Goal: Task Accomplishment & Management: Manage account settings

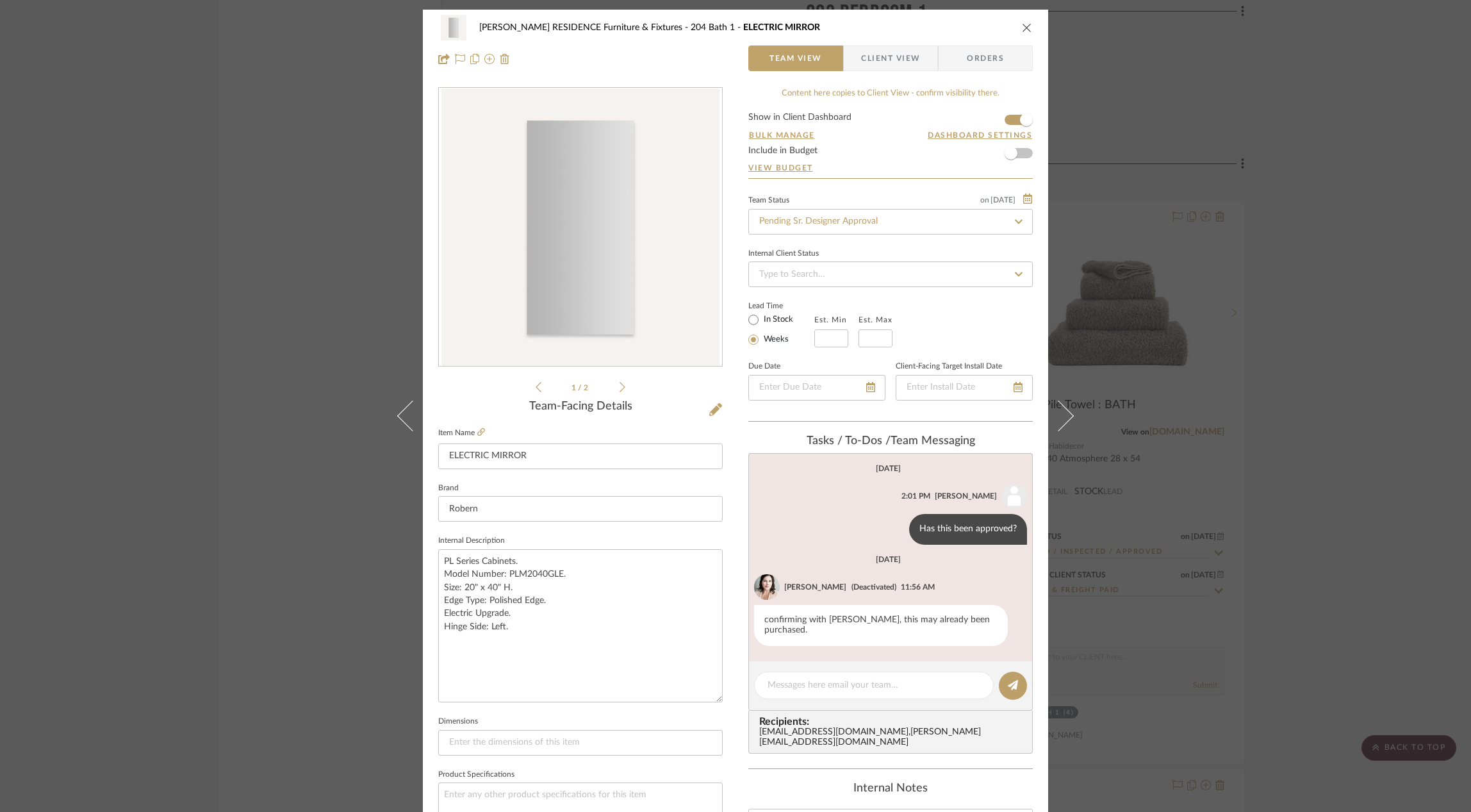
click at [1230, 419] on div "[PERSON_NAME] RESIDENCE Furniture & Fixtures 204 Bath 1 ELECTRIC MIRROR Team Vi…" at bounding box center [735, 406] width 1471 height 812
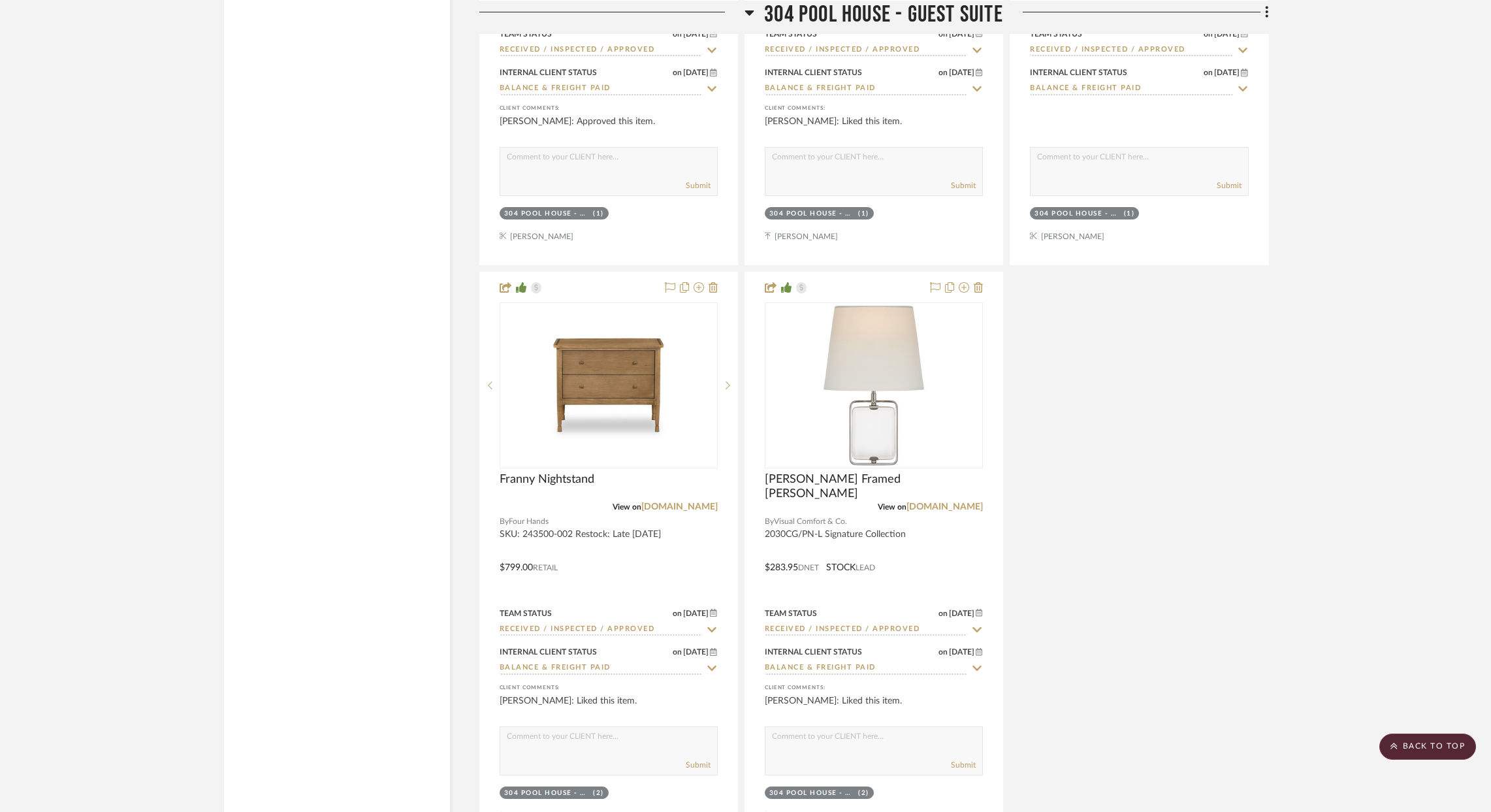
scroll to position [47658, 0]
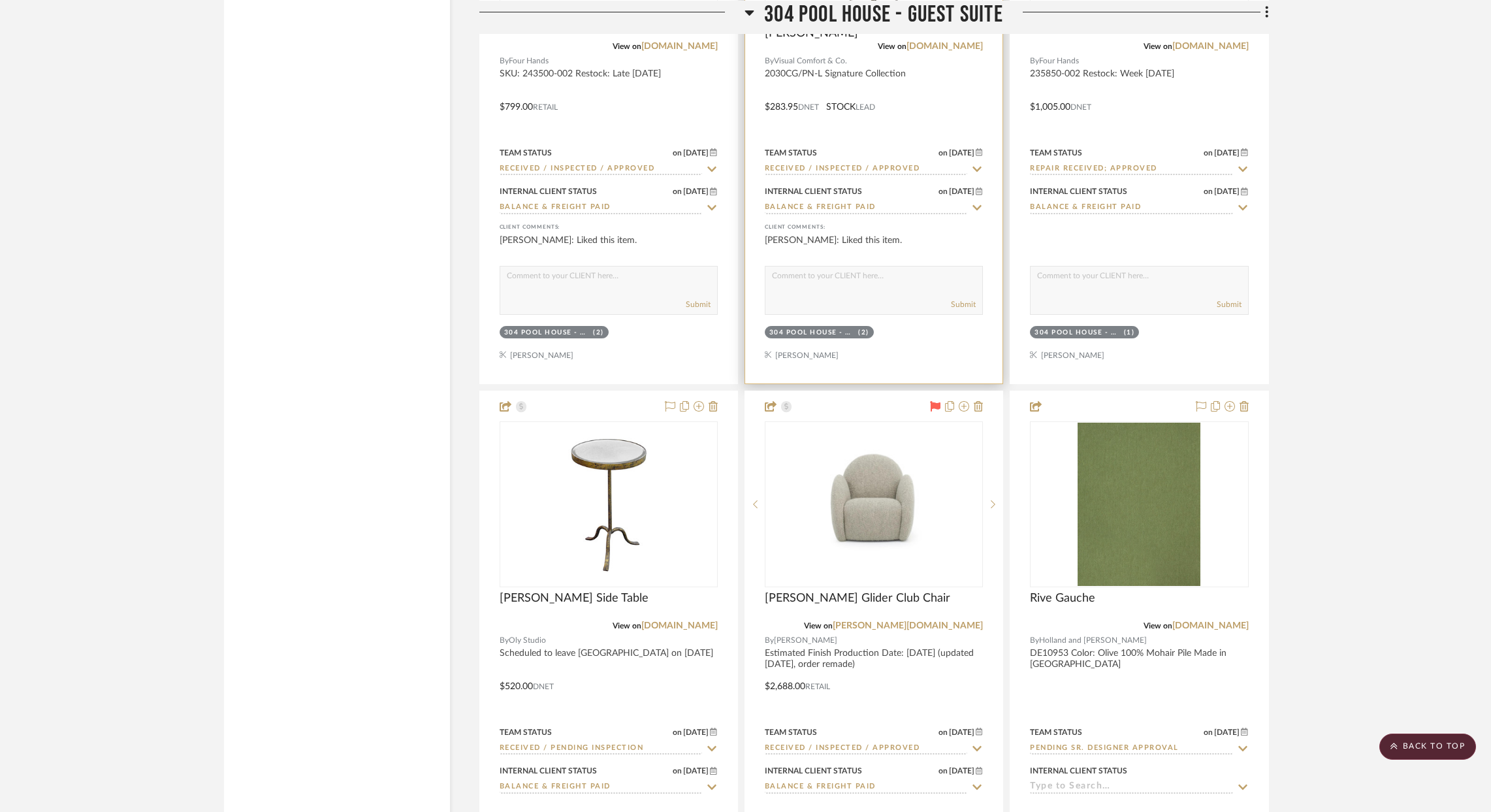
scroll to position [48144, 0]
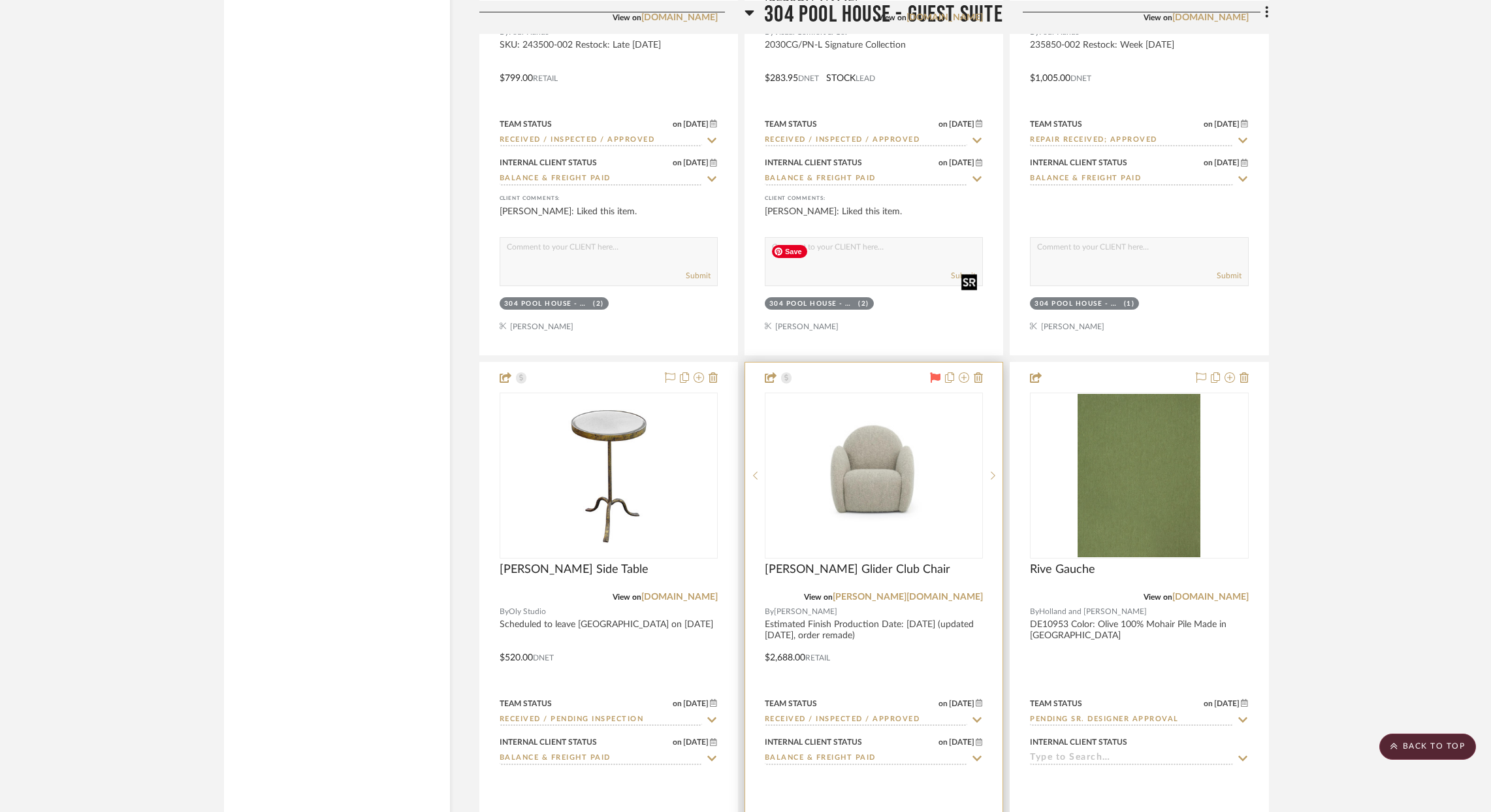
click at [0, 0] on img at bounding box center [0, 0] width 0 height 0
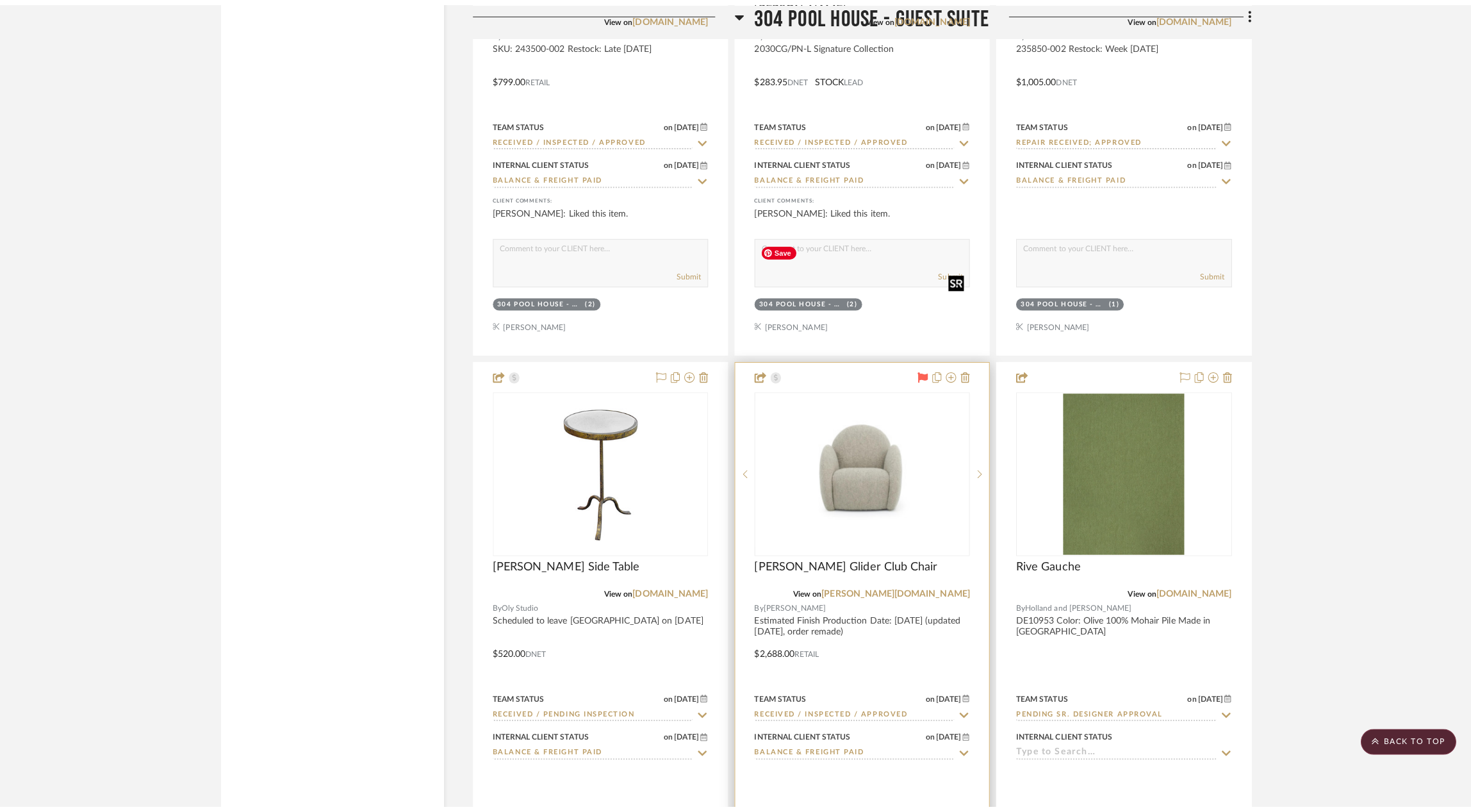
scroll to position [0, 0]
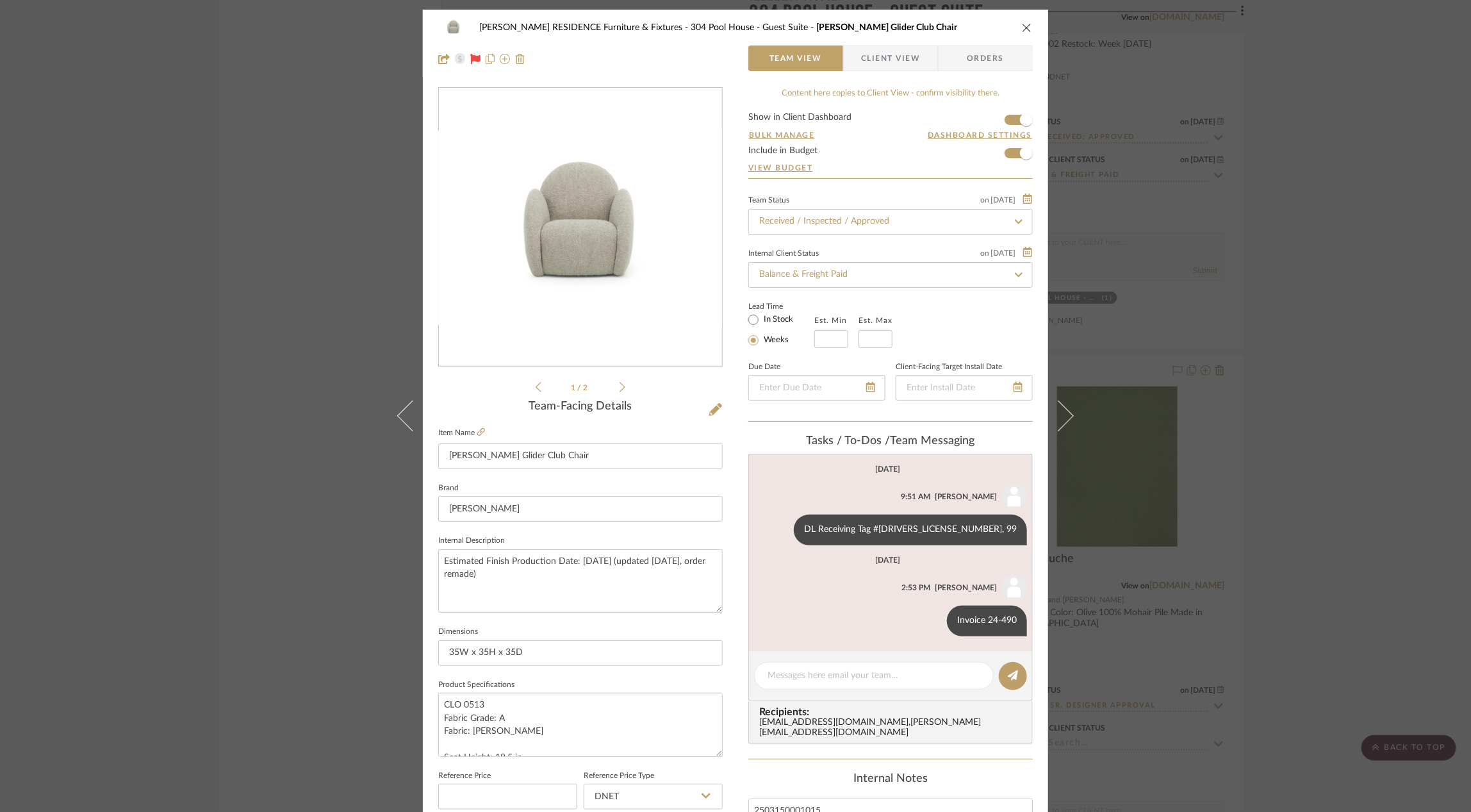
click at [1147, 499] on div "[PERSON_NAME] RESIDENCE Furniture & Fixtures 304 Pool House - Guest Suite [PERS…" at bounding box center [735, 406] width 1471 height 812
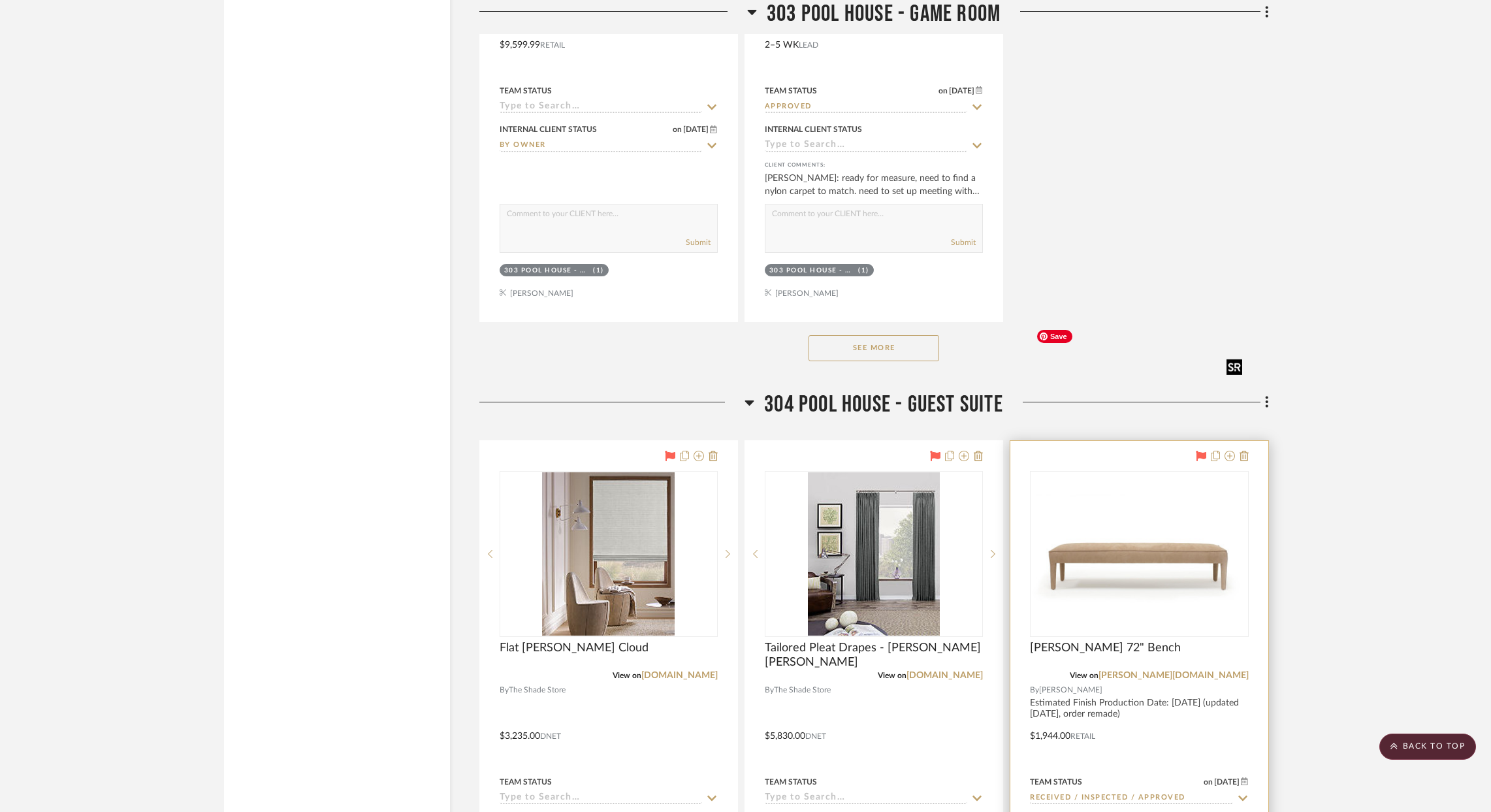
scroll to position [46322, 0]
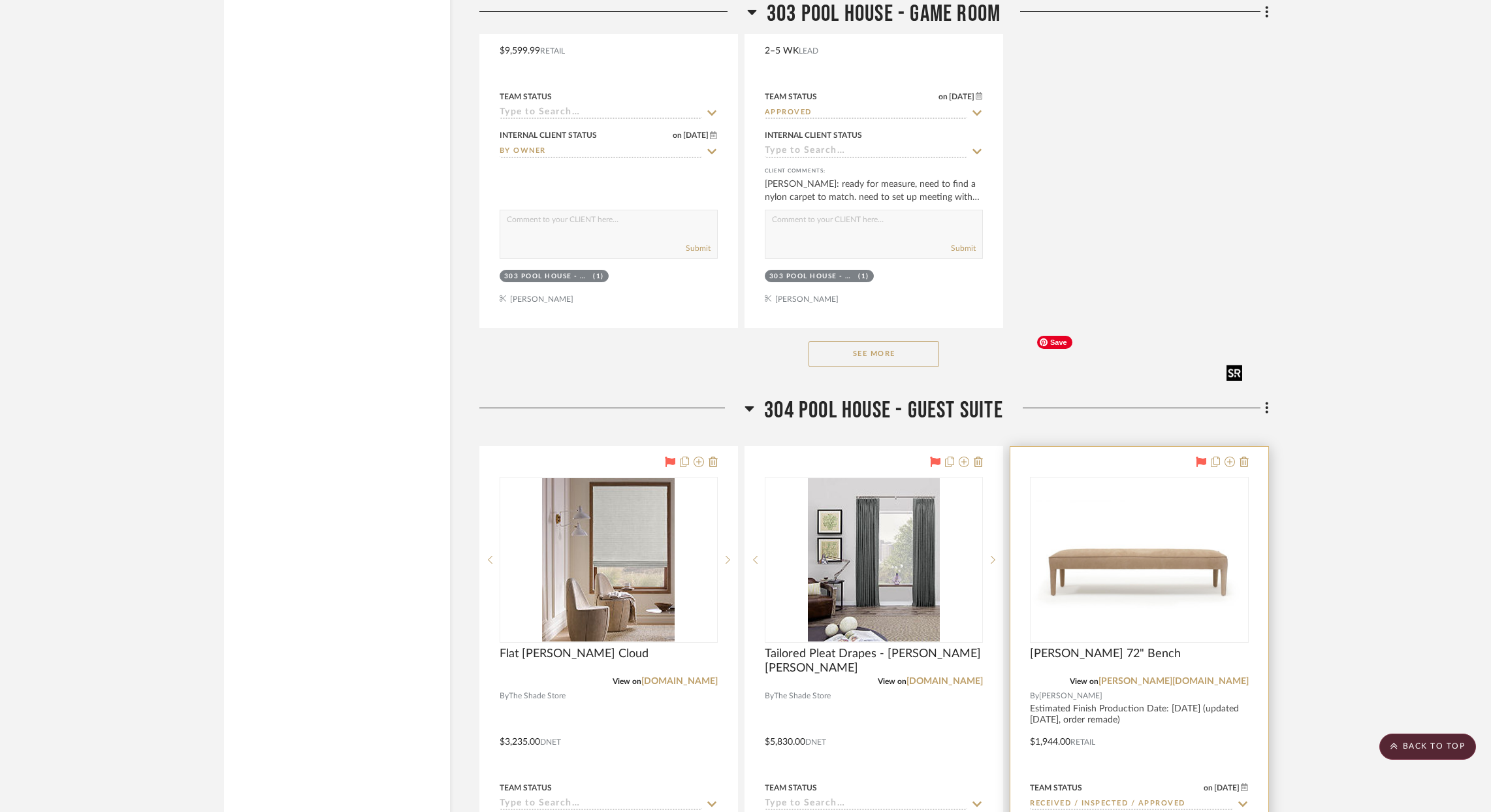
click at [1129, 486] on img "0" at bounding box center [1139, 560] width 215 height 149
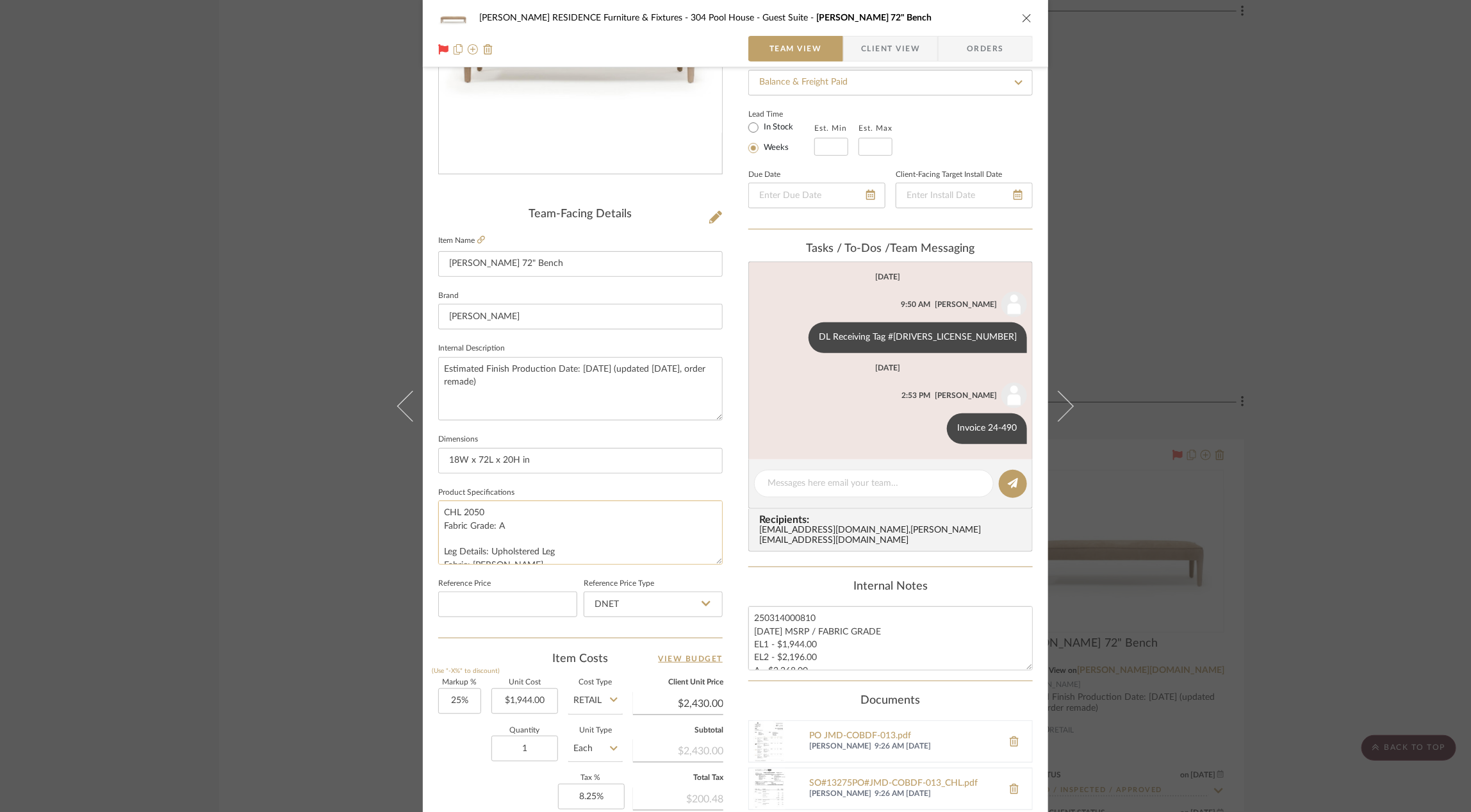
scroll to position [13, 0]
click at [1239, 451] on div "[PERSON_NAME] RESIDENCE Furniture & Fixtures 304 Pool House - Guest Suite Charl…" at bounding box center [735, 406] width 1471 height 812
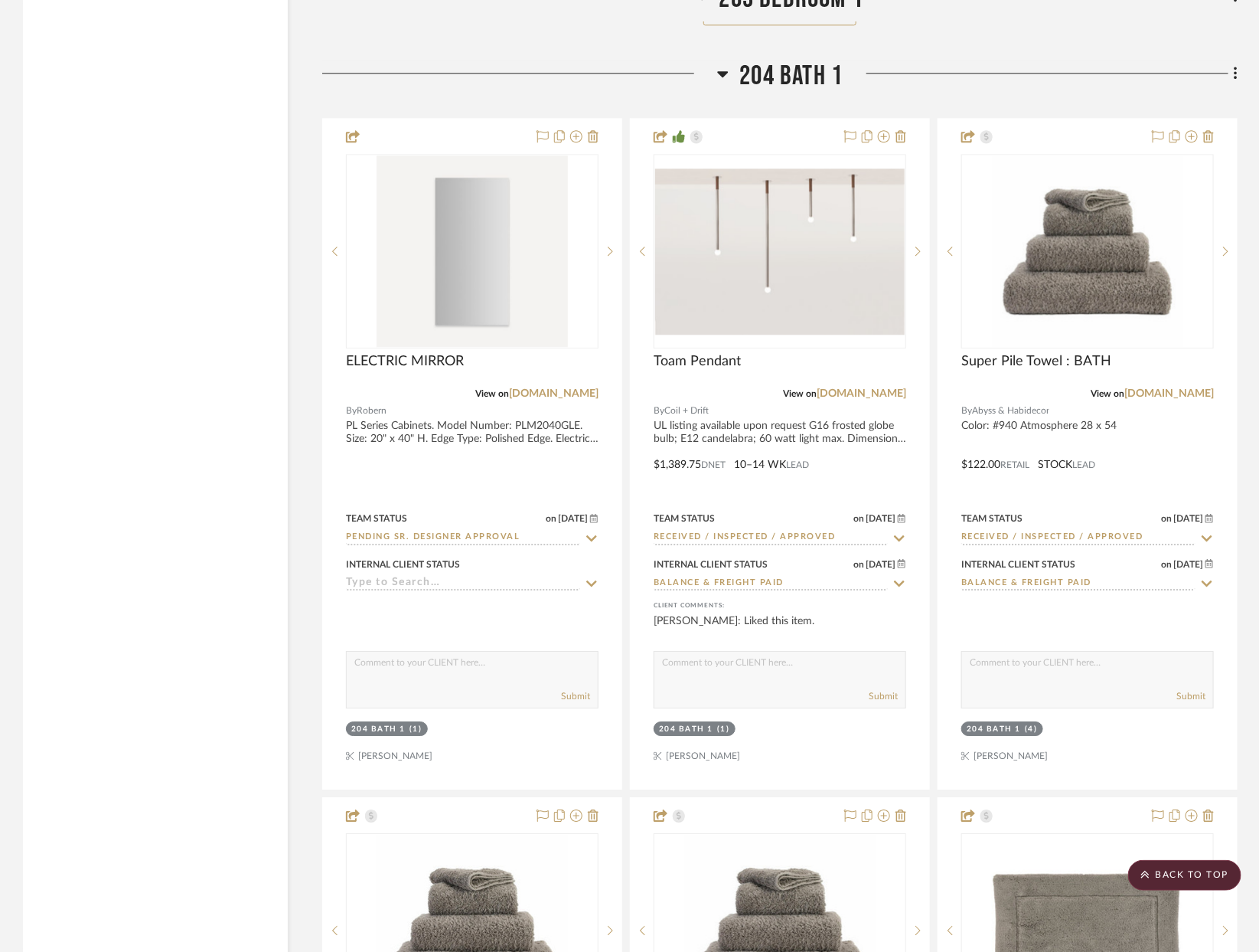
scroll to position [29404, 150]
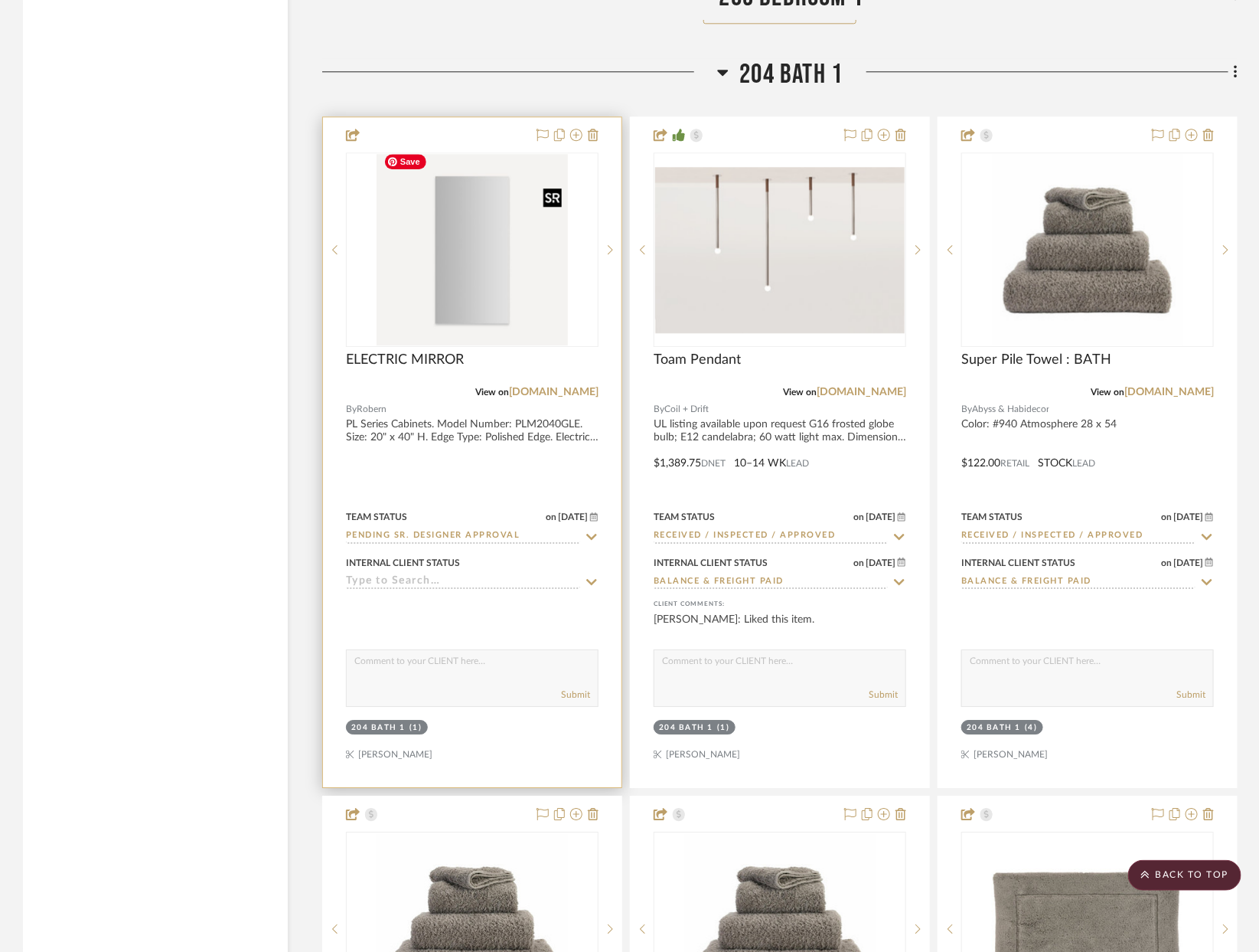
click at [377, 285] on img "0" at bounding box center [473, 250] width 191 height 191
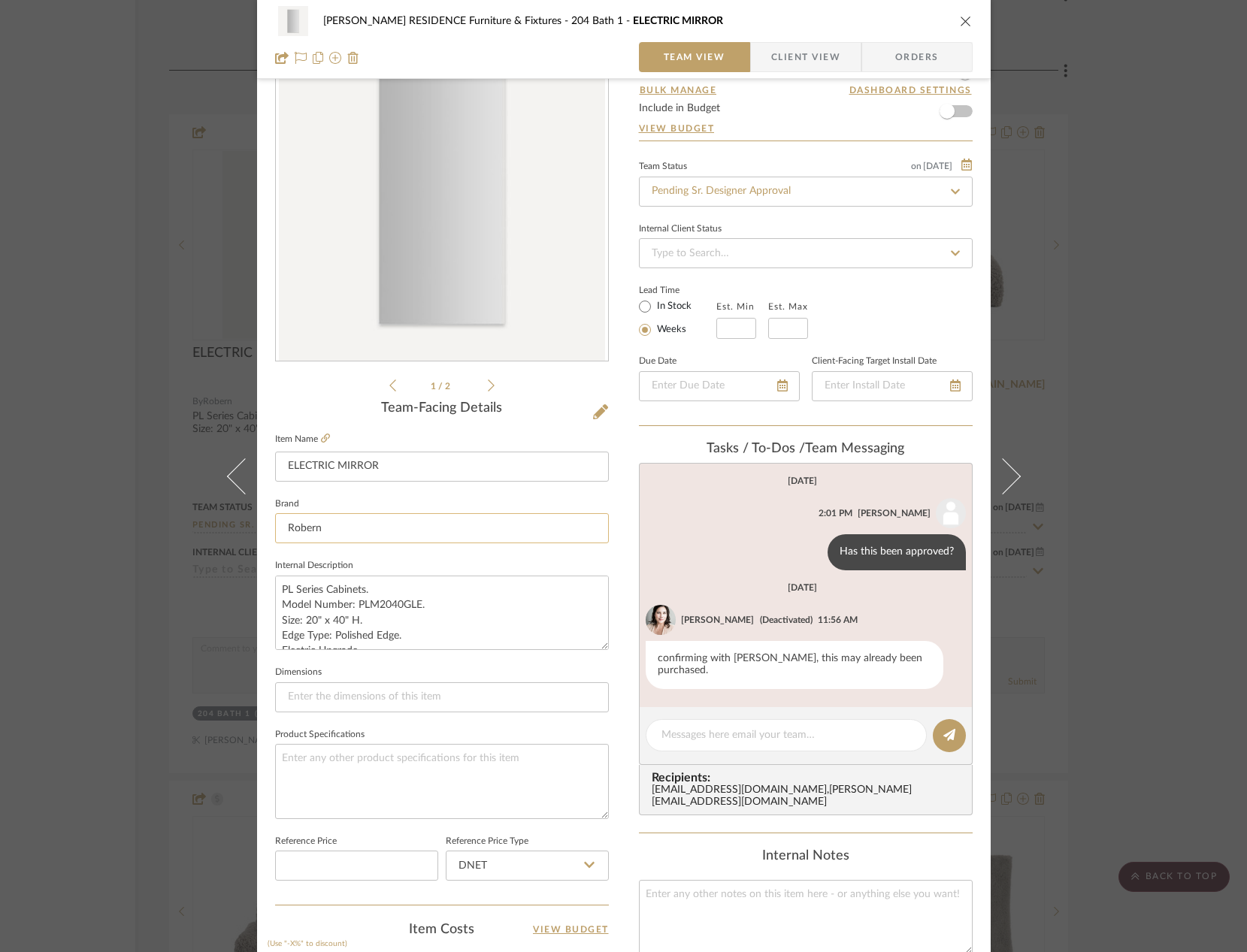
scroll to position [79, 0]
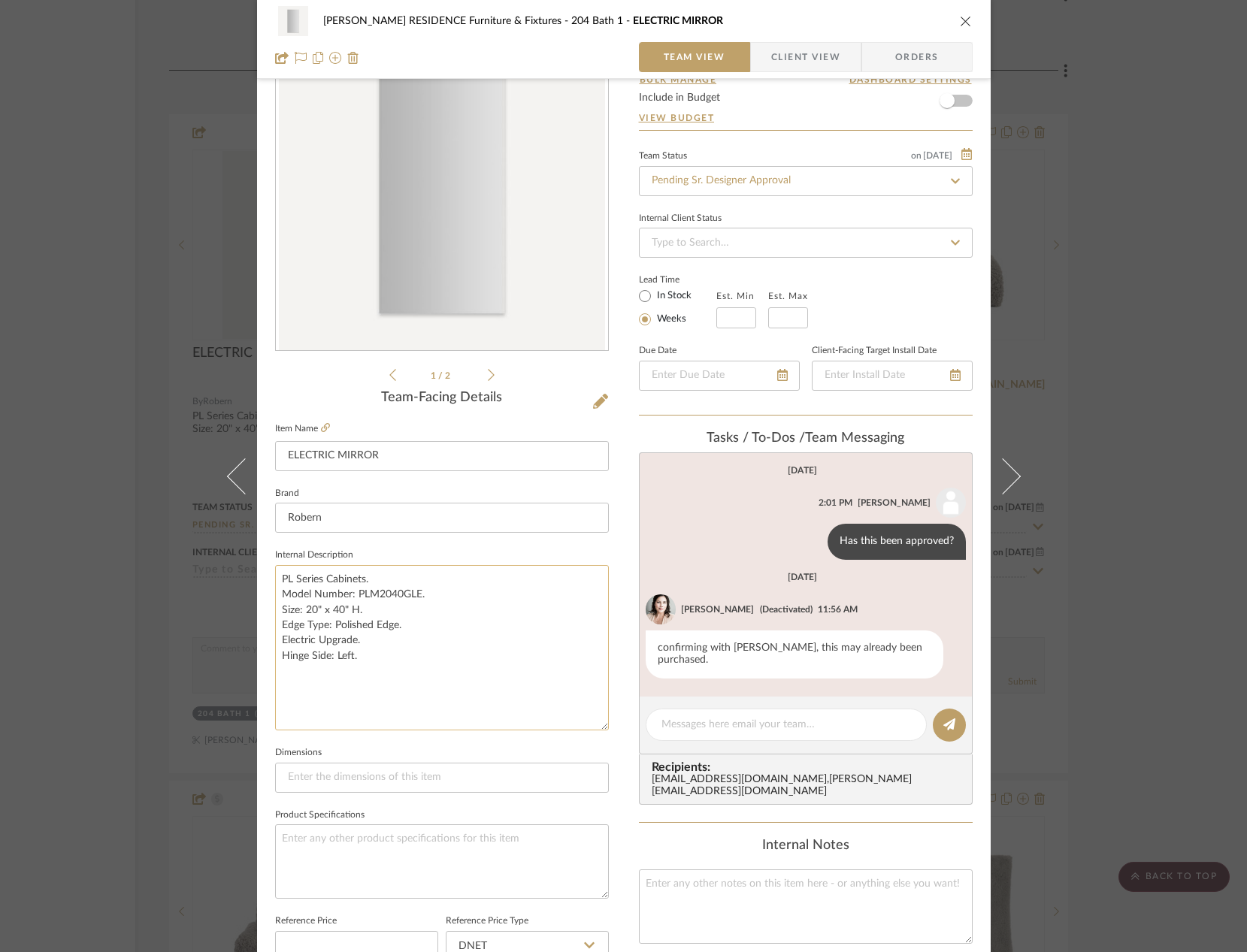
drag, startPoint x: 593, startPoint y: 634, endPoint x: 597, endPoint y: 724, distance: 90.1
click at [597, 724] on textarea "PL Series Cabinets. Model Number: PLM2040GLE. Size: 20" x 40" H. Edge Type: Pol…" at bounding box center [441, 648] width 333 height 165
click at [143, 581] on div "[PERSON_NAME] RESIDENCE Furniture & Fixtures 204 Bath 1 ELECTRIC MIRROR Team Vi…" at bounding box center [624, 476] width 1247 height 952
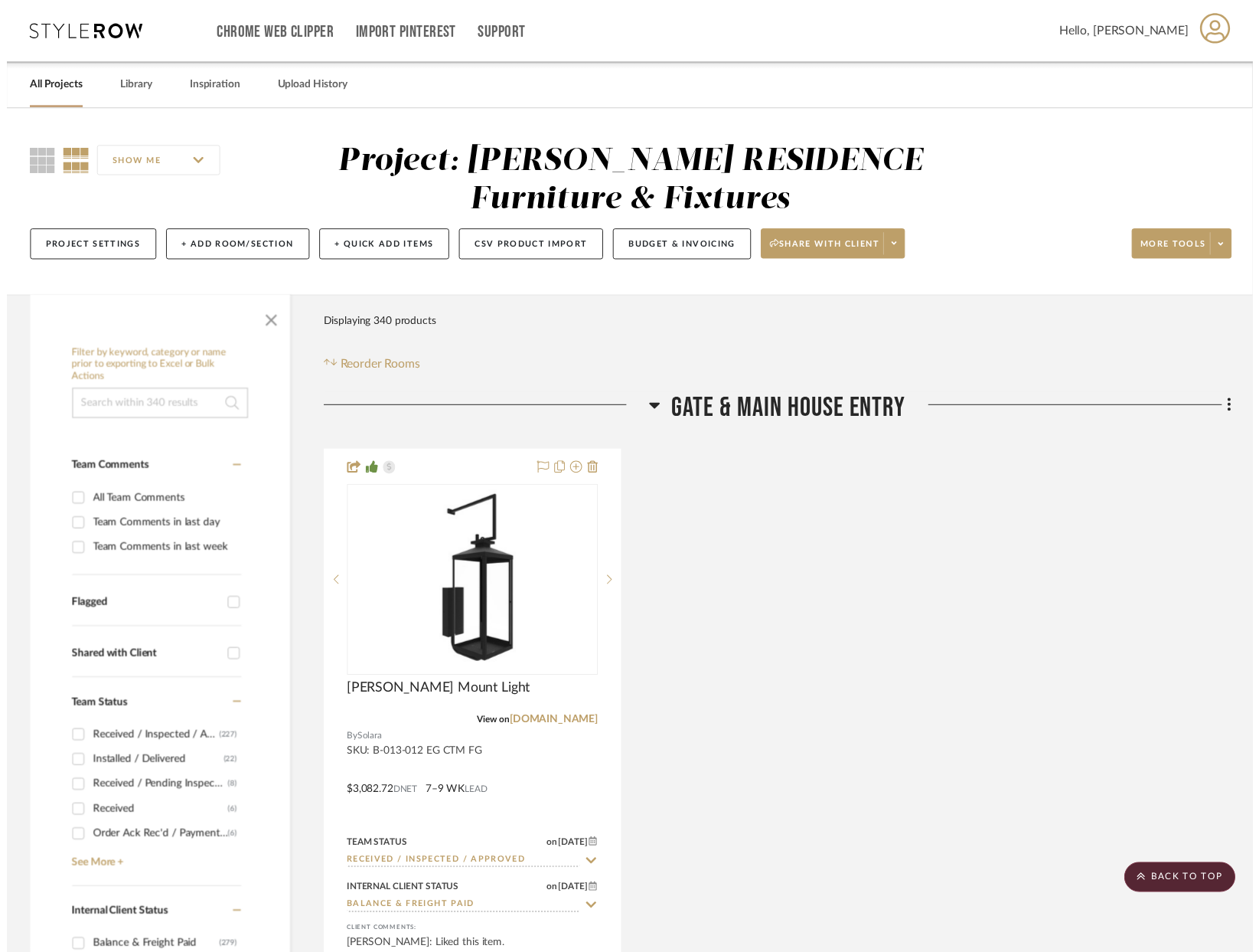
scroll to position [29404, 150]
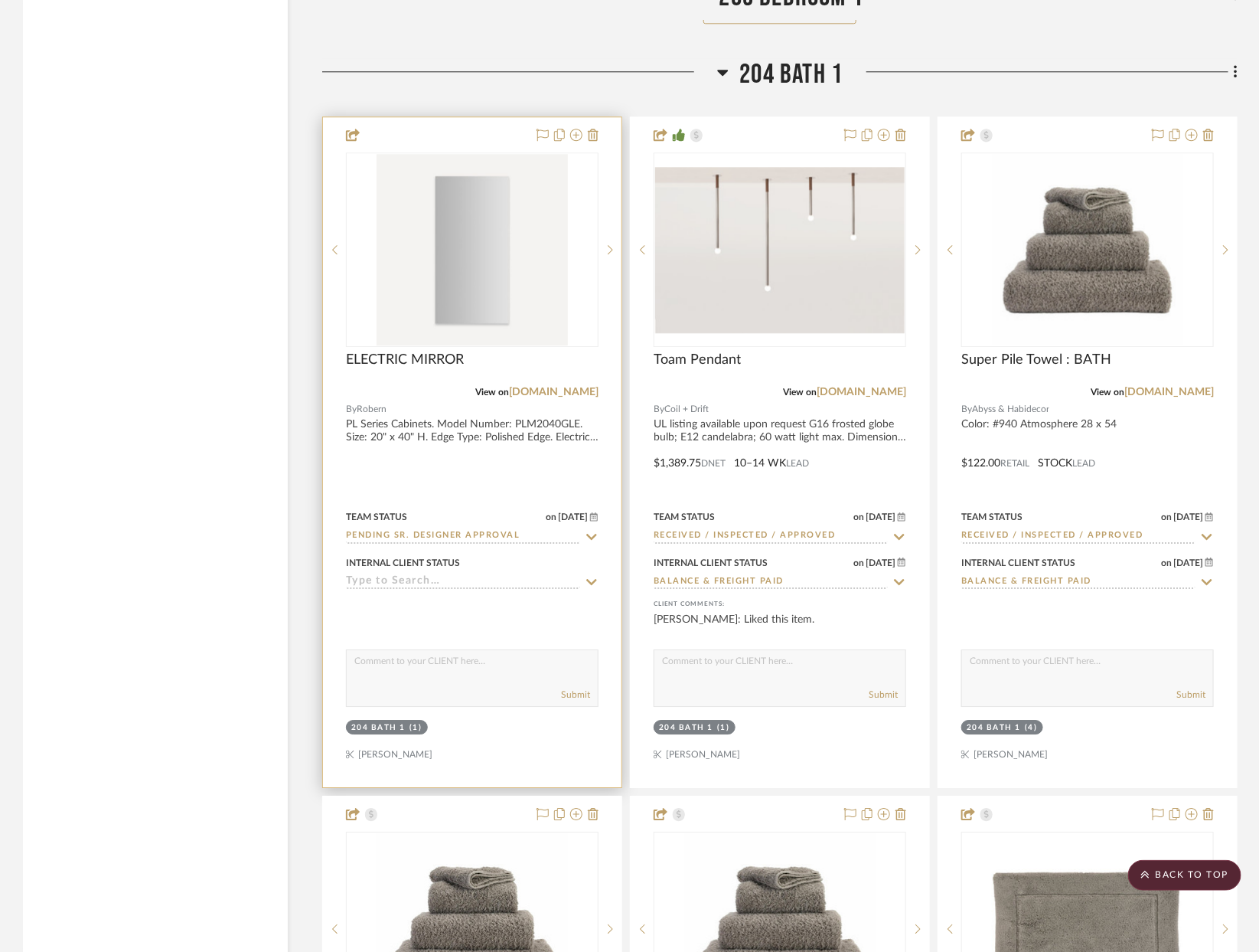
click at [585, 531] on icon at bounding box center [591, 537] width 13 height 12
type input "[DATE]"
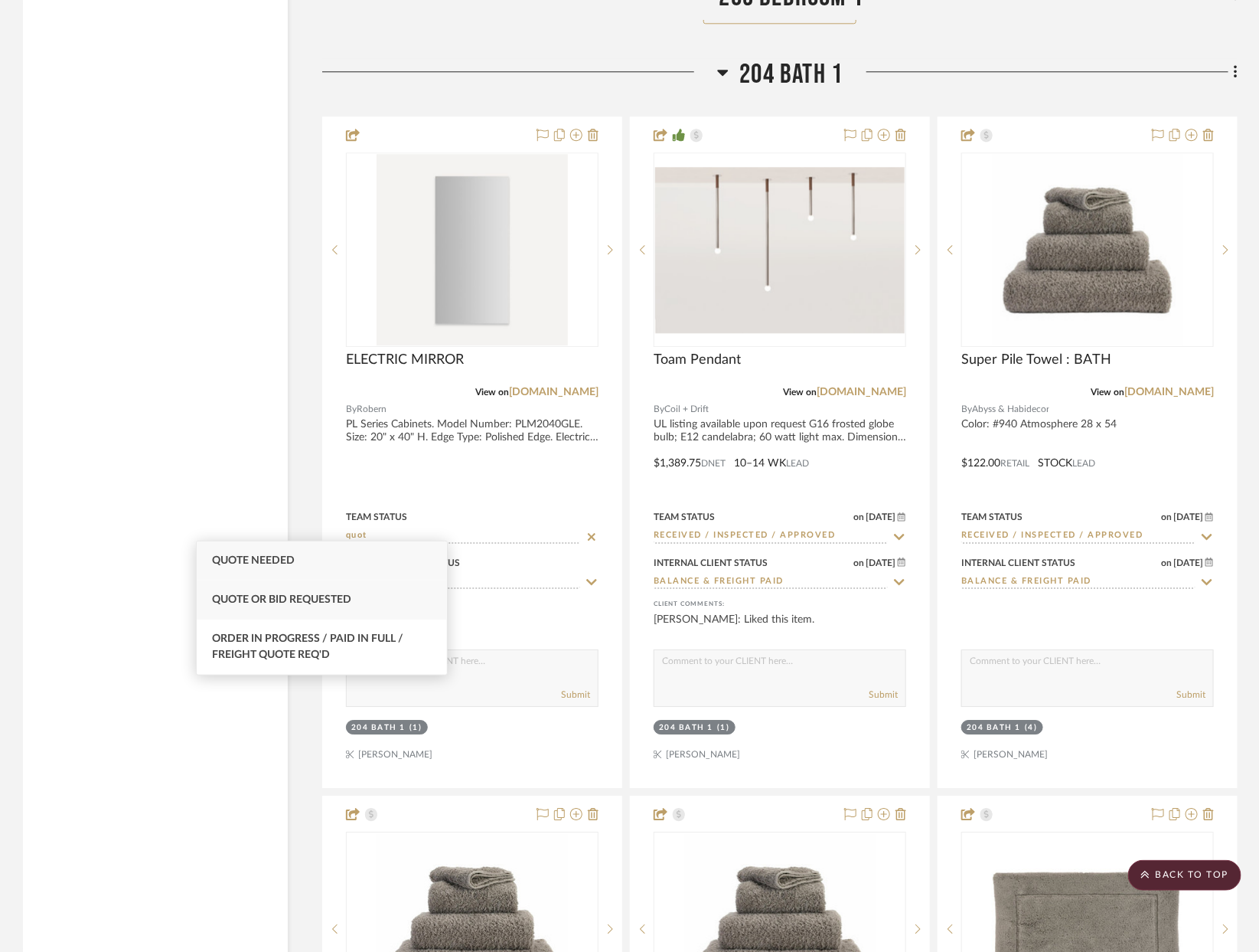
click at [372, 609] on div "Quote or Bid Requested" at bounding box center [322, 600] width 251 height 39
type input "Quote or Bid Requested"
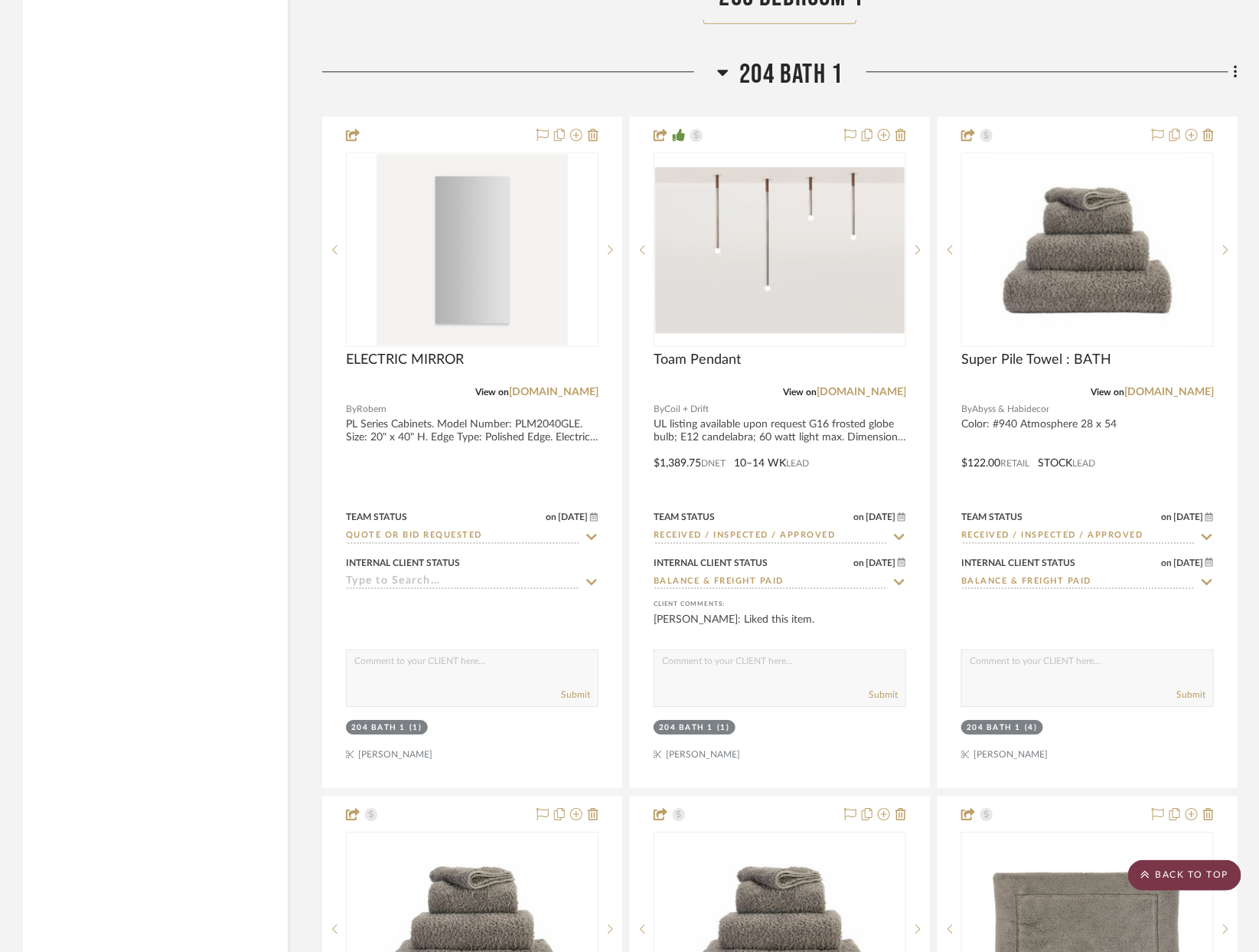
click at [1186, 875] on scroll-to-top-button "BACK TO TOP" at bounding box center [1184, 875] width 113 height 31
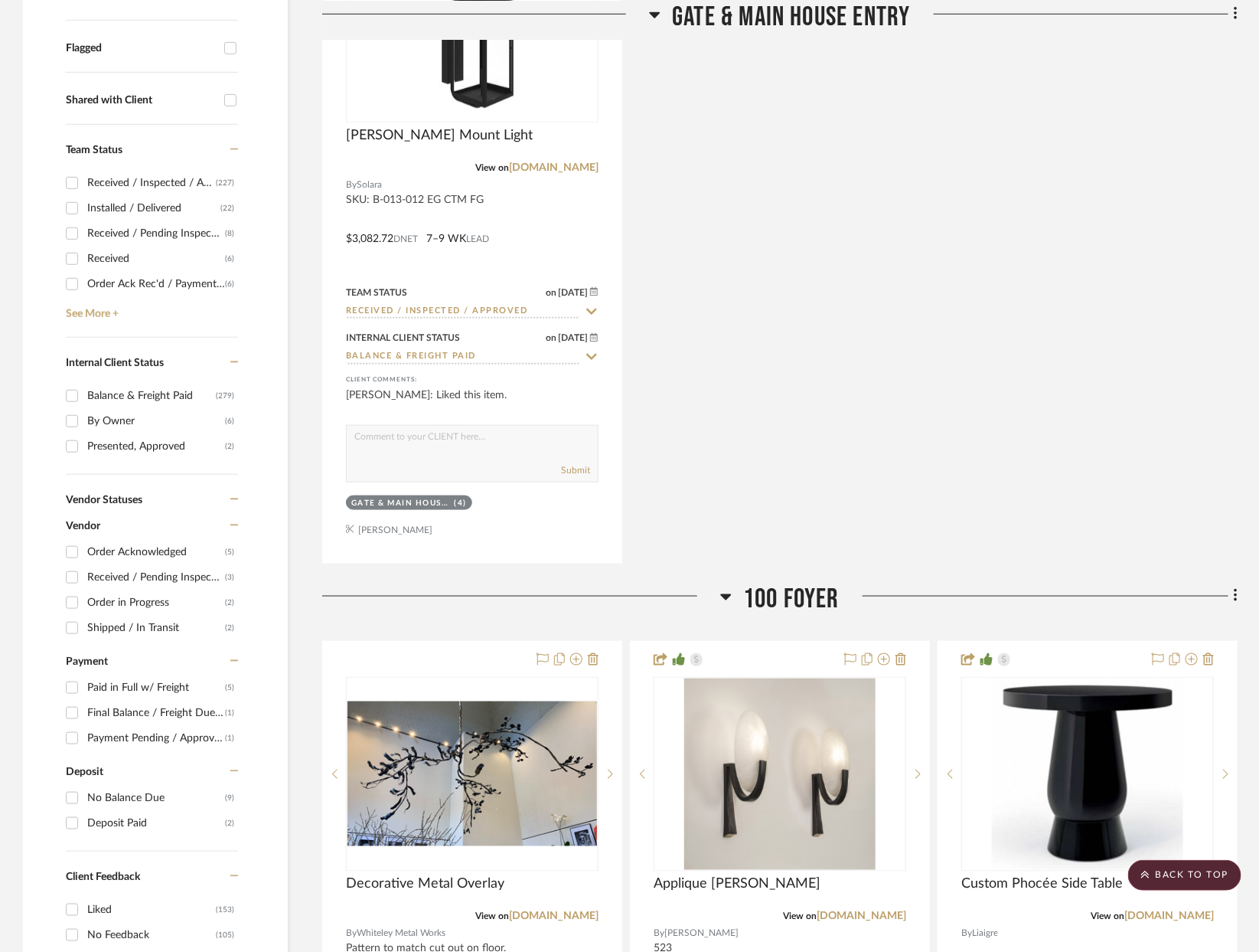
scroll to position [36, 0]
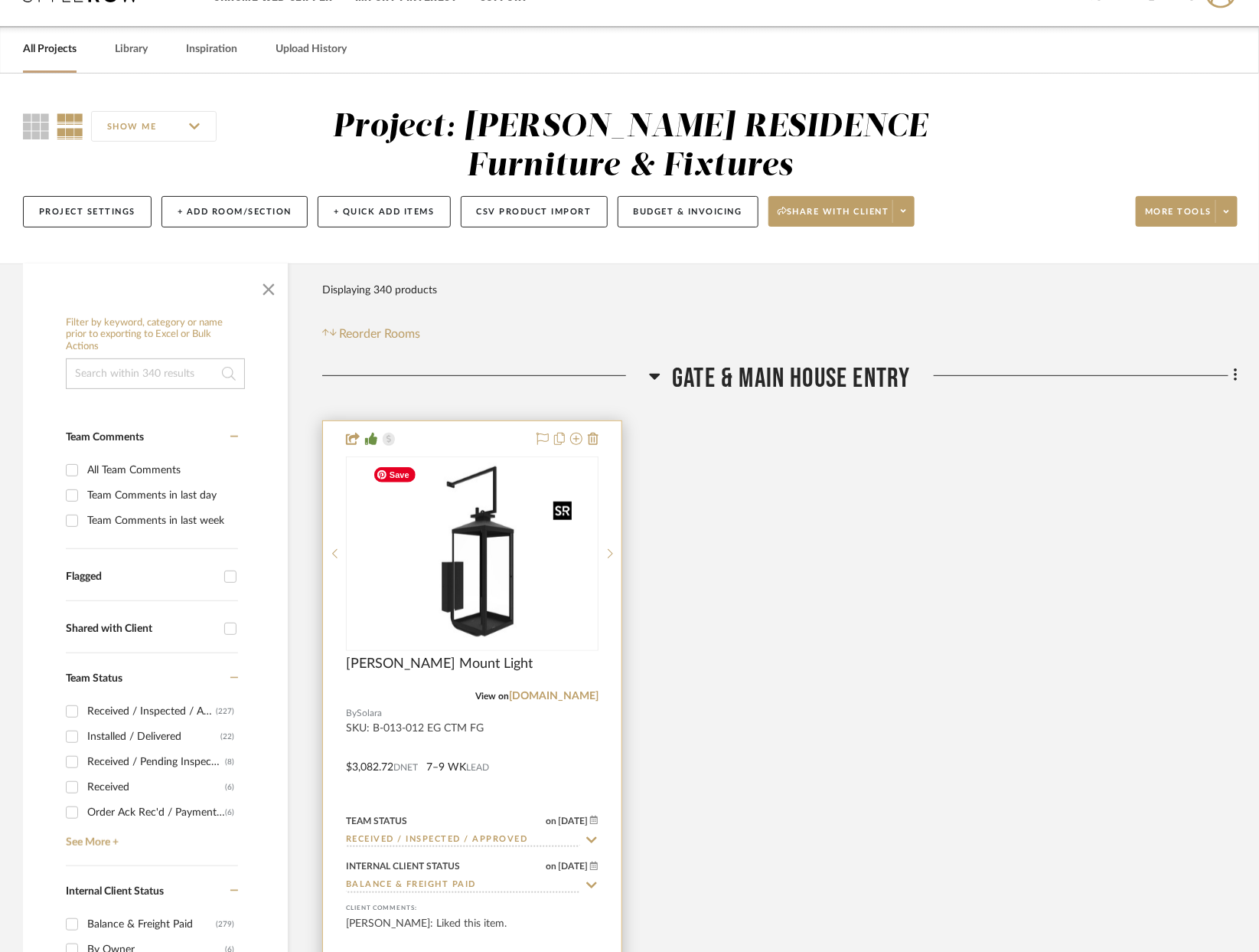
click at [462, 613] on img "0" at bounding box center [472, 554] width 212 height 191
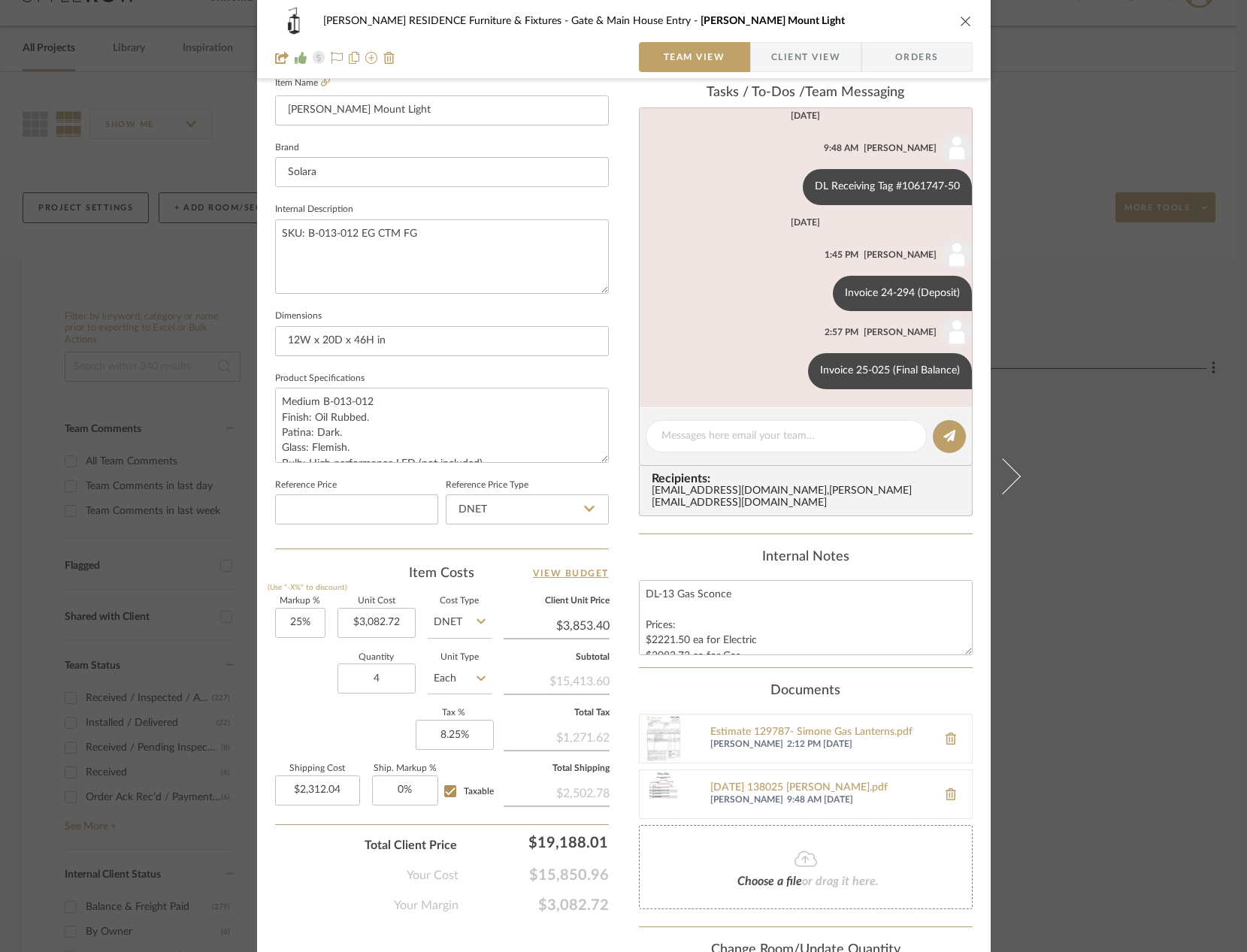
scroll to position [480, 0]
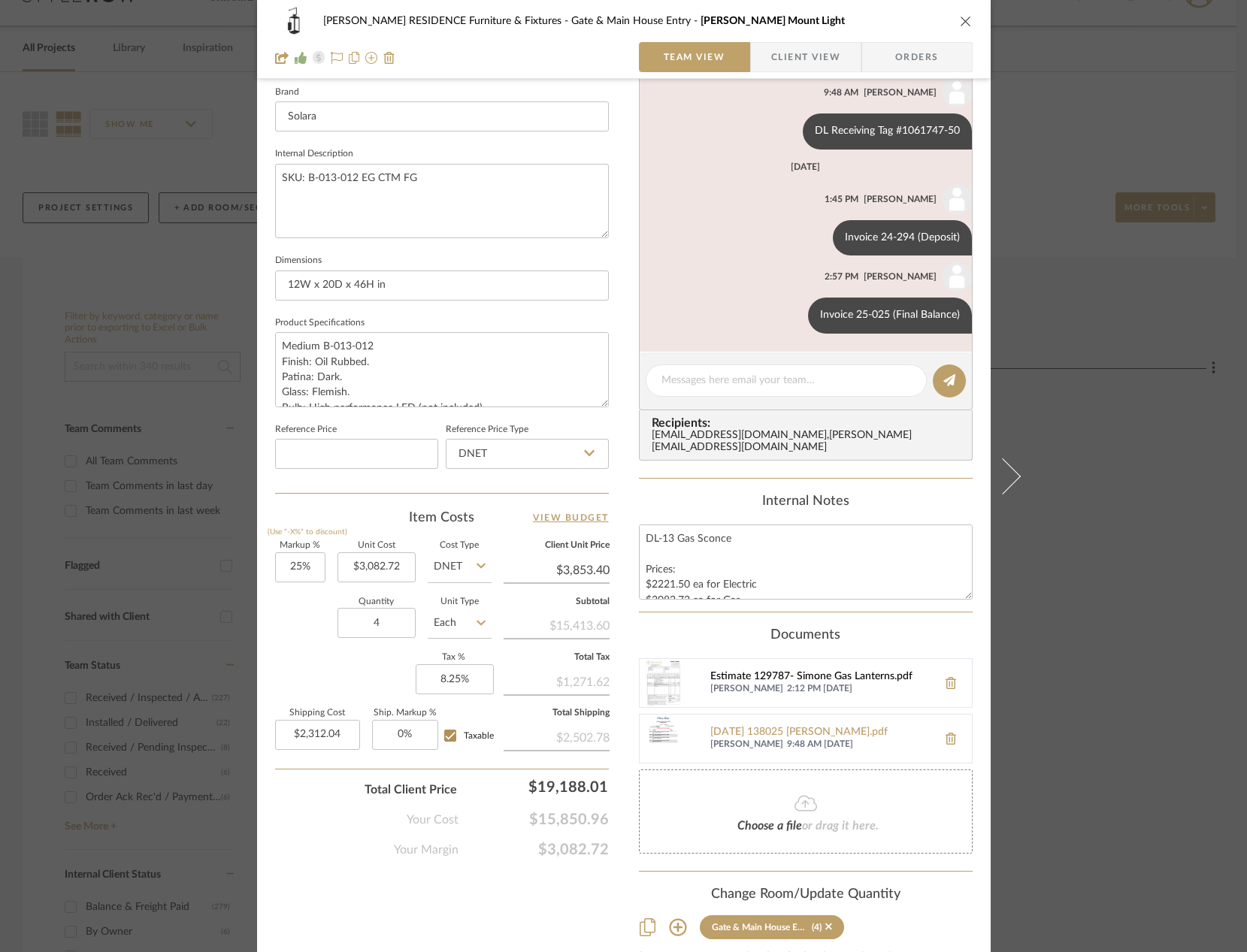
click at [773, 671] on div "Estimate 129787- Simone Gas Lanterns.pdf" at bounding box center [820, 677] width 220 height 12
click at [1055, 438] on div "[PERSON_NAME] RESIDENCE Furniture & Fixtures Gate & Main House Entry [PERSON_NA…" at bounding box center [624, 476] width 1247 height 952
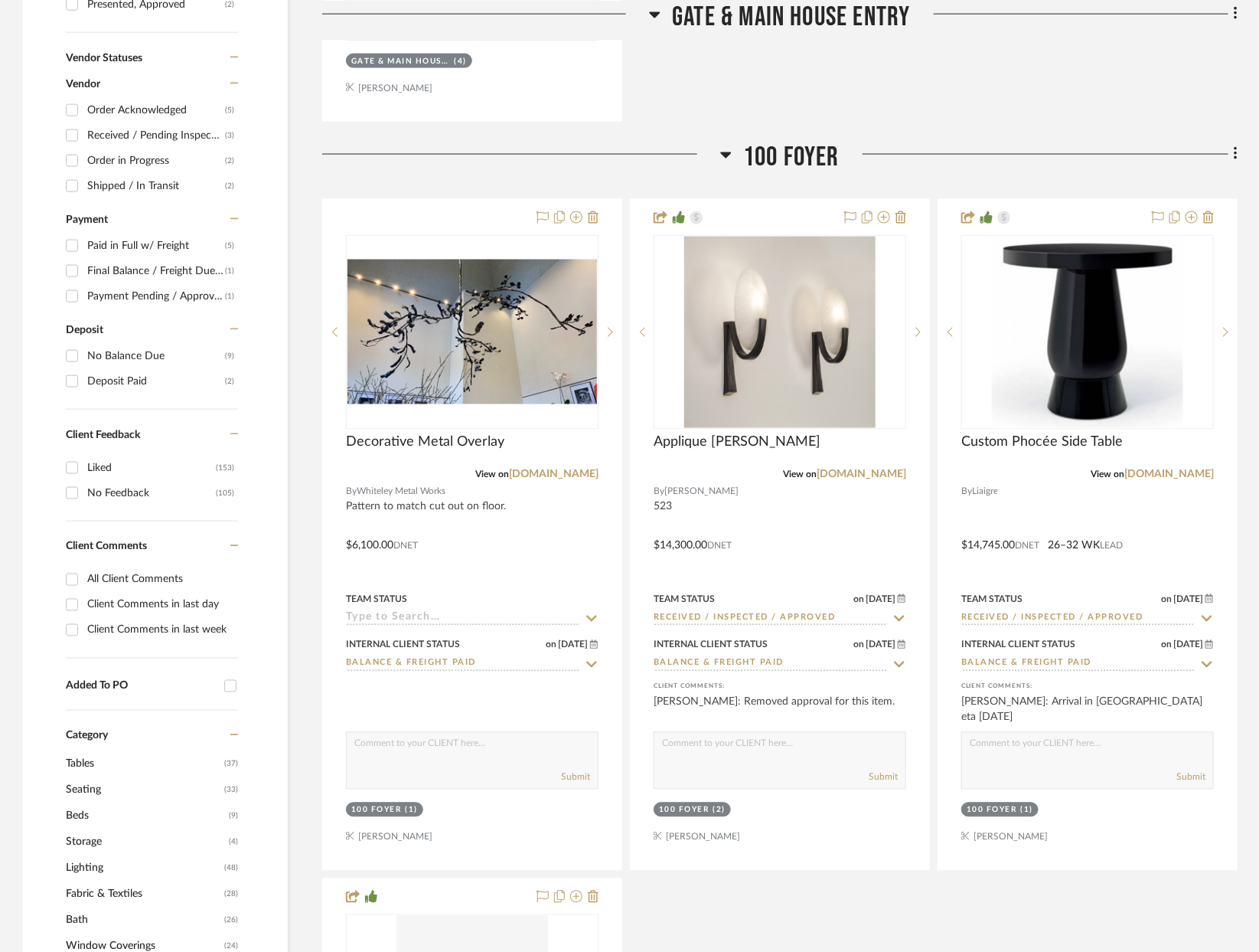
scroll to position [1025, 0]
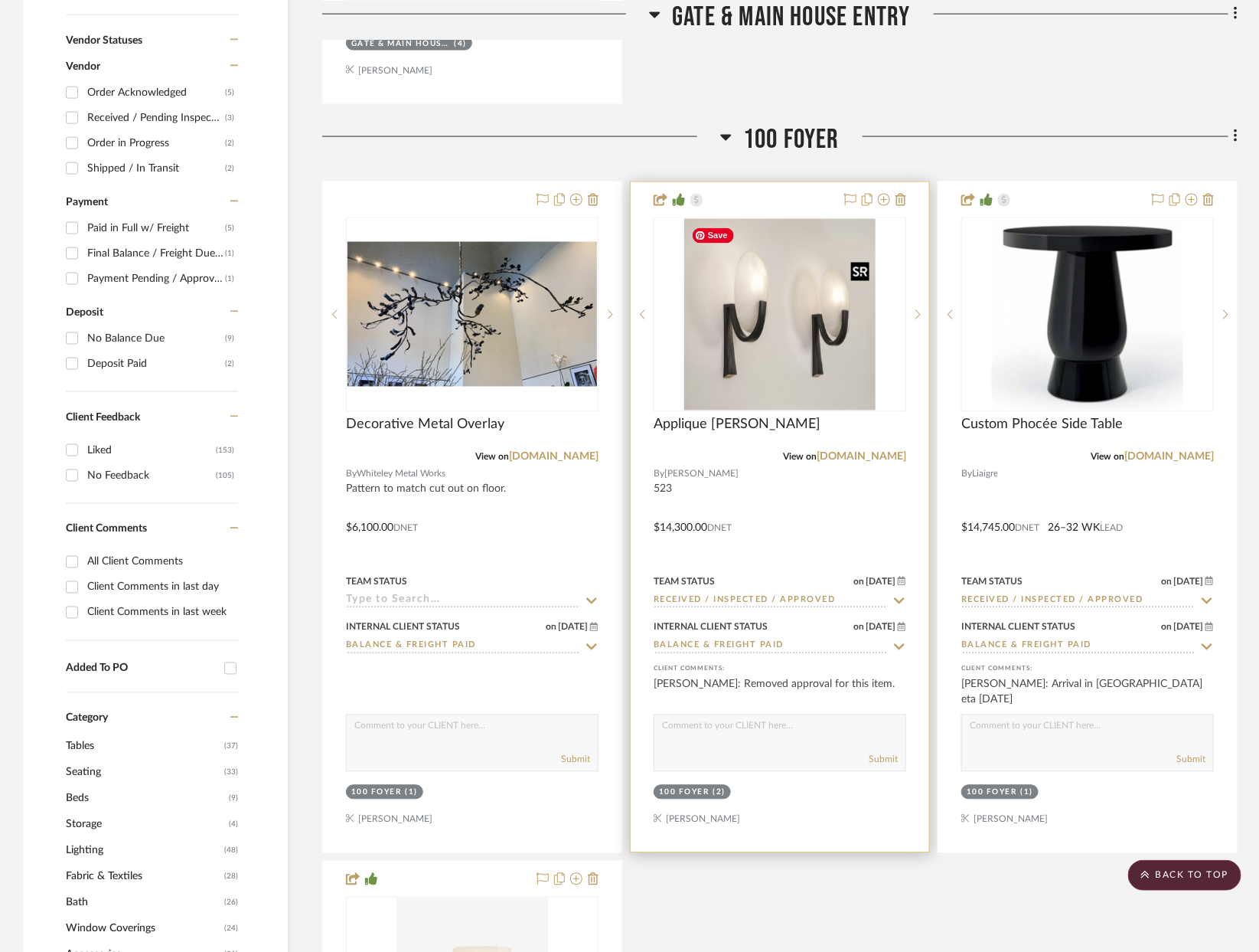
click at [803, 357] on img "0" at bounding box center [780, 315] width 191 height 191
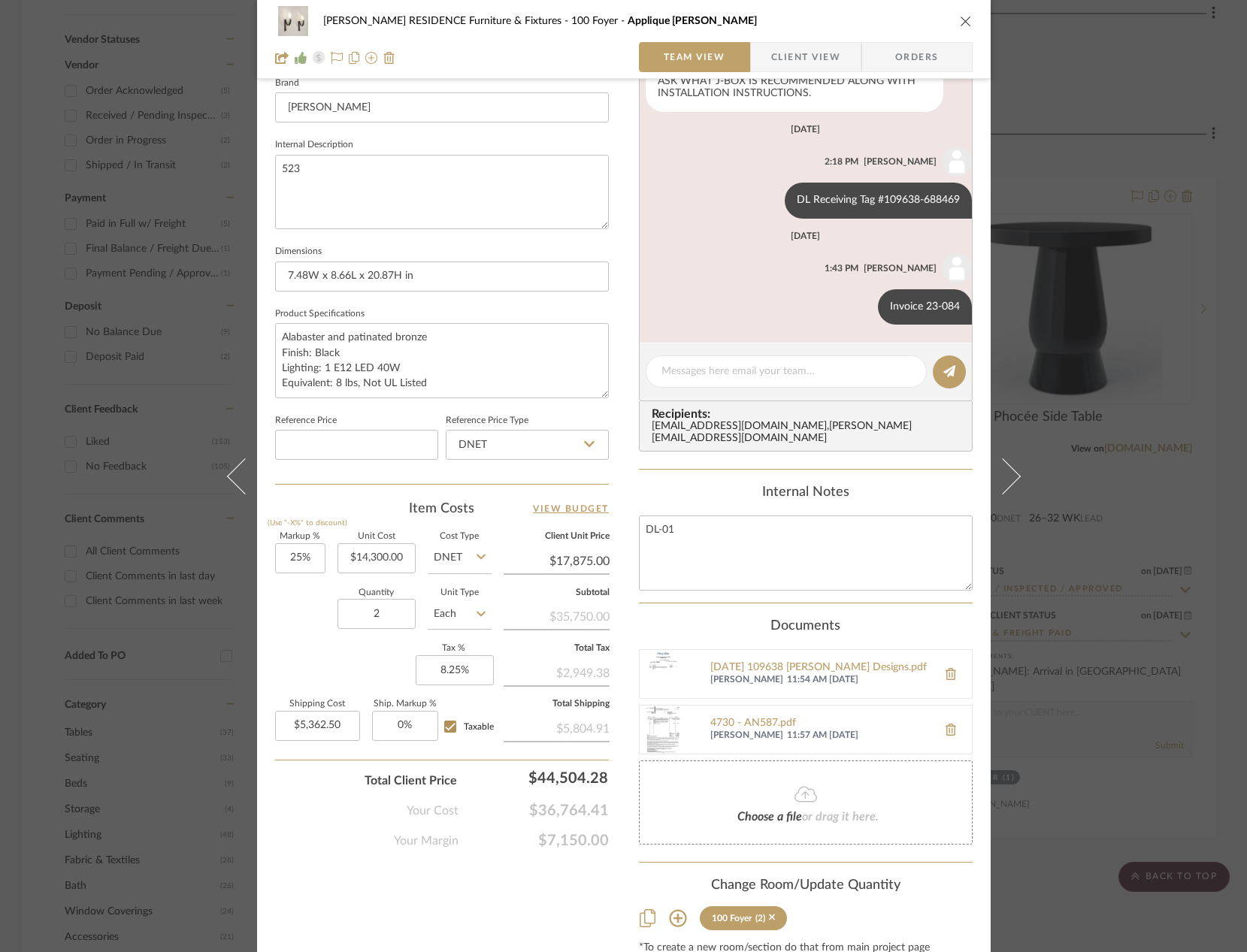
scroll to position [546, 0]
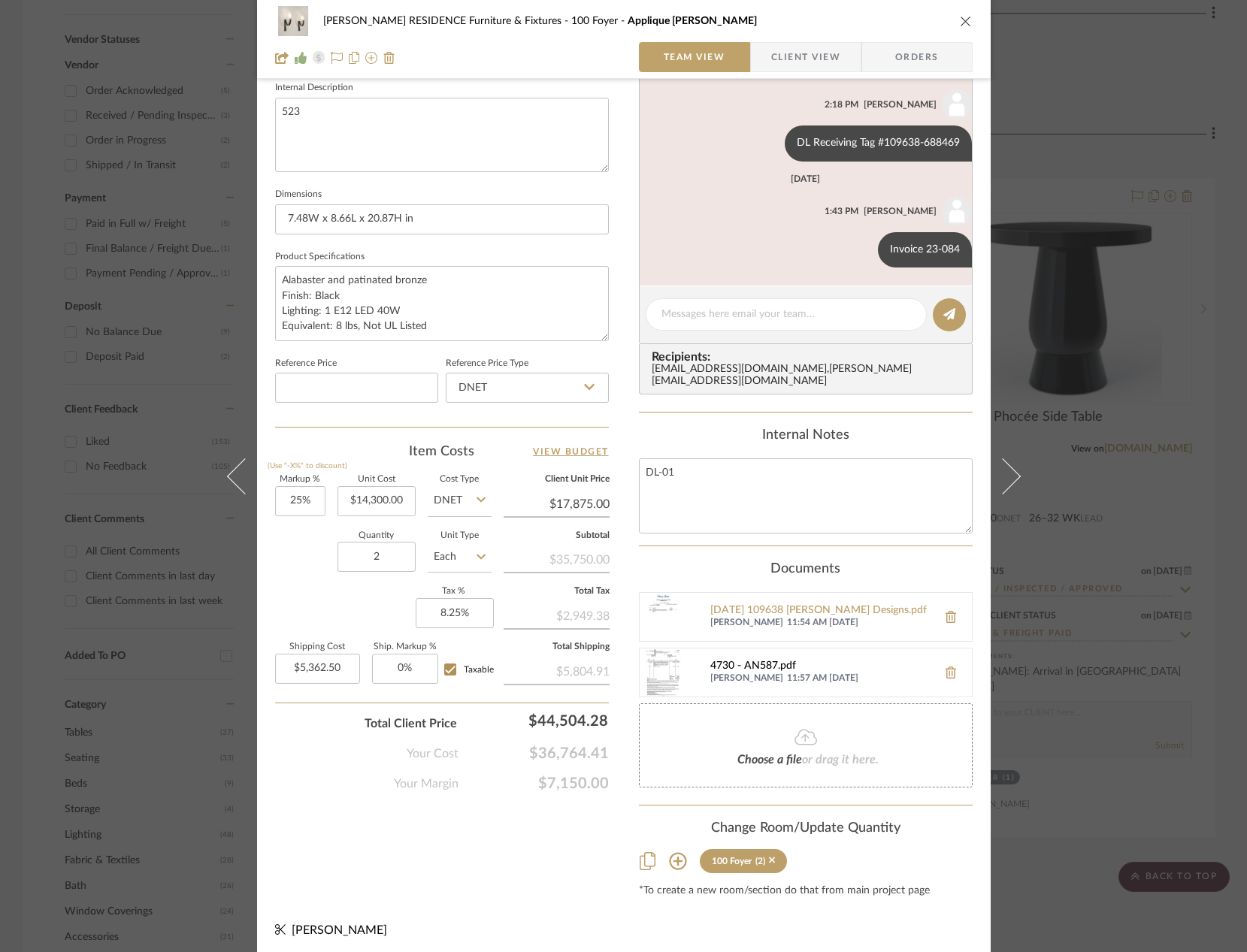
click at [741, 660] on div "4730 - AN587.pdf" at bounding box center [820, 666] width 220 height 12
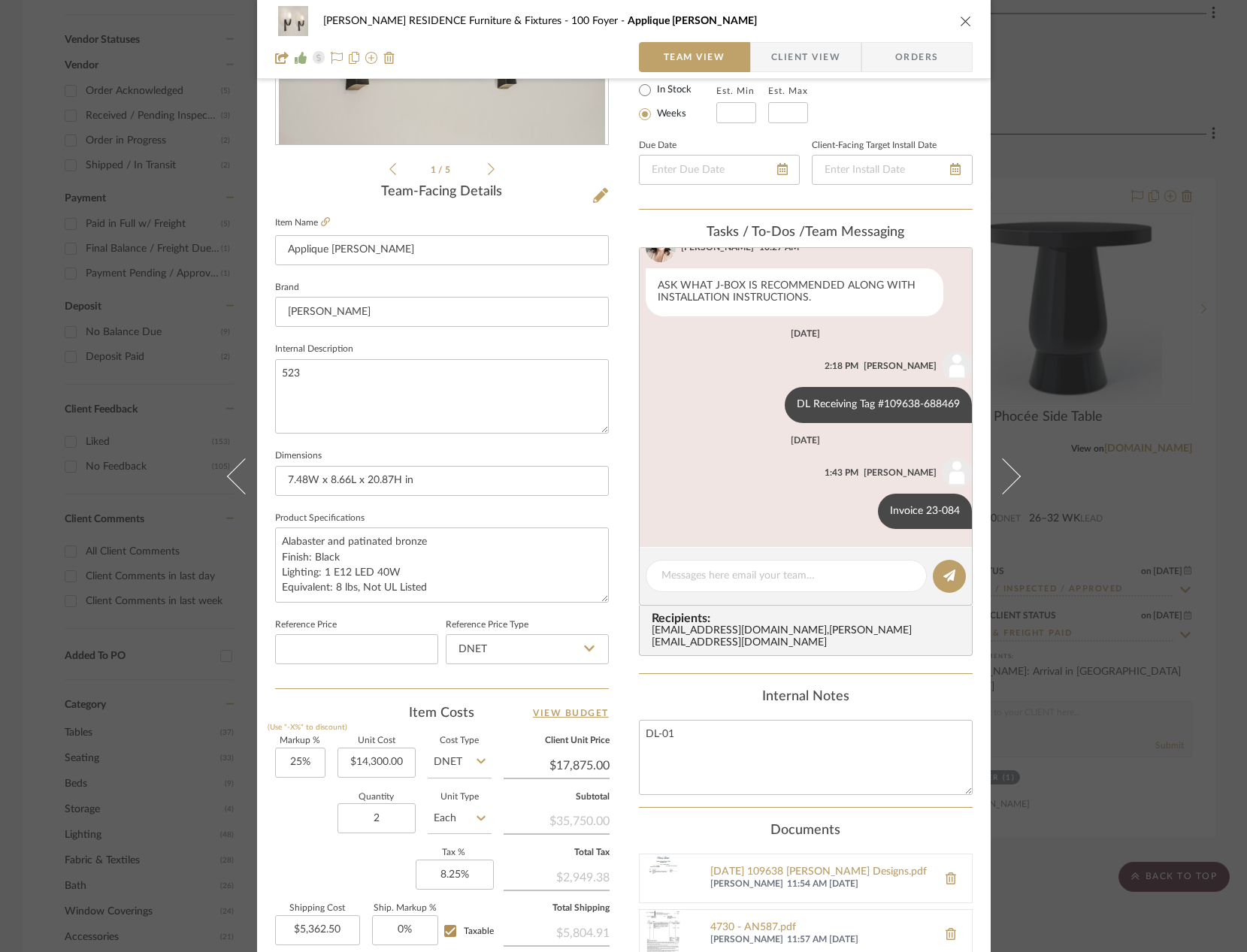
scroll to position [280, 0]
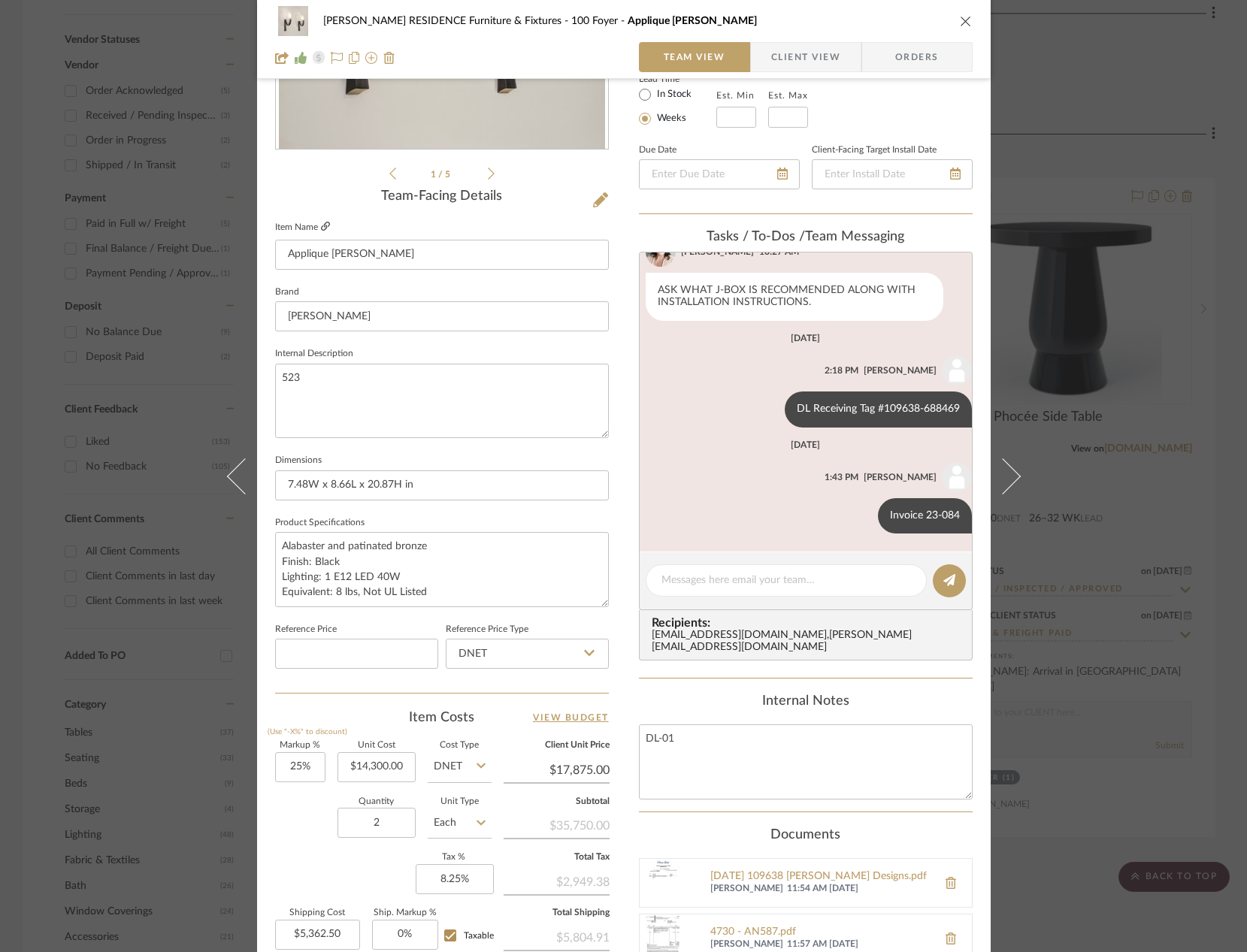
click at [321, 225] on icon at bounding box center [326, 226] width 9 height 9
click at [257, 443] on div "[PERSON_NAME] RESIDENCE Furniture & Fixtures 100 Foyer Applique [PERSON_NAME] T…" at bounding box center [624, 477] width 733 height 1492
click at [177, 415] on div "[PERSON_NAME] RESIDENCE Furniture & Fixtures 100 Foyer Applique [PERSON_NAME] T…" at bounding box center [624, 476] width 1247 height 952
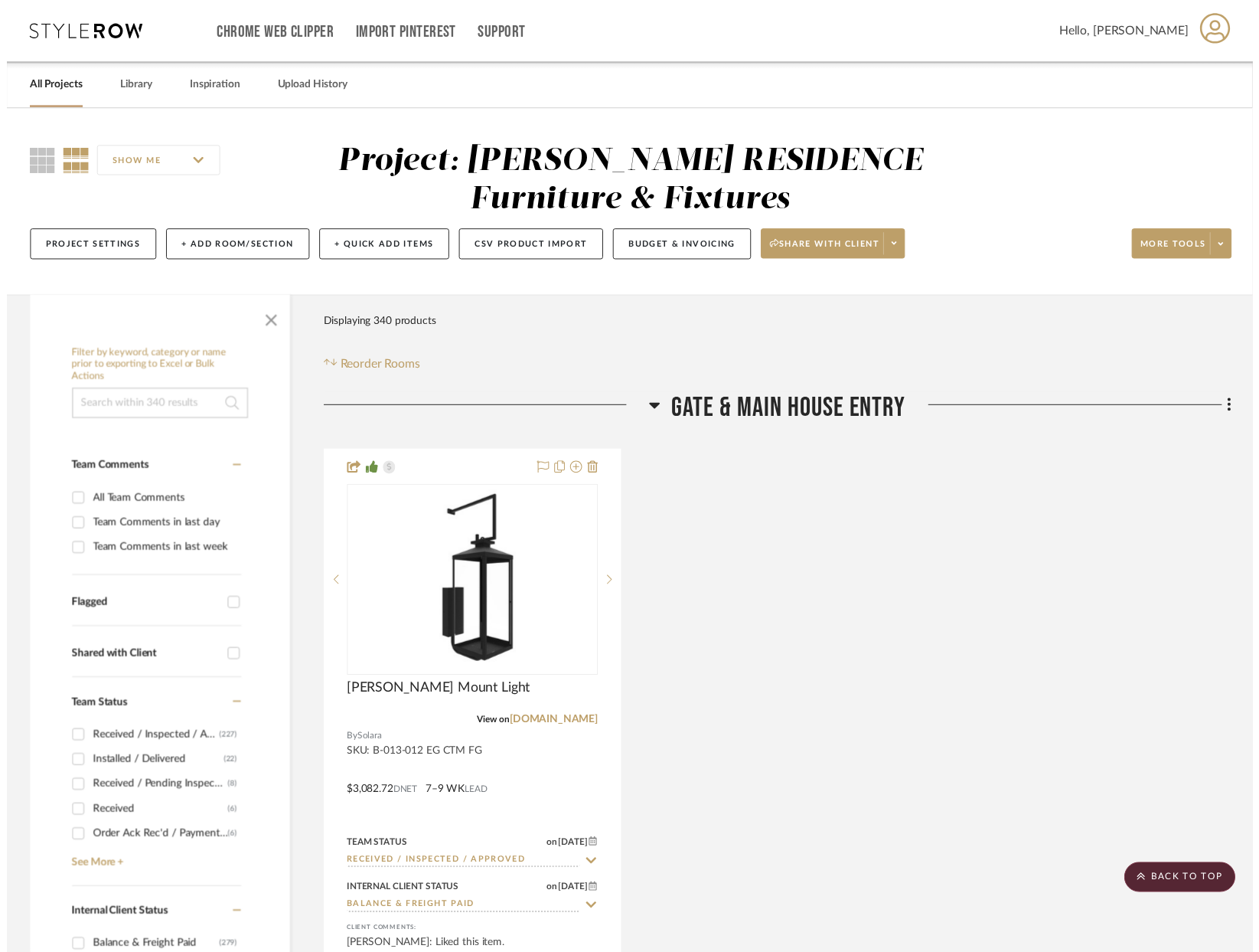
scroll to position [1025, 0]
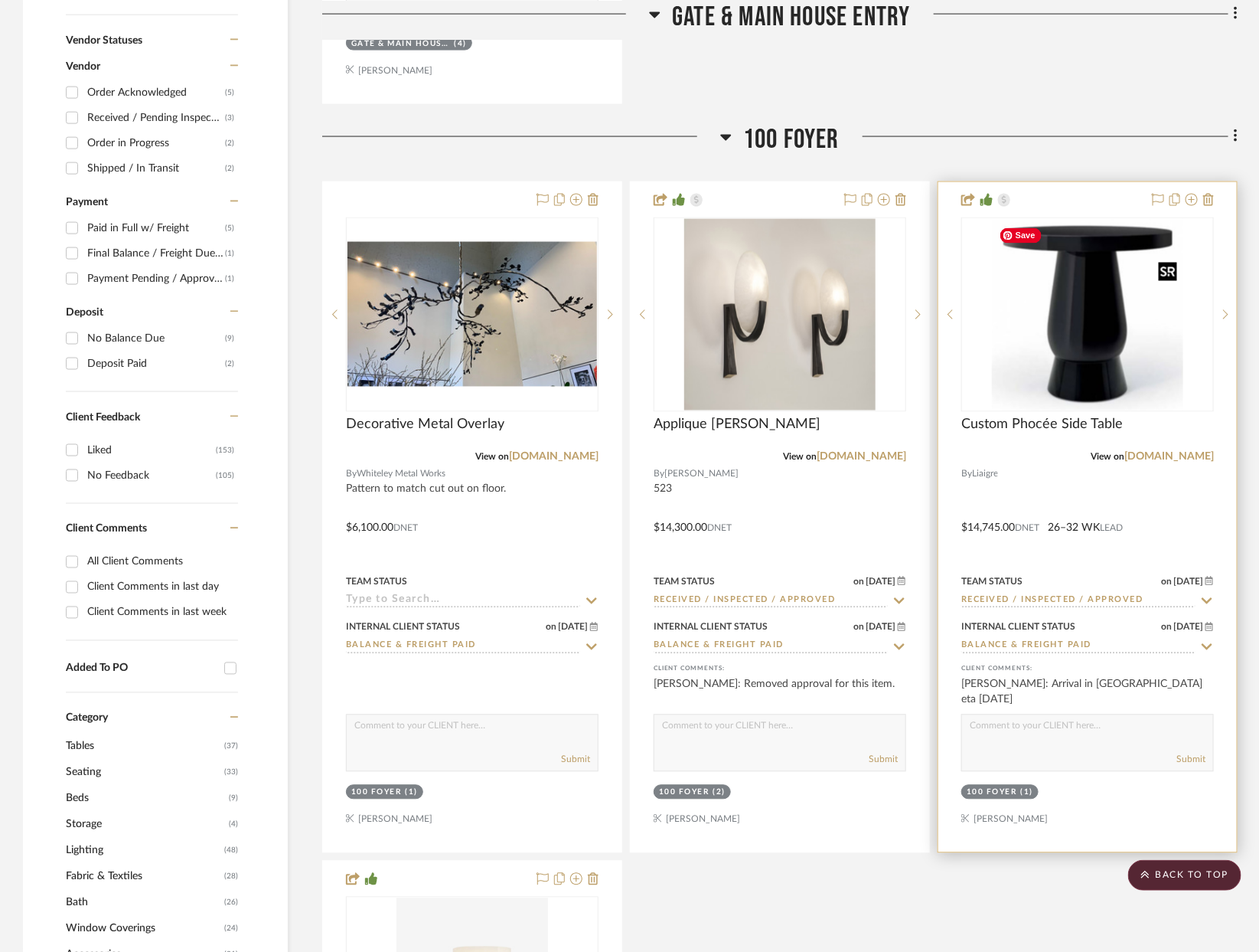
click at [1109, 354] on img "0" at bounding box center [1088, 315] width 191 height 191
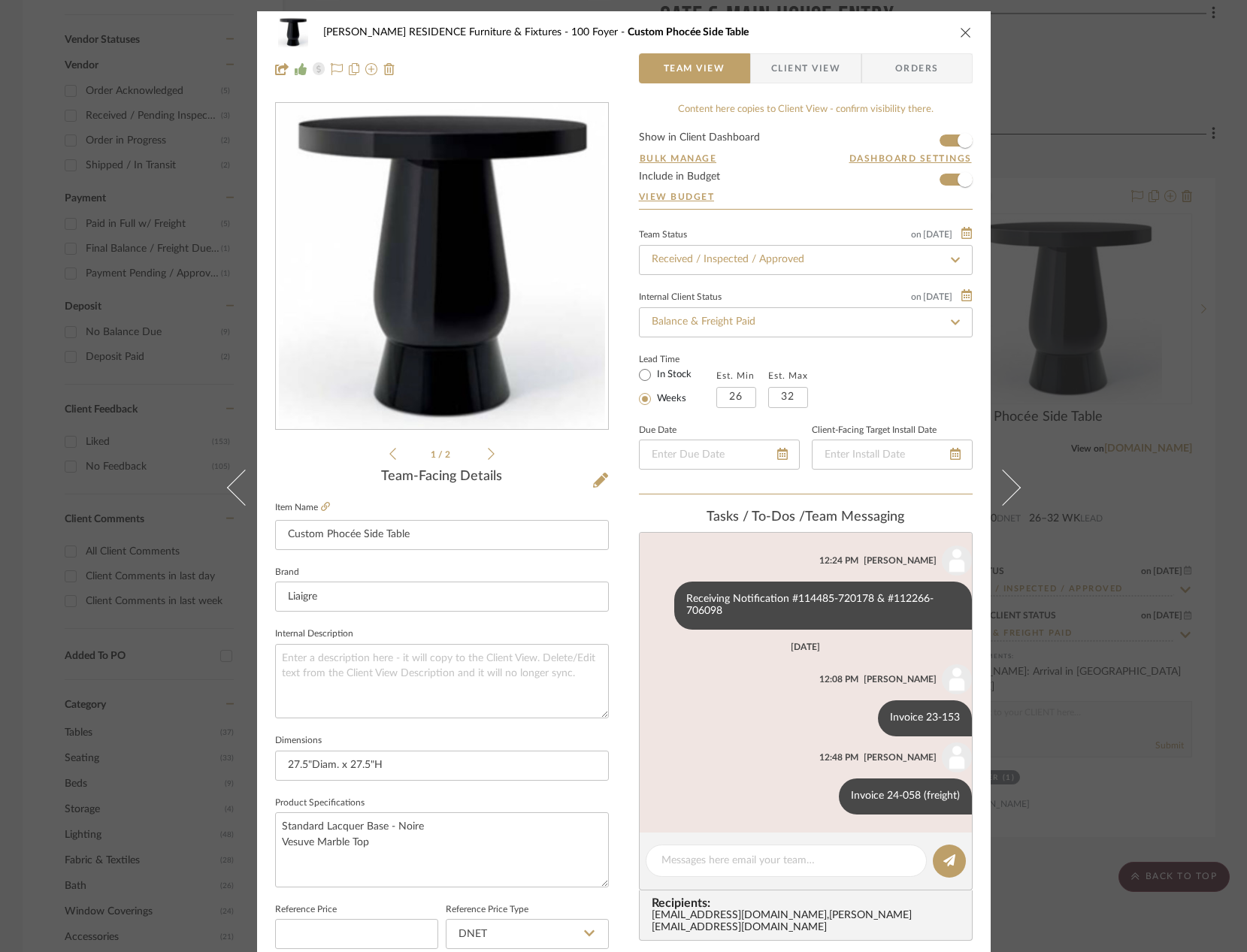
scroll to position [798, 0]
click at [321, 506] on icon at bounding box center [326, 507] width 9 height 9
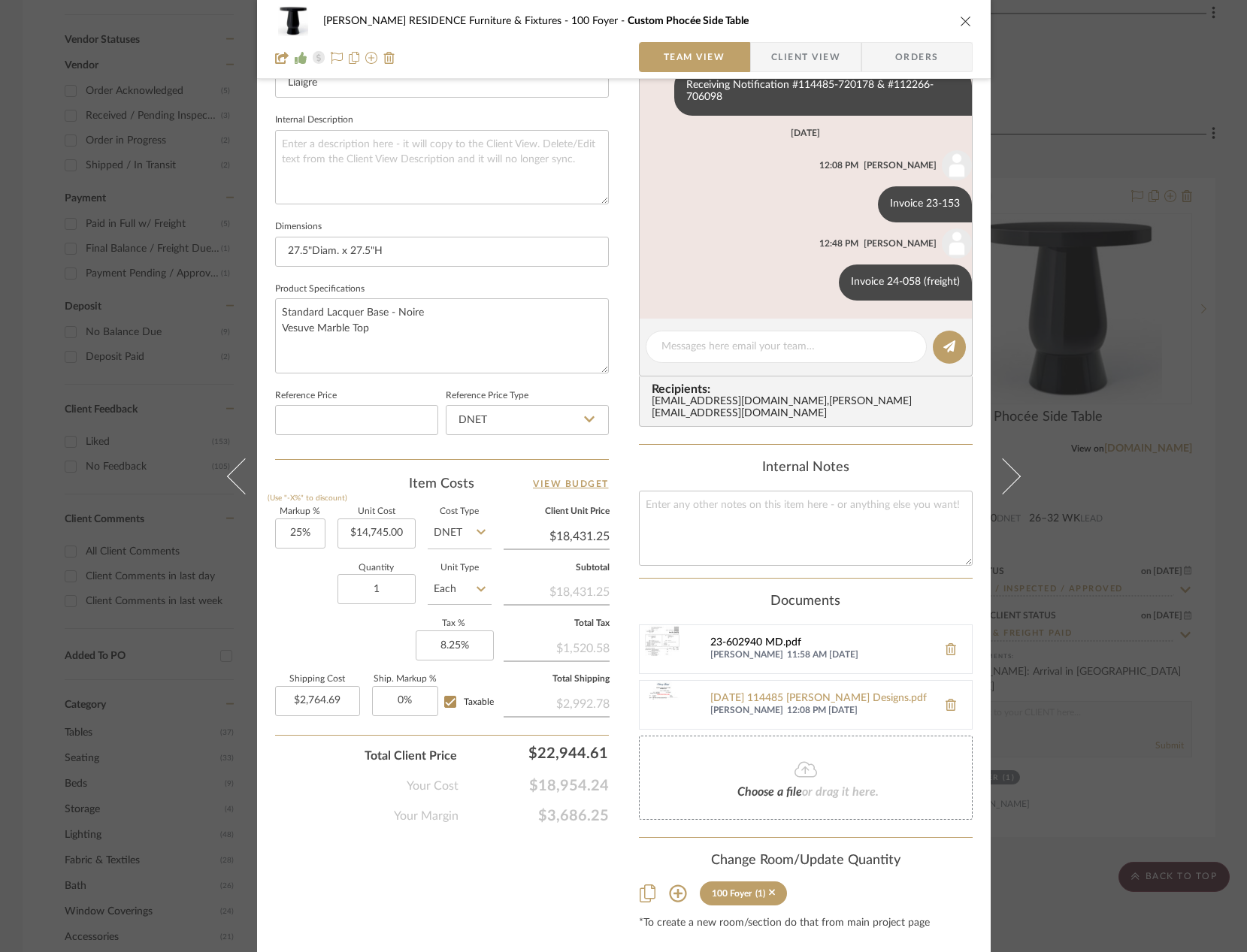
click at [742, 637] on div "23-602940 MD.pdf" at bounding box center [820, 643] width 220 height 12
click at [148, 382] on div "[PERSON_NAME] RESIDENCE Furniture & Fixtures 100 Foyer Custom Phocée Side Table…" at bounding box center [624, 476] width 1247 height 952
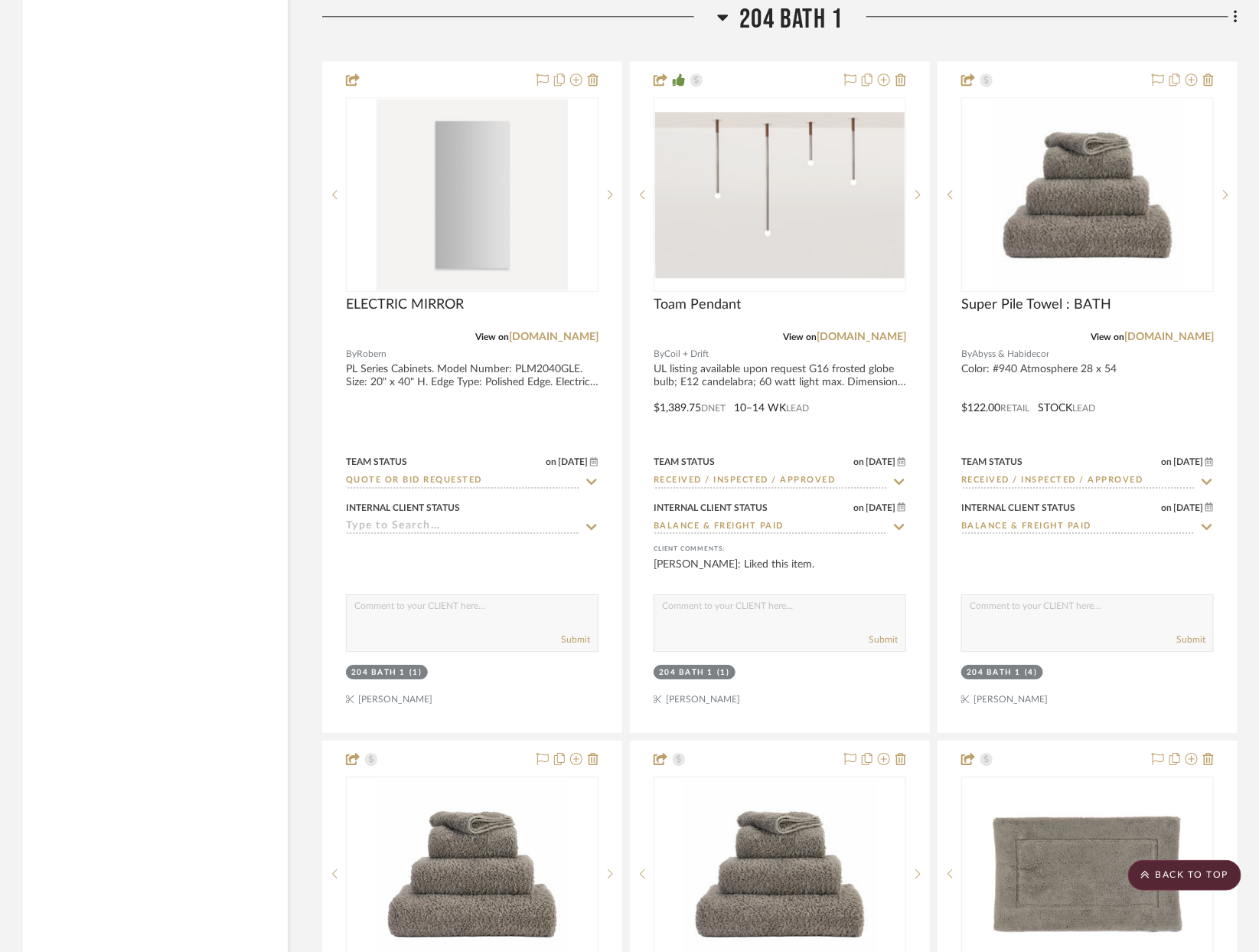
scroll to position [29480, 0]
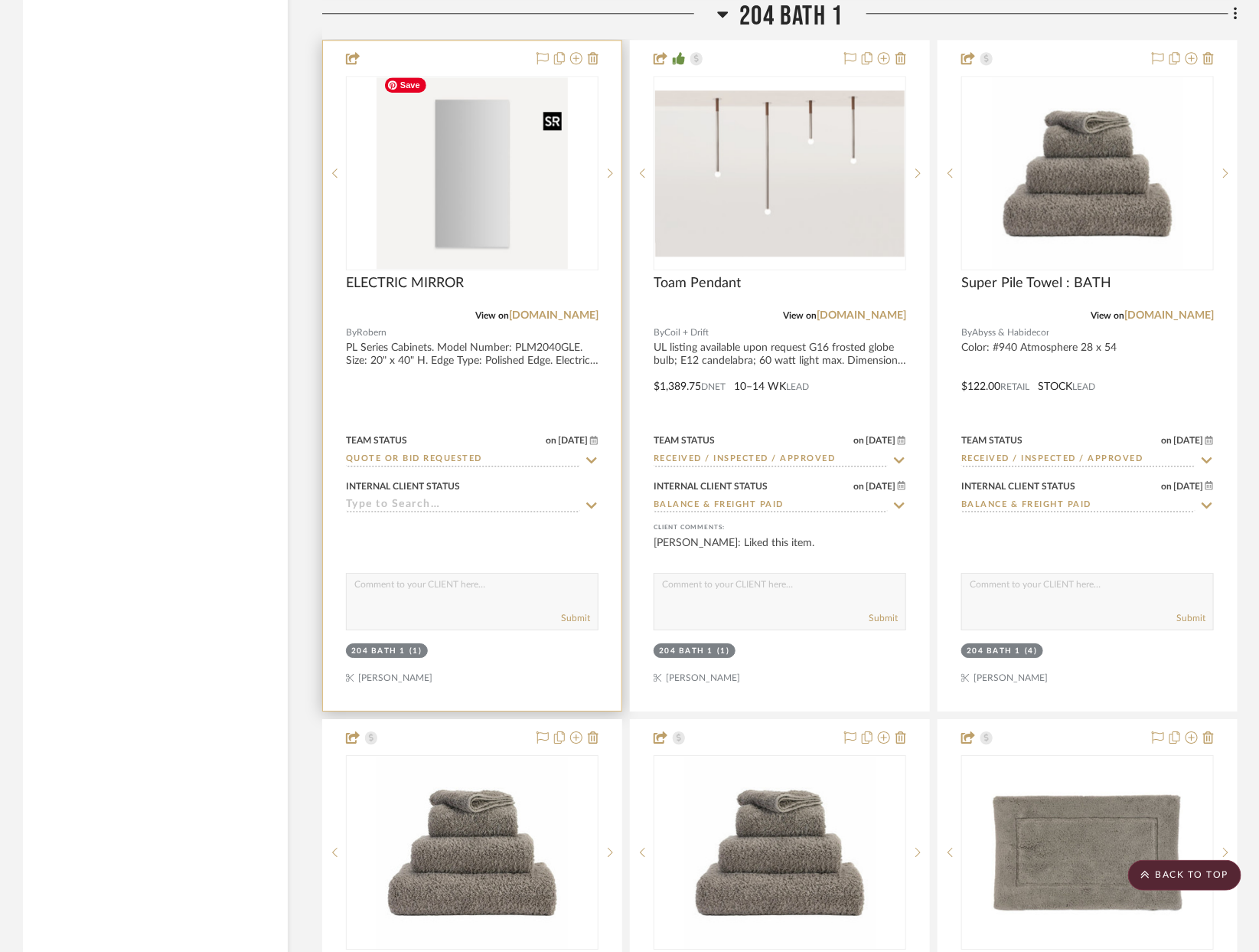
click at [505, 190] on img "0" at bounding box center [473, 173] width 191 height 191
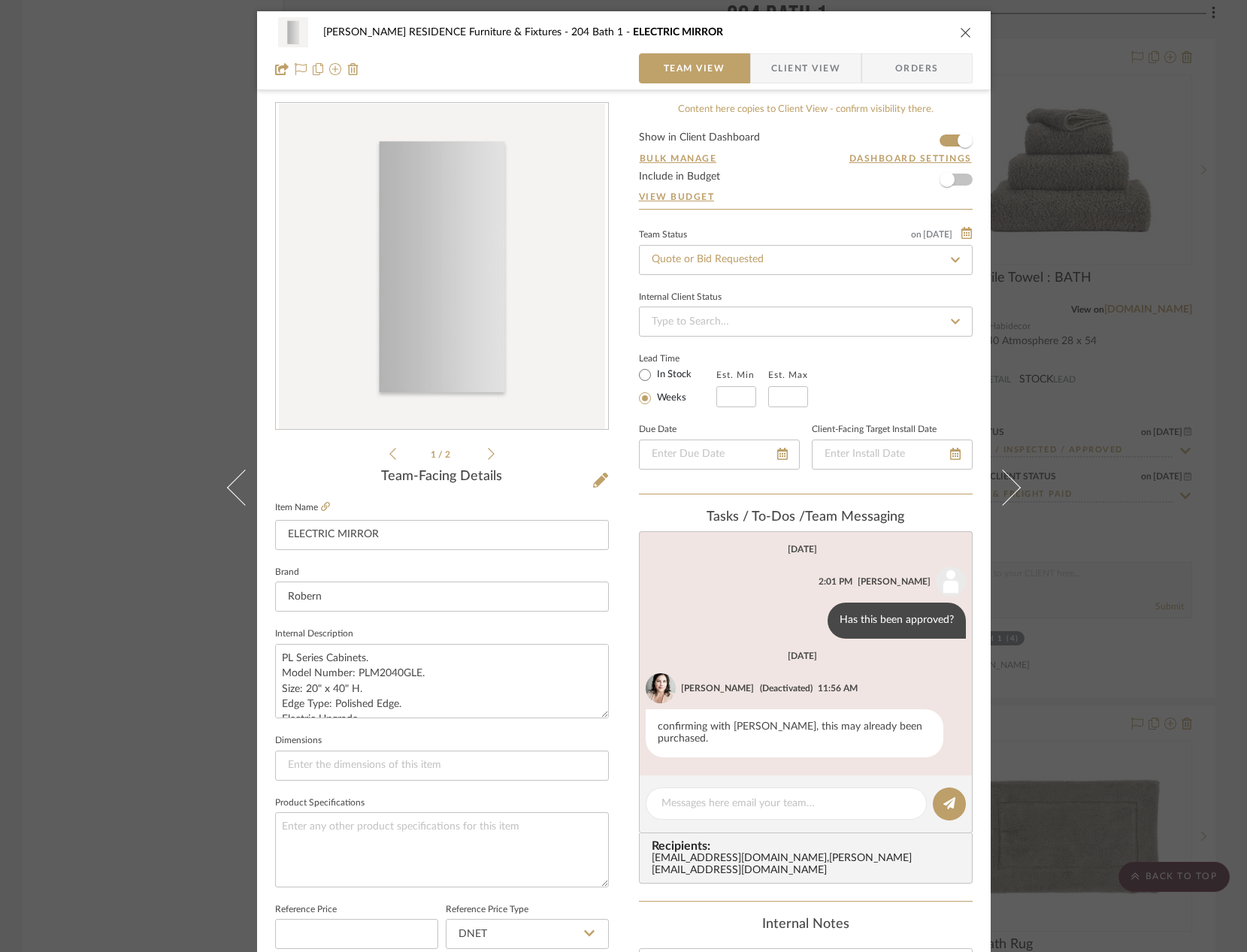
scroll to position [449, 0]
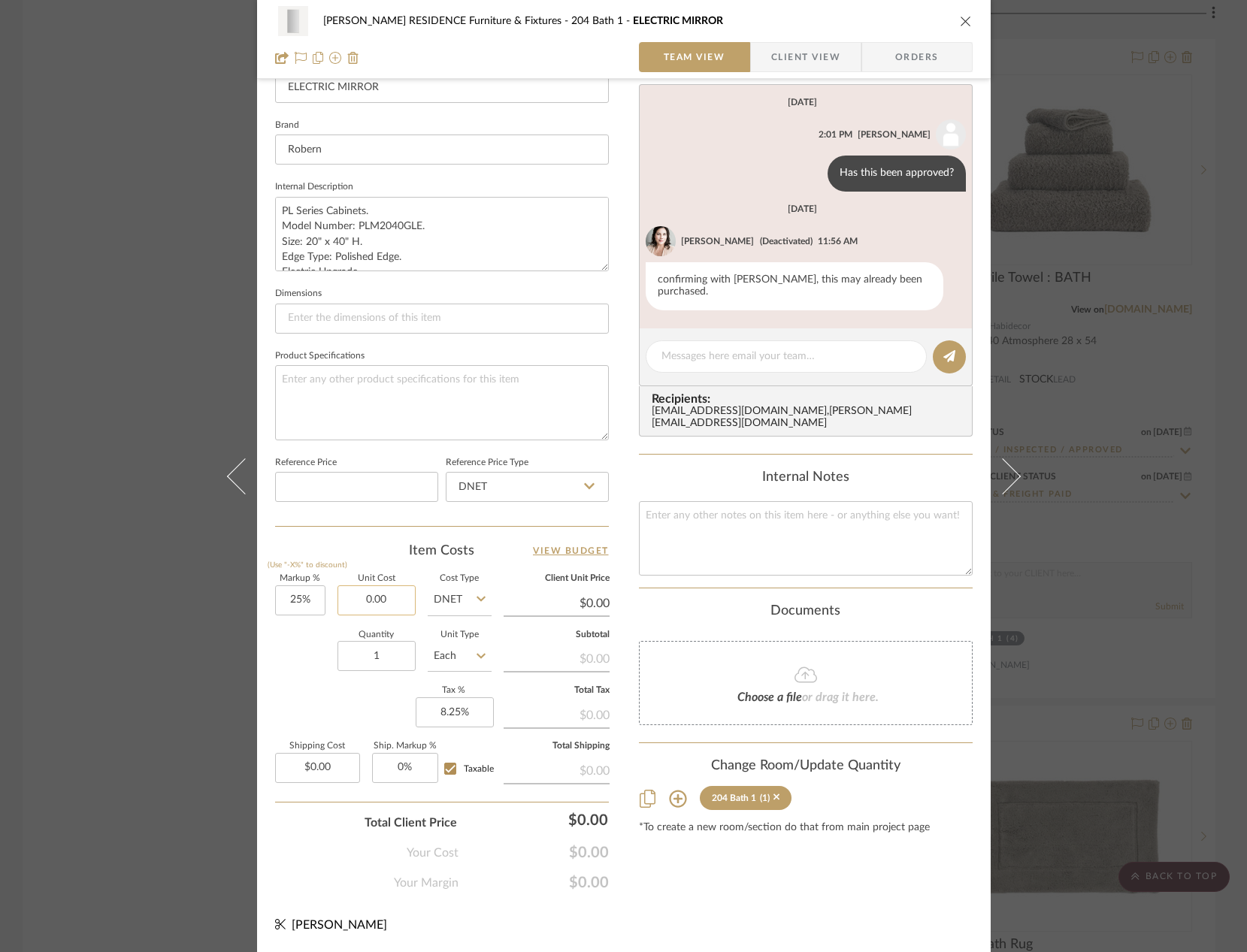
click at [381, 605] on input "0.00" at bounding box center [376, 600] width 78 height 30
type input "$1,259.25"
click at [288, 682] on div "Quantity 1 Unit Type Each" at bounding box center [383, 657] width 216 height 54
type input "$1,574.06"
type input "$236.11"
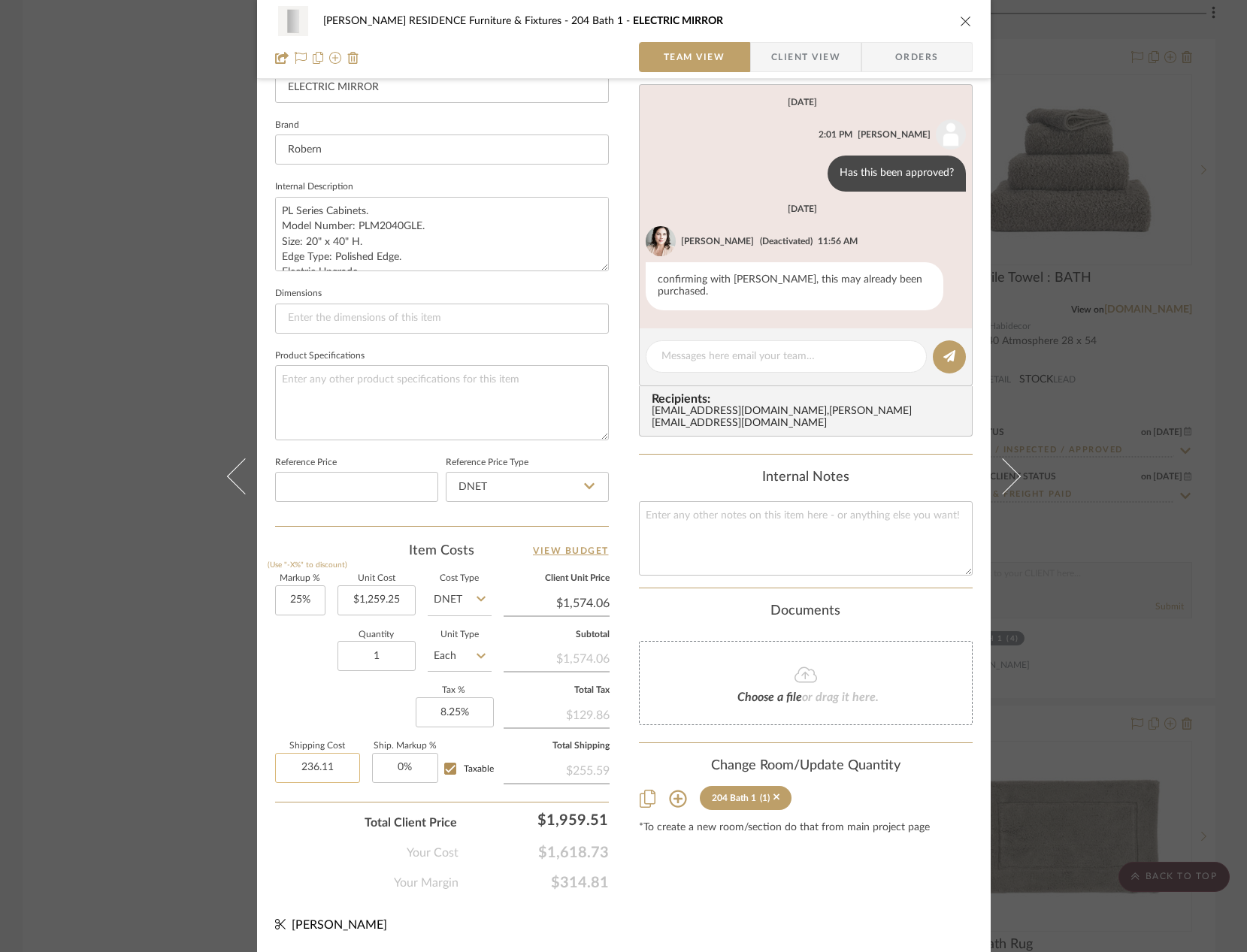
click at [315, 773] on input "236.11" at bounding box center [317, 768] width 85 height 30
type input "$225.00"
click at [279, 694] on div "Markup % (Use "-X%" to discount) 25% Unit Cost $1,259.25 Cost Type DNET Client …" at bounding box center [441, 684] width 333 height 220
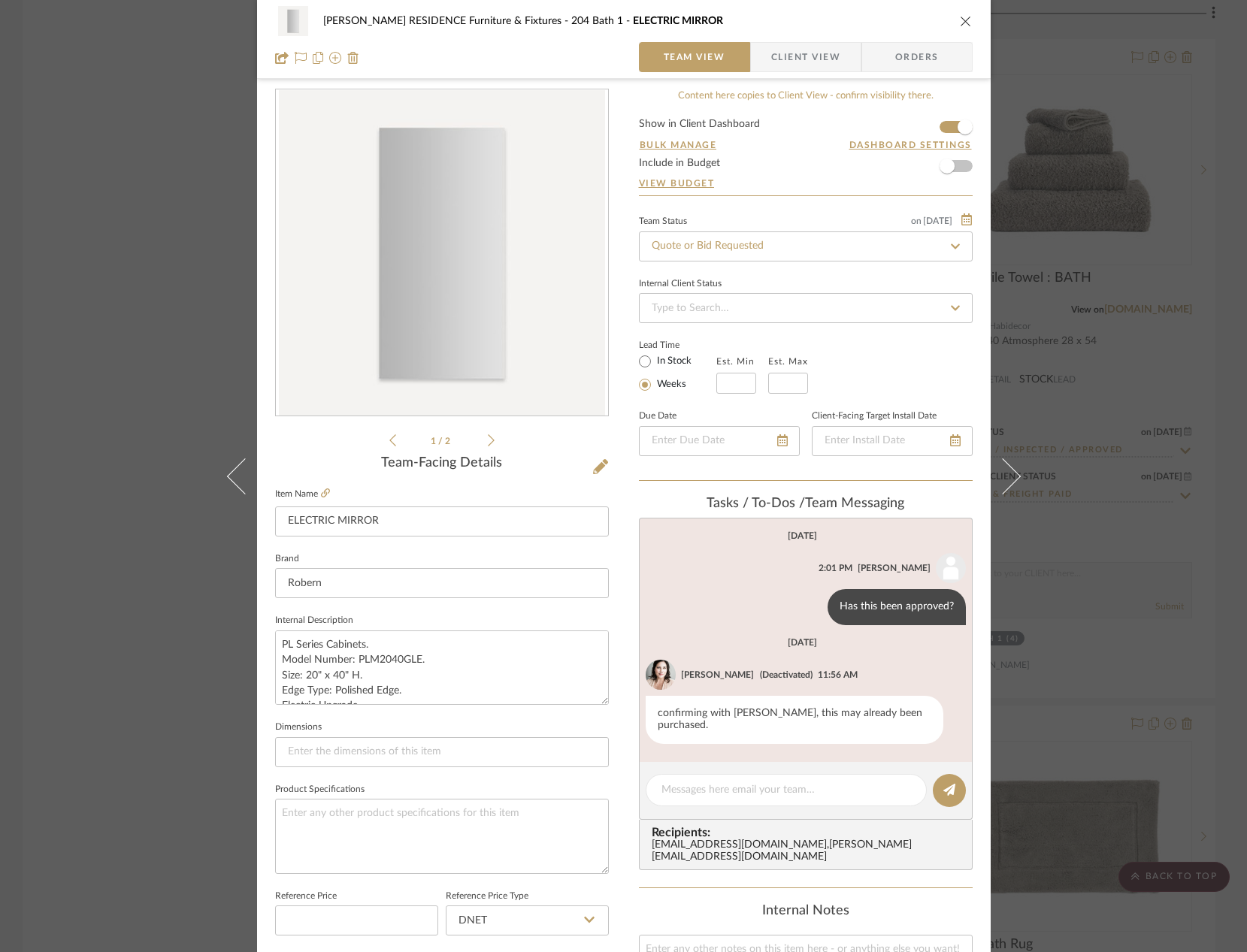
scroll to position [0, 0]
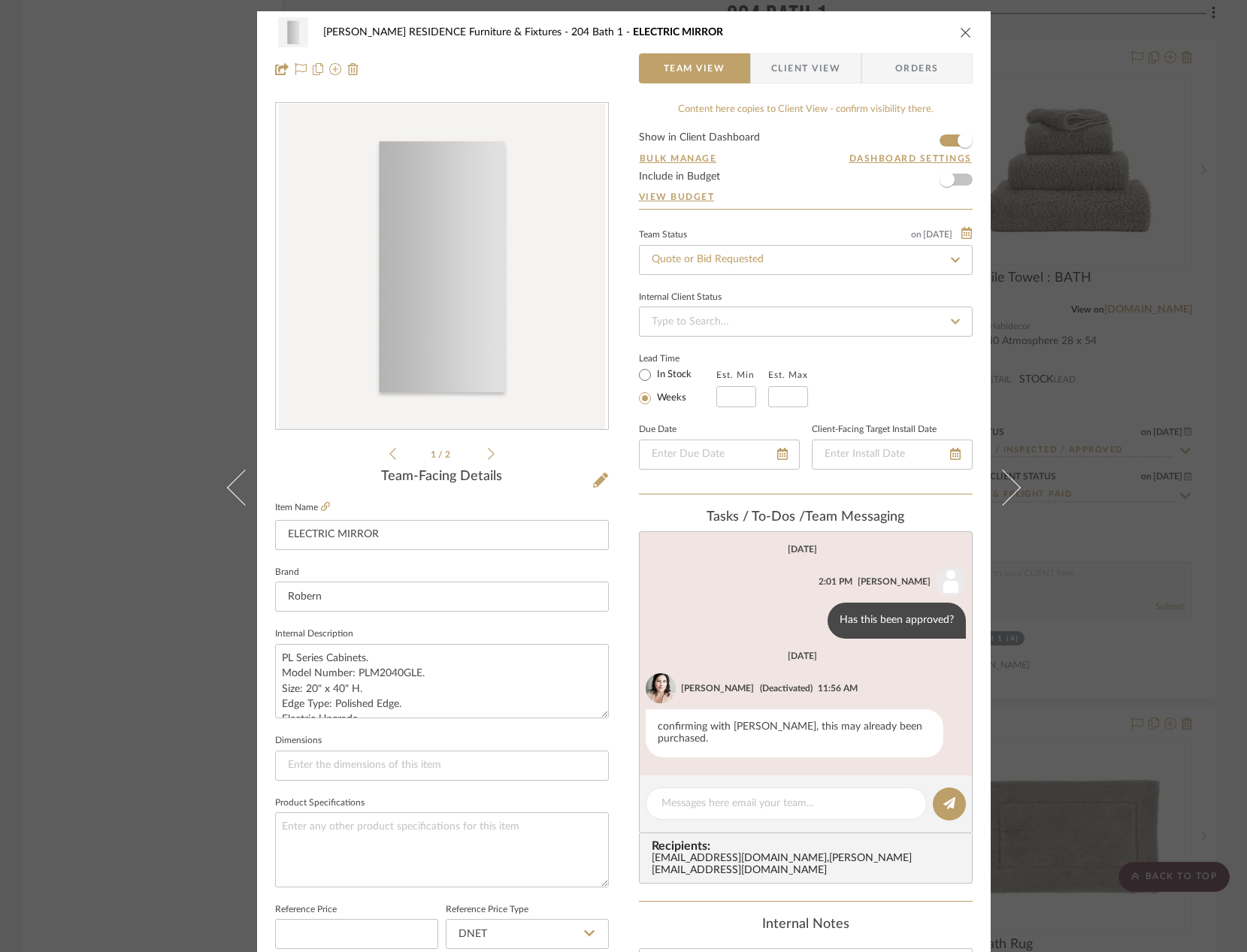
click at [1179, 321] on div "[PERSON_NAME] RESIDENCE Furniture & Fixtures 204 Bath 1 ELECTRIC MIRROR Team Vi…" at bounding box center [624, 476] width 1247 height 952
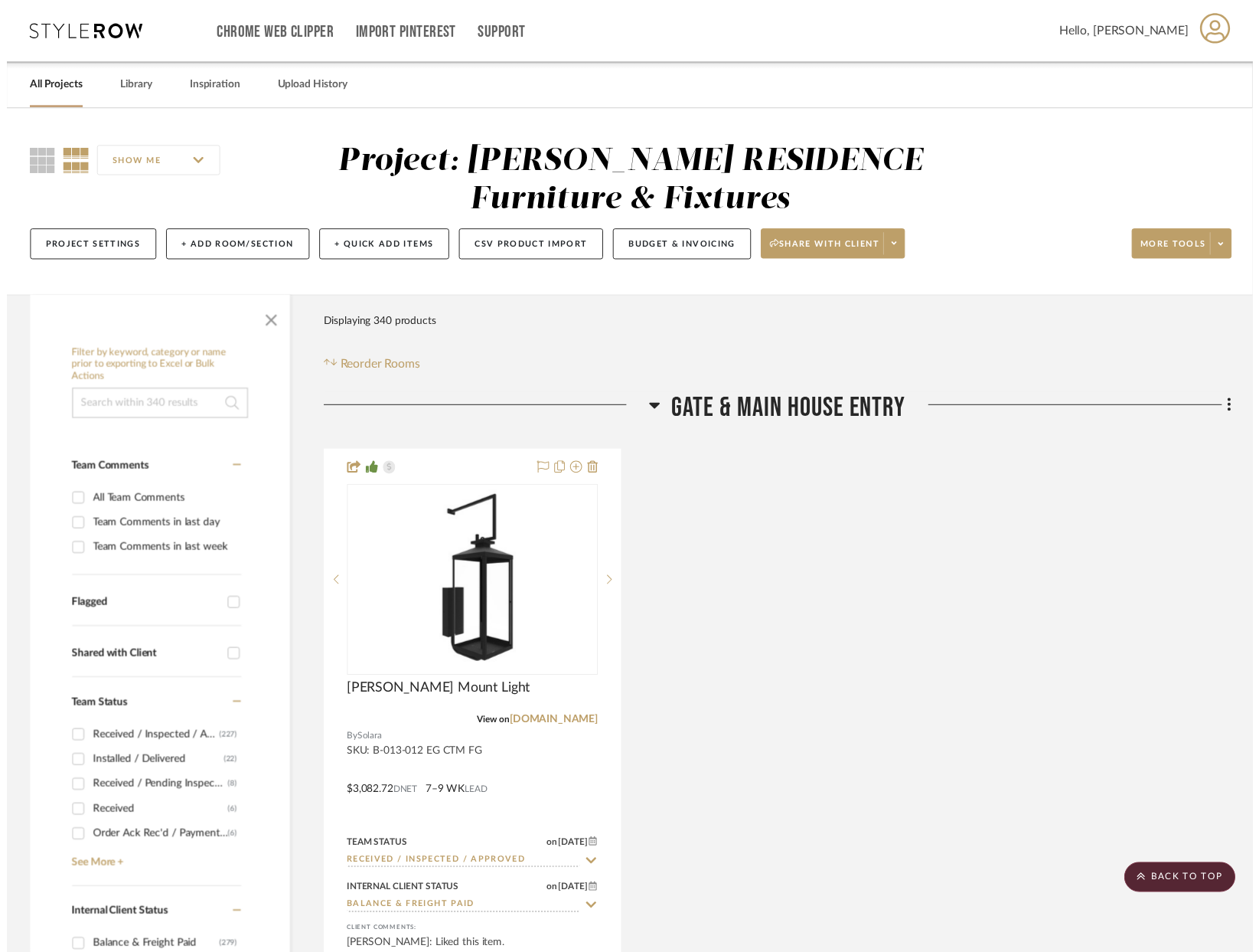
scroll to position [29480, 0]
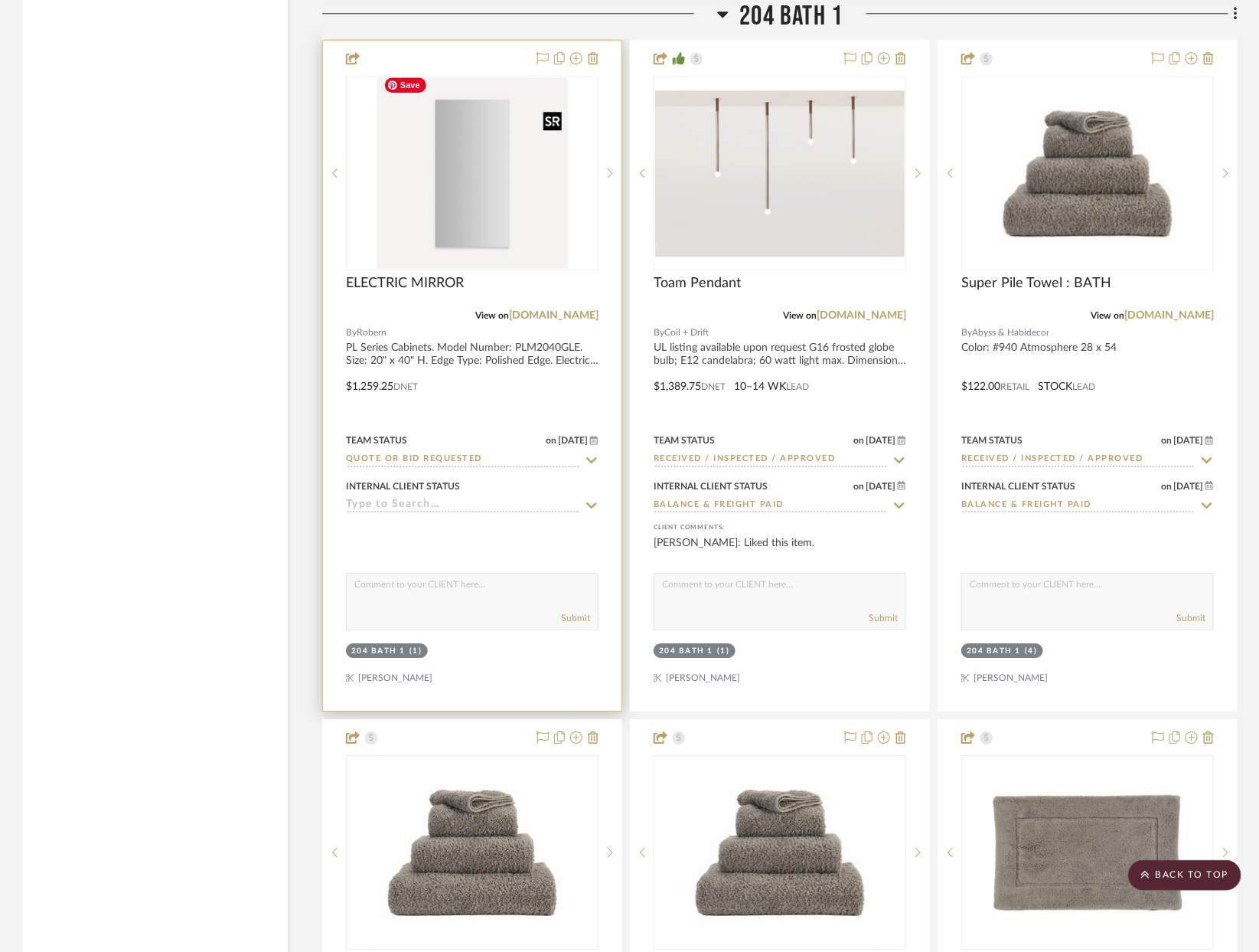
click at [439, 188] on img "0" at bounding box center [473, 173] width 191 height 191
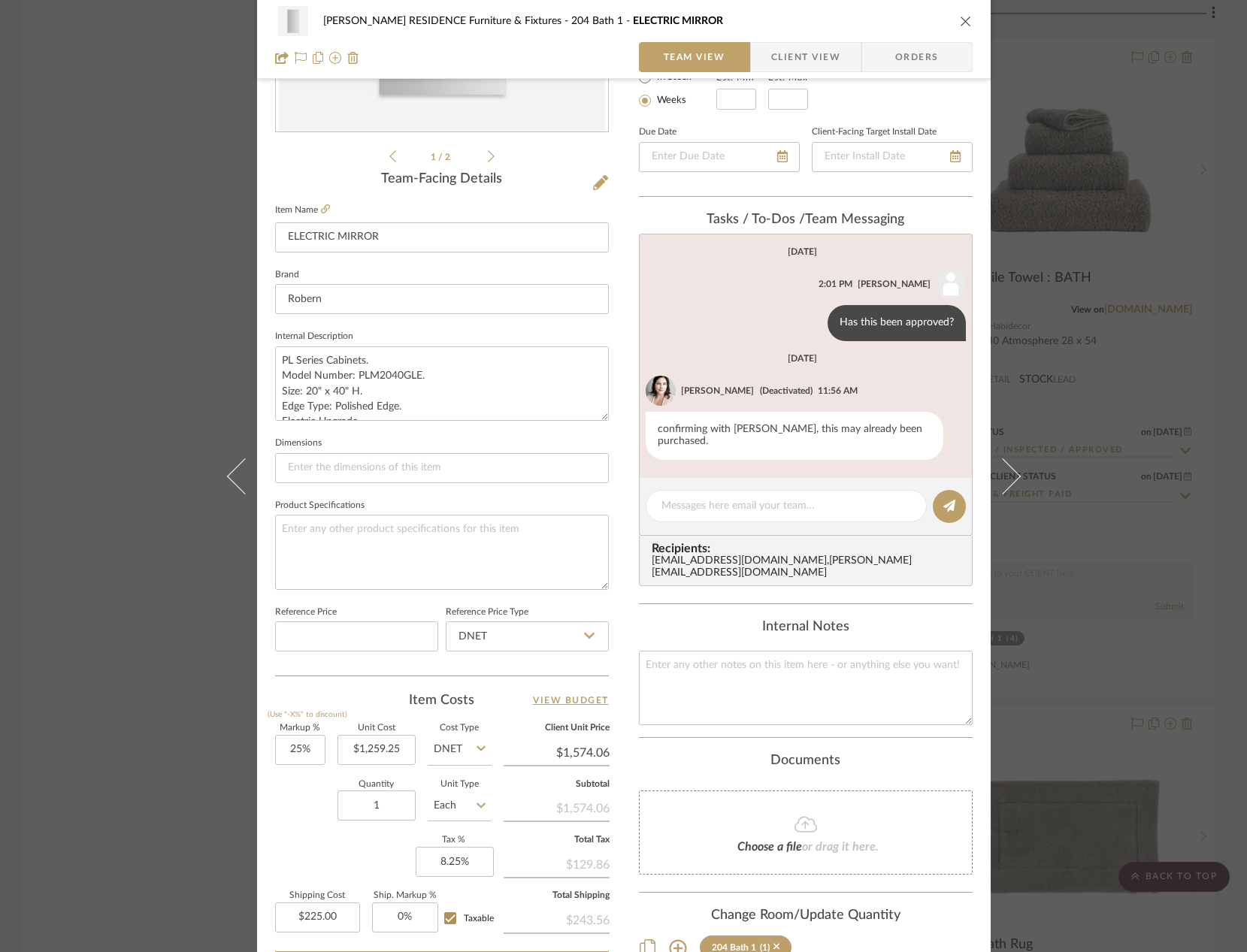
scroll to position [306, 0]
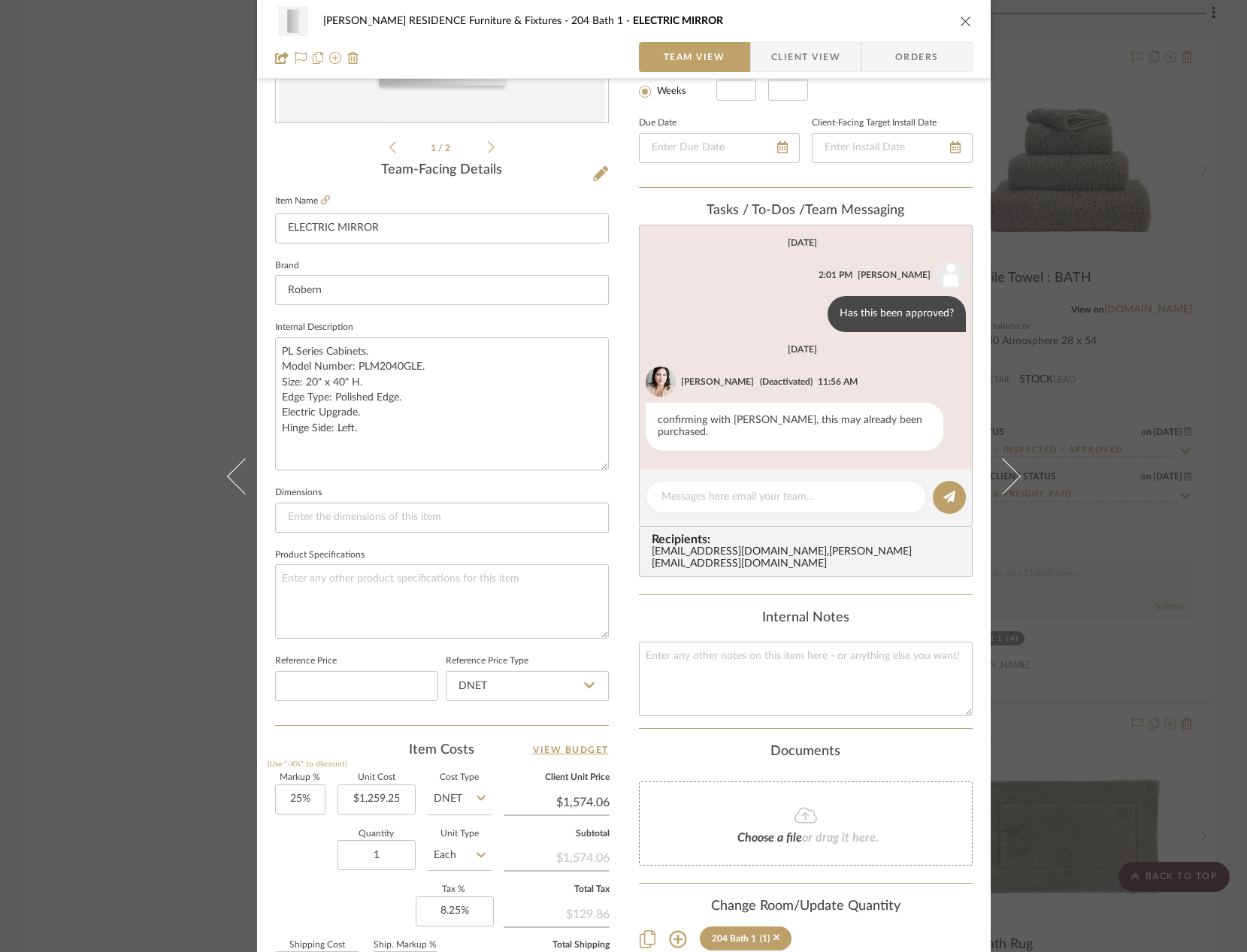
drag, startPoint x: 596, startPoint y: 407, endPoint x: 608, endPoint y: 463, distance: 57.3
click at [608, 463] on div "[PERSON_NAME] RESIDENCE Furniture & Fixtures 204 Bath 1 ELECTRIC MIRROR Team Vi…" at bounding box center [624, 428] width 733 height 1446
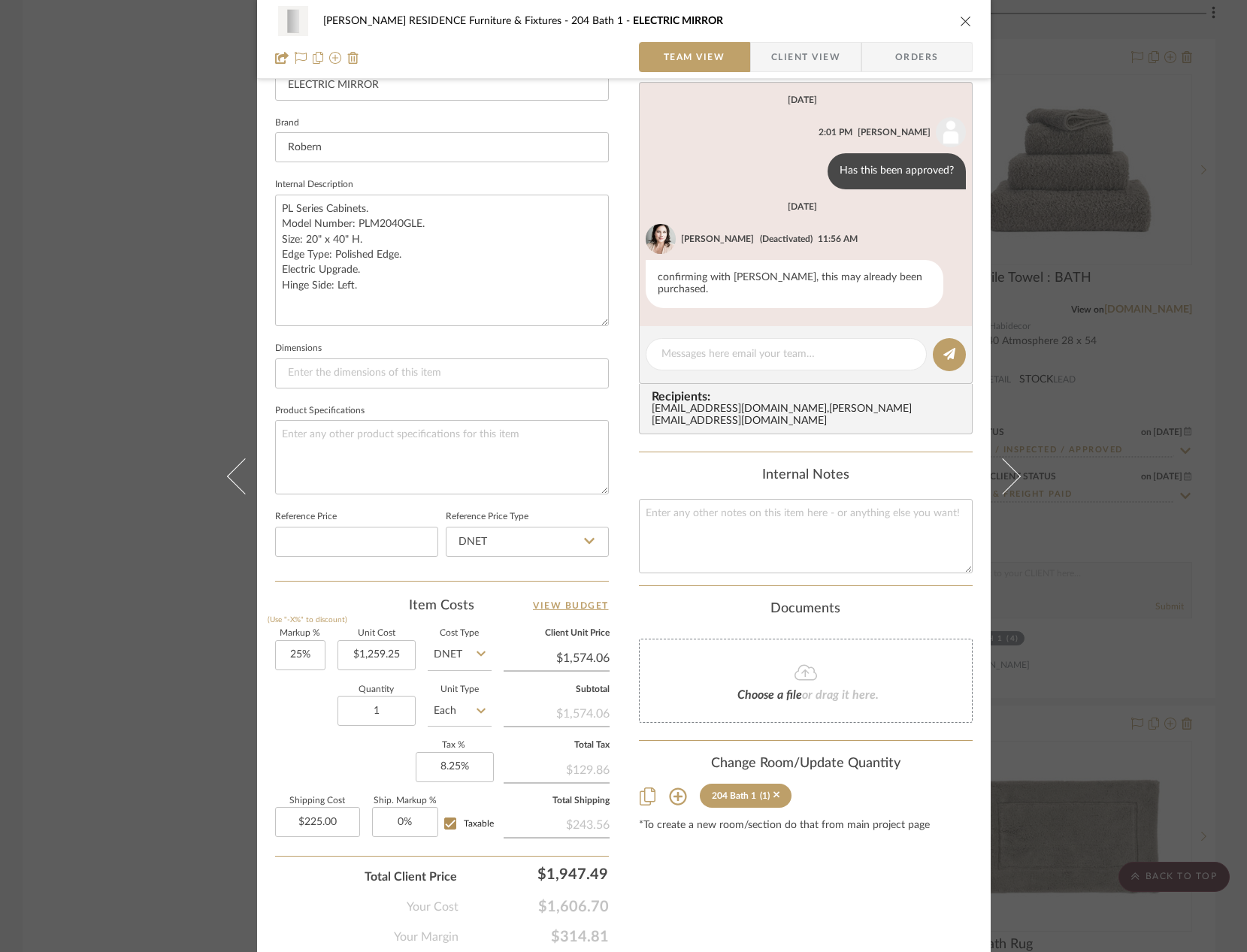
scroll to position [447, 0]
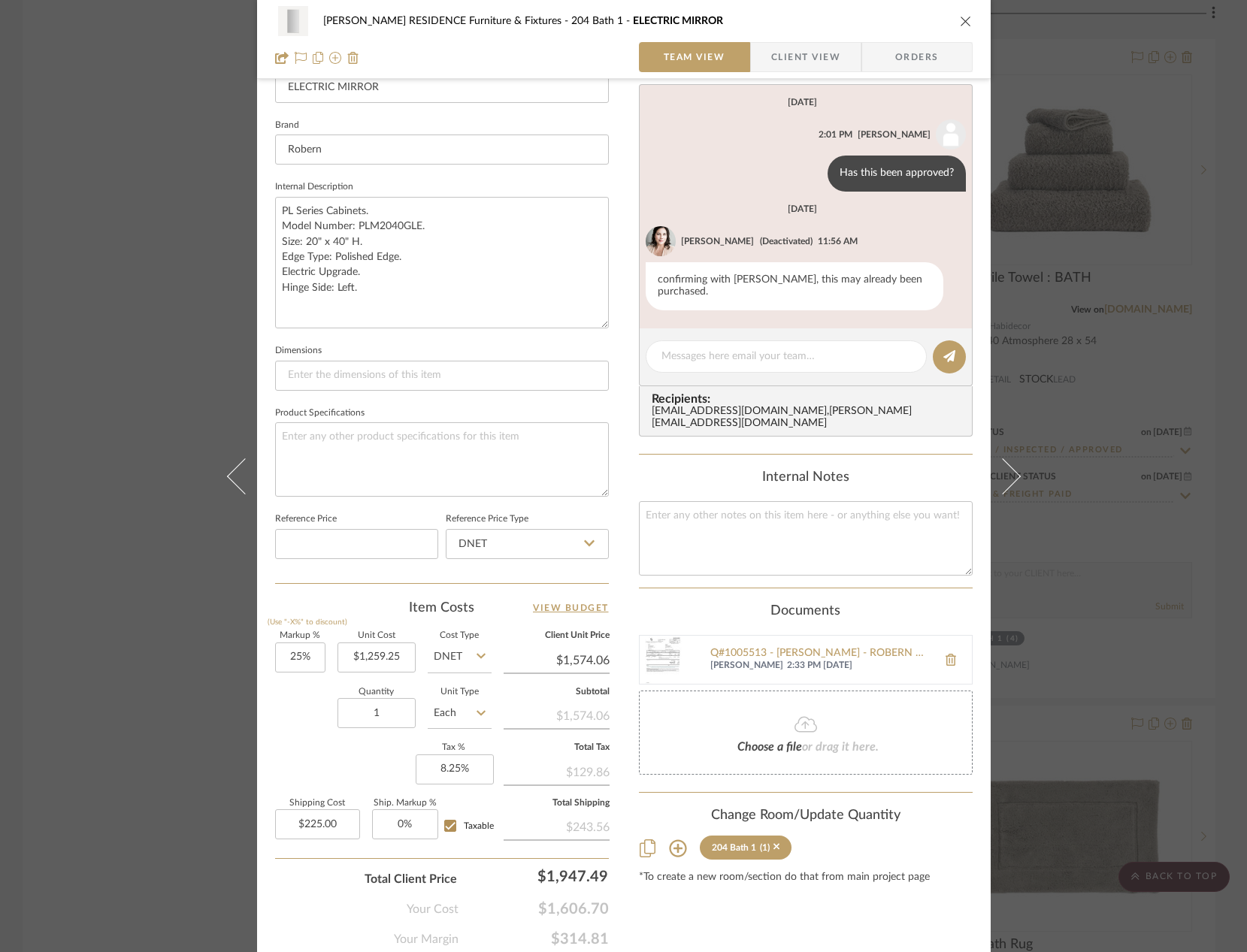
click at [93, 593] on div "[PERSON_NAME] RESIDENCE Furniture & Fixtures 204 Bath 1 ELECTRIC MIRROR Team Vi…" at bounding box center [624, 476] width 1247 height 952
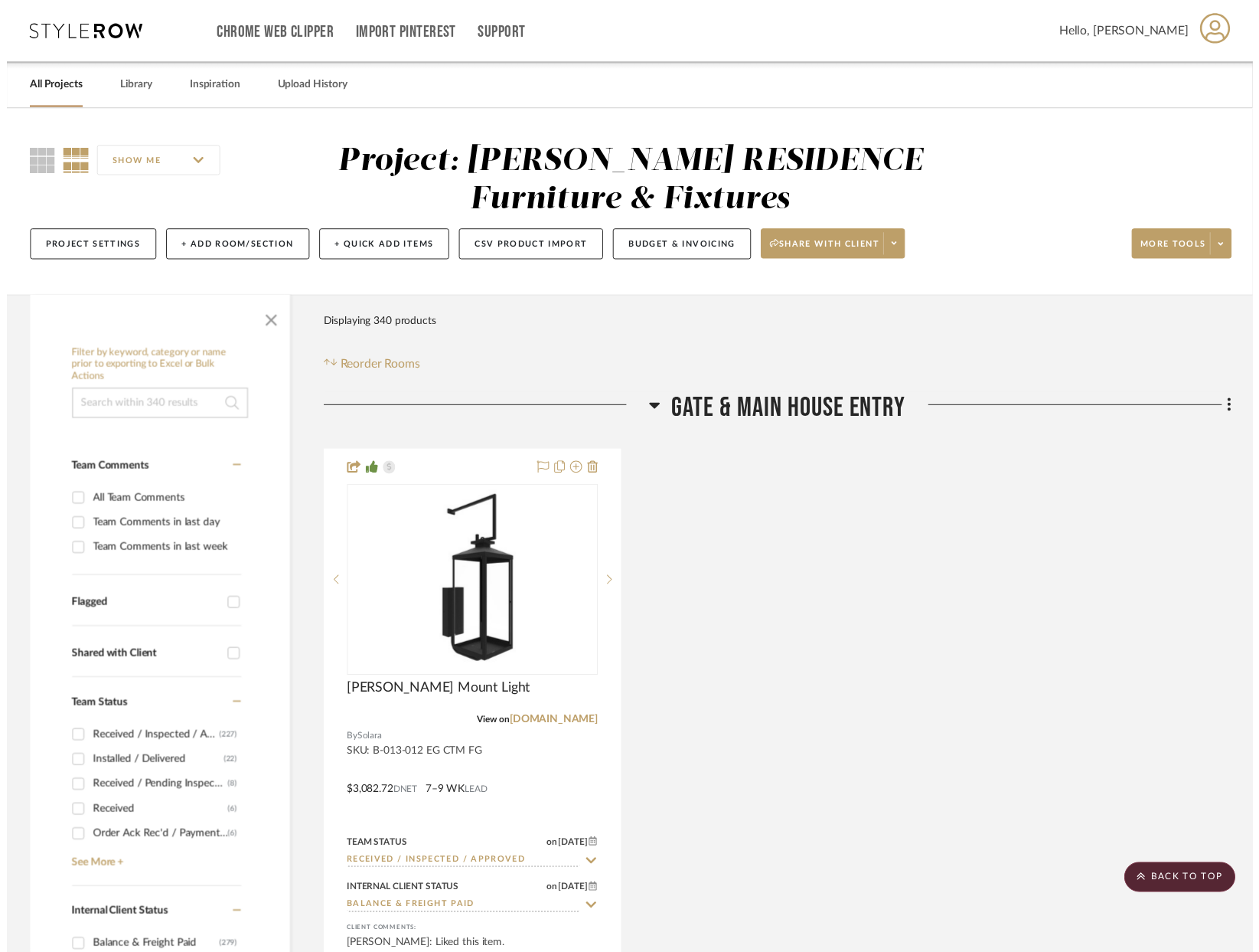
scroll to position [29480, 0]
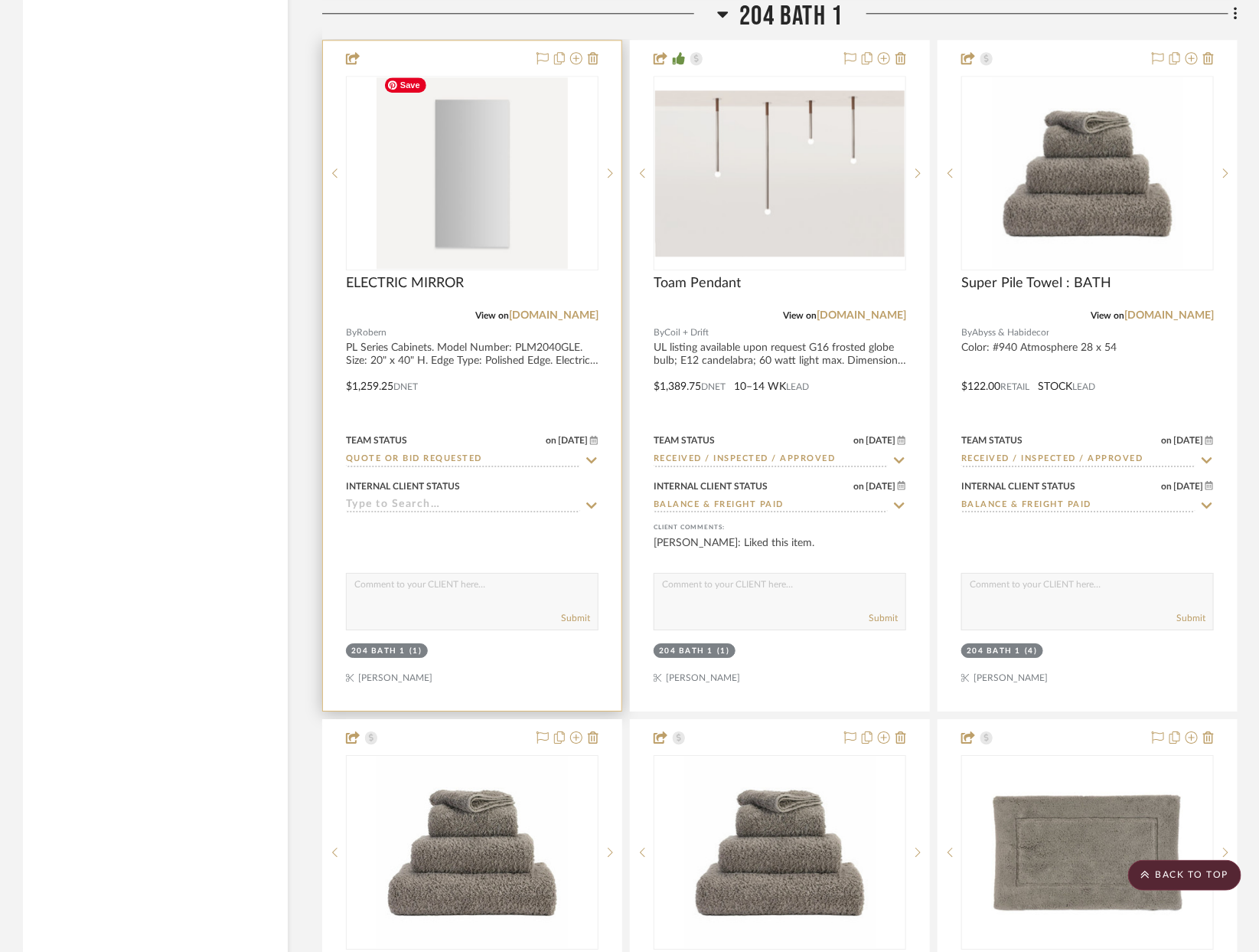
click at [373, 138] on div "0" at bounding box center [472, 173] width 251 height 193
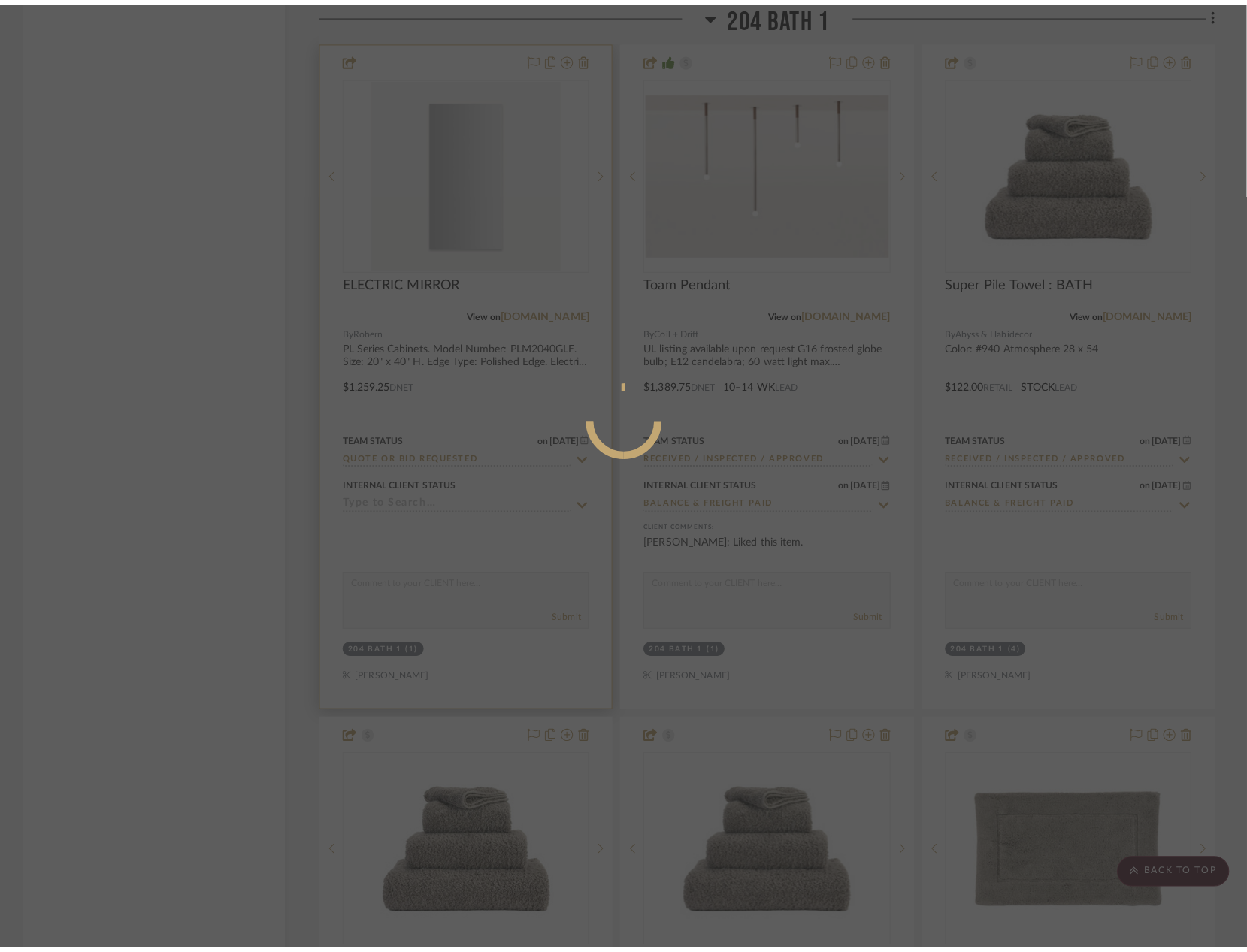
scroll to position [0, 0]
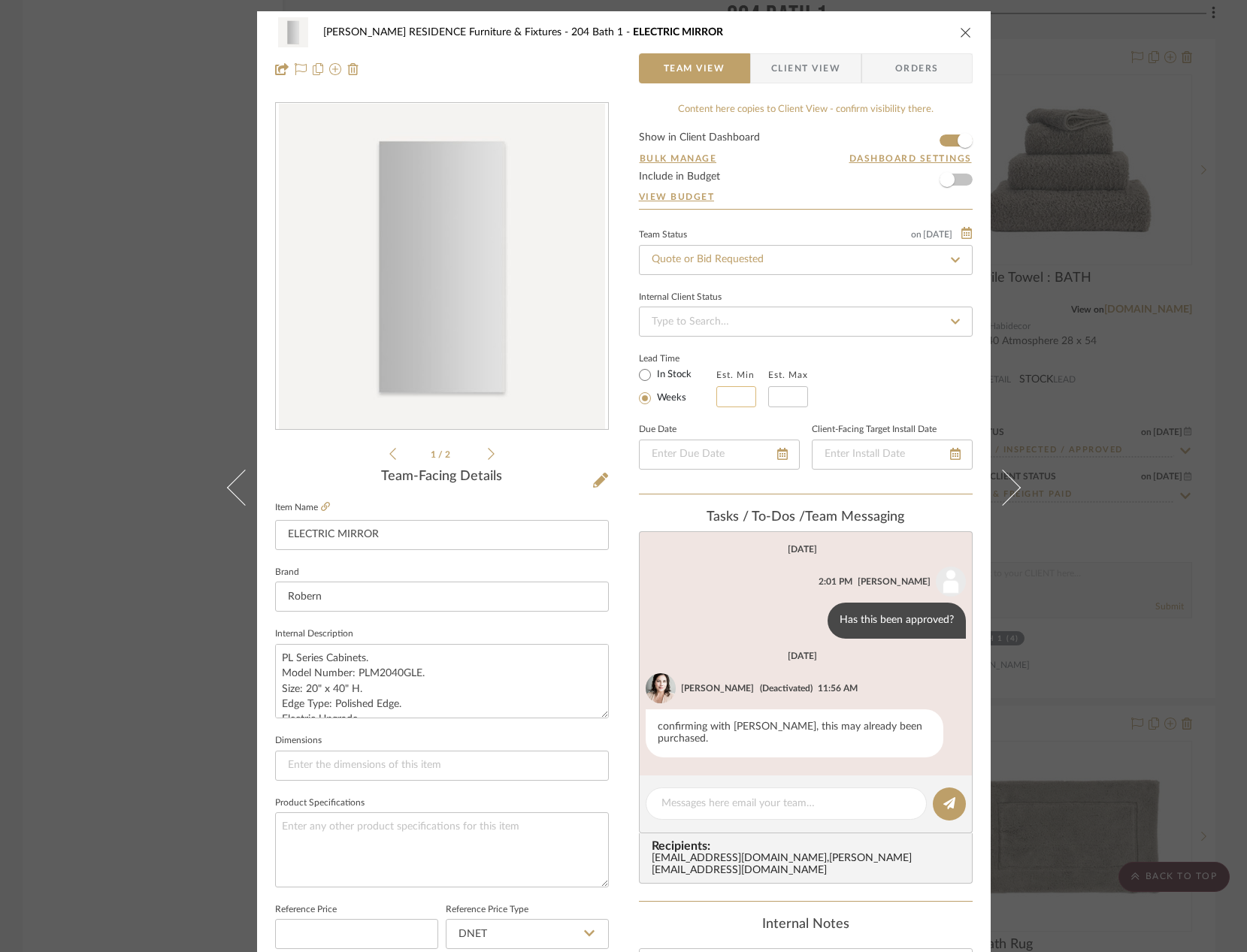
click at [733, 395] on input at bounding box center [736, 396] width 39 height 21
type input "3"
click at [777, 395] on input "text" at bounding box center [788, 396] width 39 height 21
type input "4"
click at [1108, 336] on div "[PERSON_NAME] RESIDENCE Furniture & Fixtures 204 Bath 1 ELECTRIC MIRROR Team Vi…" at bounding box center [624, 476] width 1247 height 952
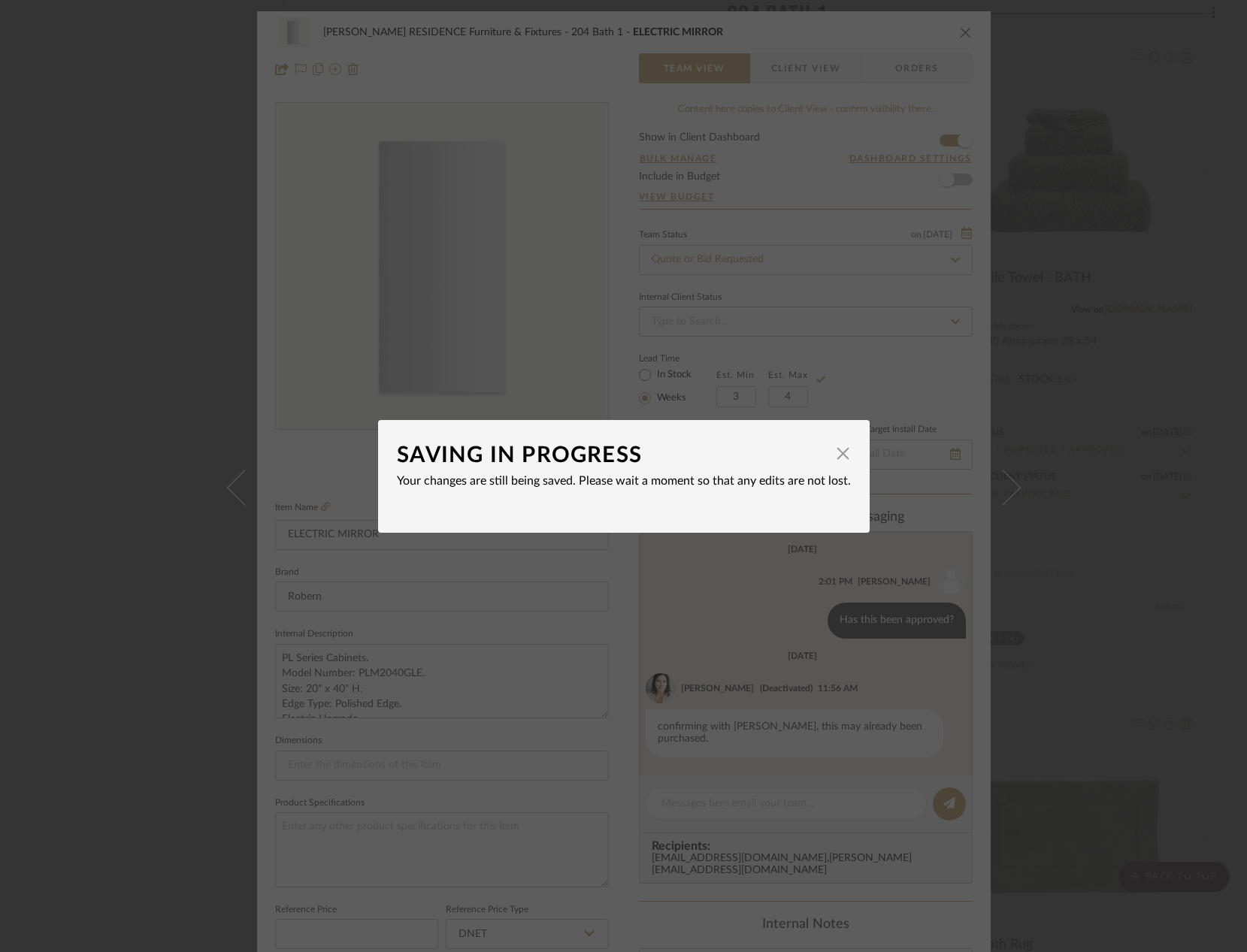
click at [901, 379] on div "SAVING IN PROGRESS × Your changes are still being saved. Please wait a moment s…" at bounding box center [624, 476] width 1247 height 952
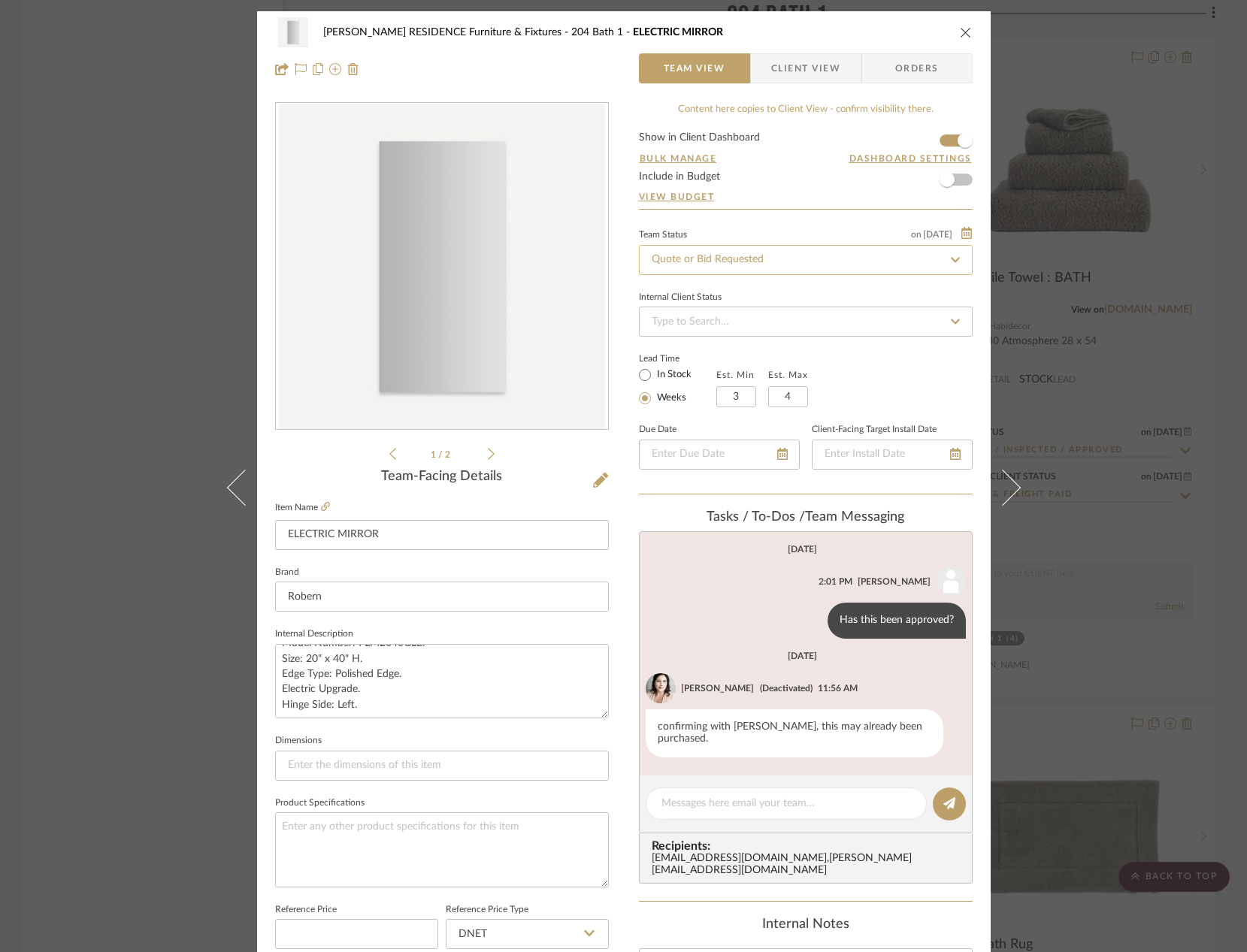
click at [769, 258] on input "Quote or Bid Requested" at bounding box center [805, 260] width 333 height 30
click at [949, 257] on icon at bounding box center [955, 259] width 13 height 10
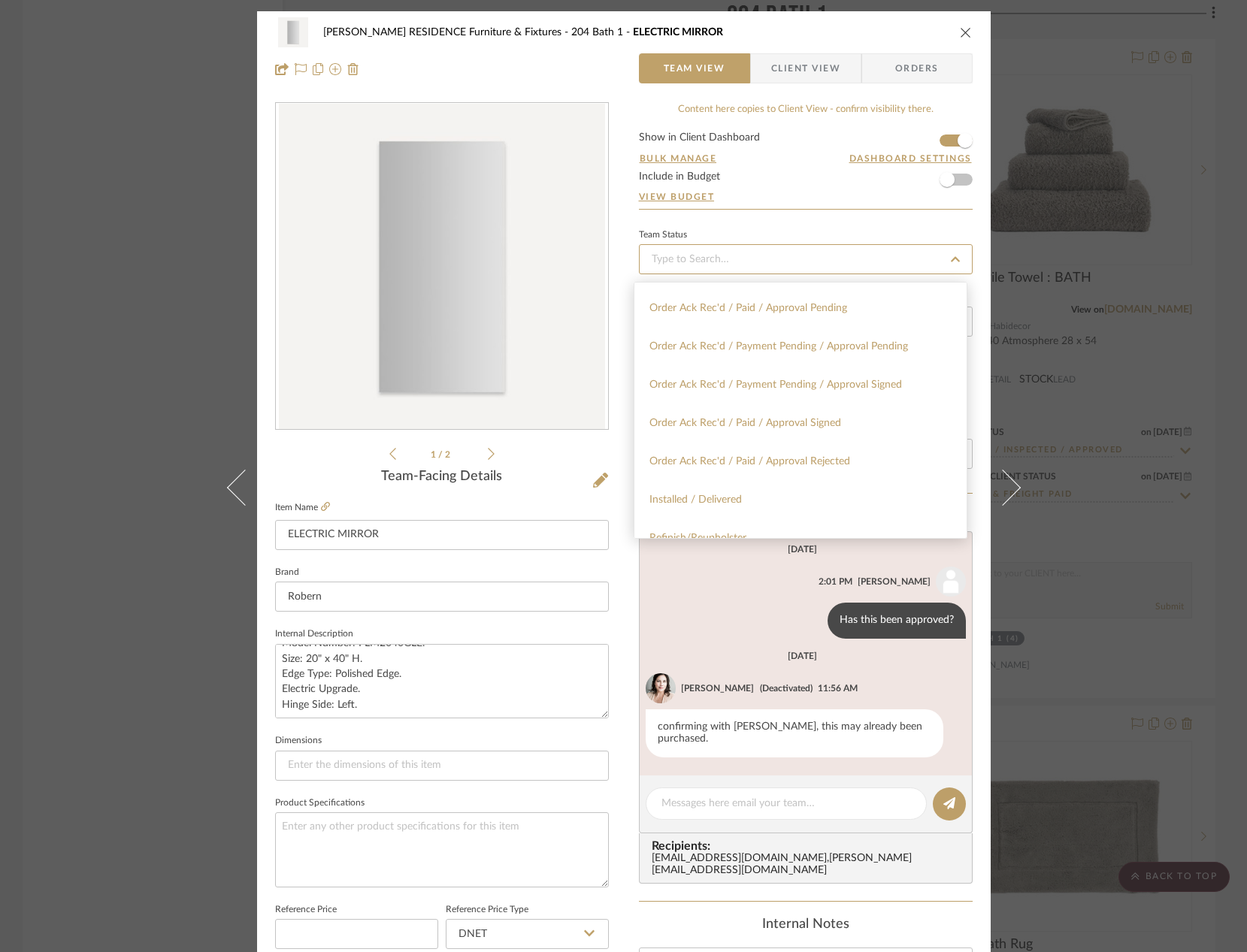
scroll to position [1788, 0]
click at [853, 386] on span "Order Ack Rec'd / Payment Pending / Approval Signed" at bounding box center [775, 391] width 253 height 10
type input "[DATE]"
type input "Order Ack Rec'd / Payment Pending / Approval Signed"
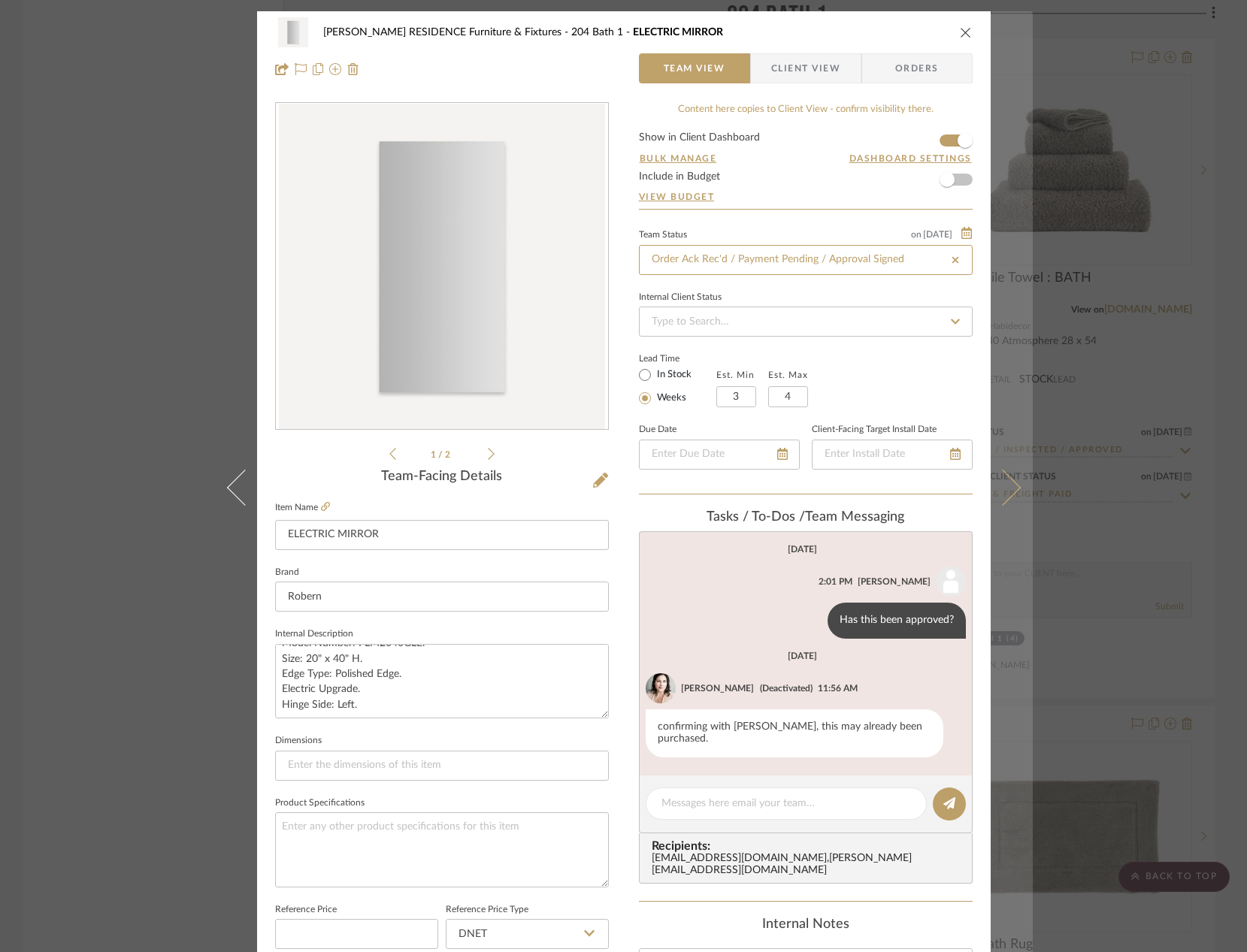
type input "Order Ack Rec'd / Payment Pending / Approval Signed"
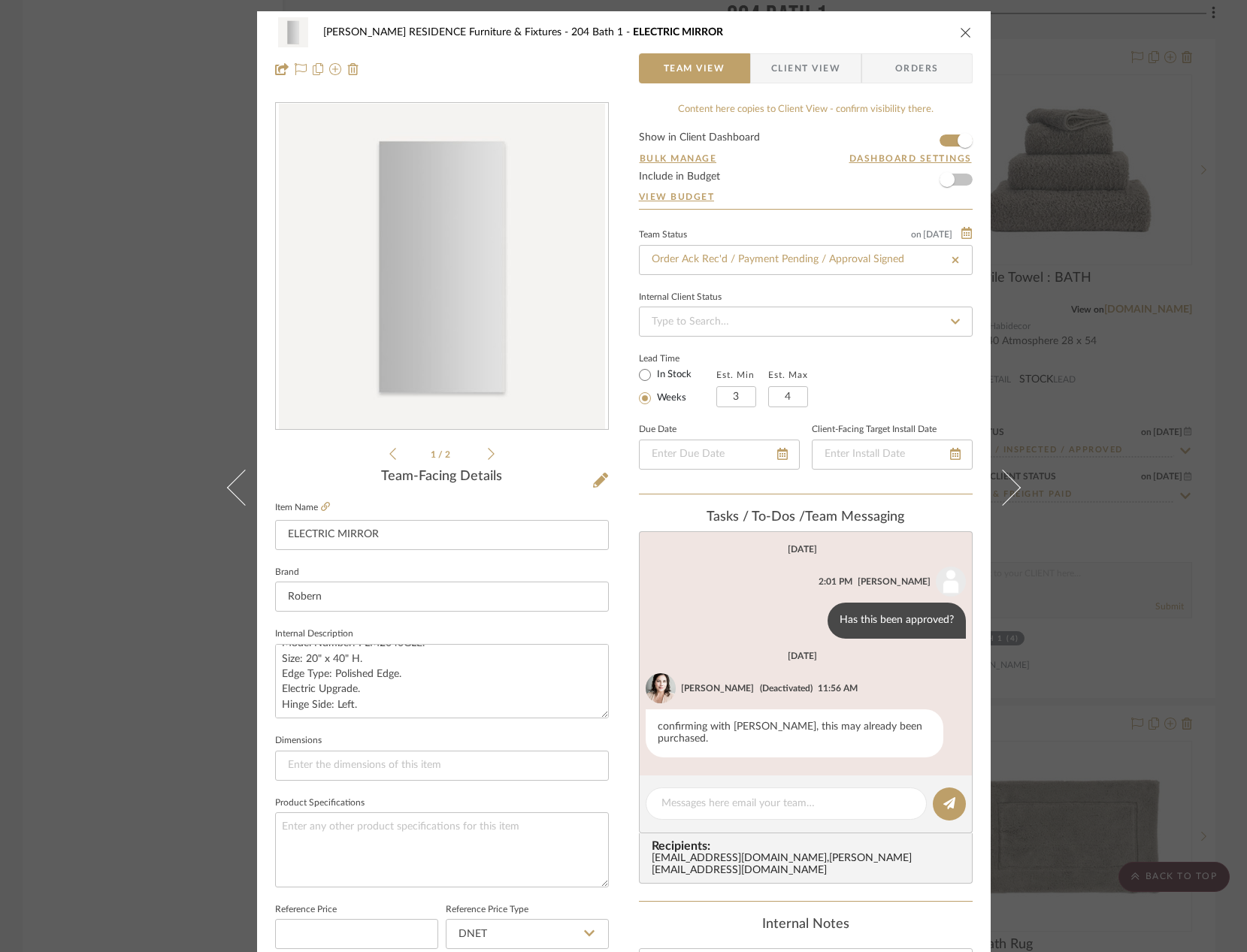
click at [1100, 323] on div "[PERSON_NAME] RESIDENCE Furniture & Fixtures 204 Bath 1 ELECTRIC MIRROR Team Vi…" at bounding box center [624, 476] width 1247 height 952
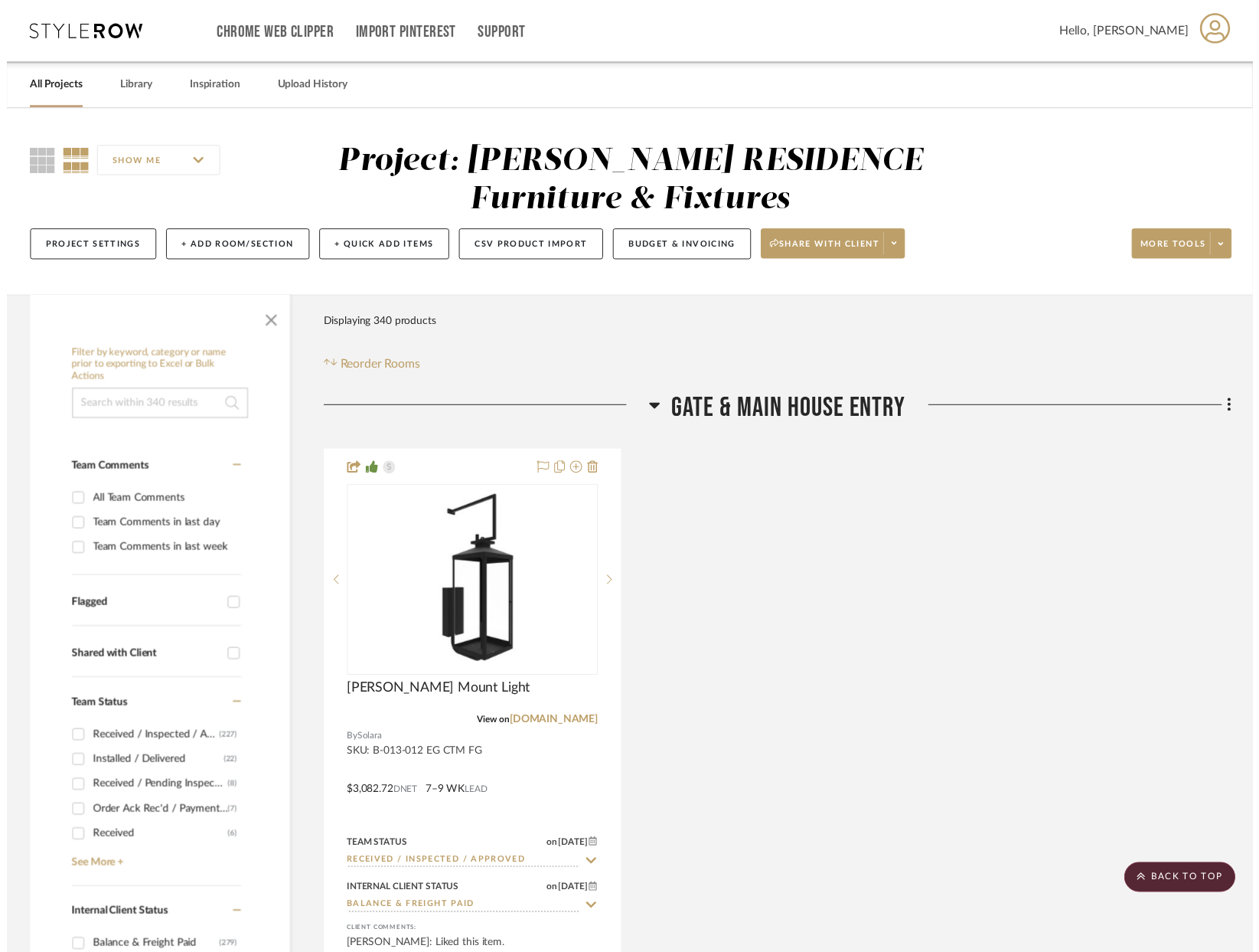
scroll to position [29480, 0]
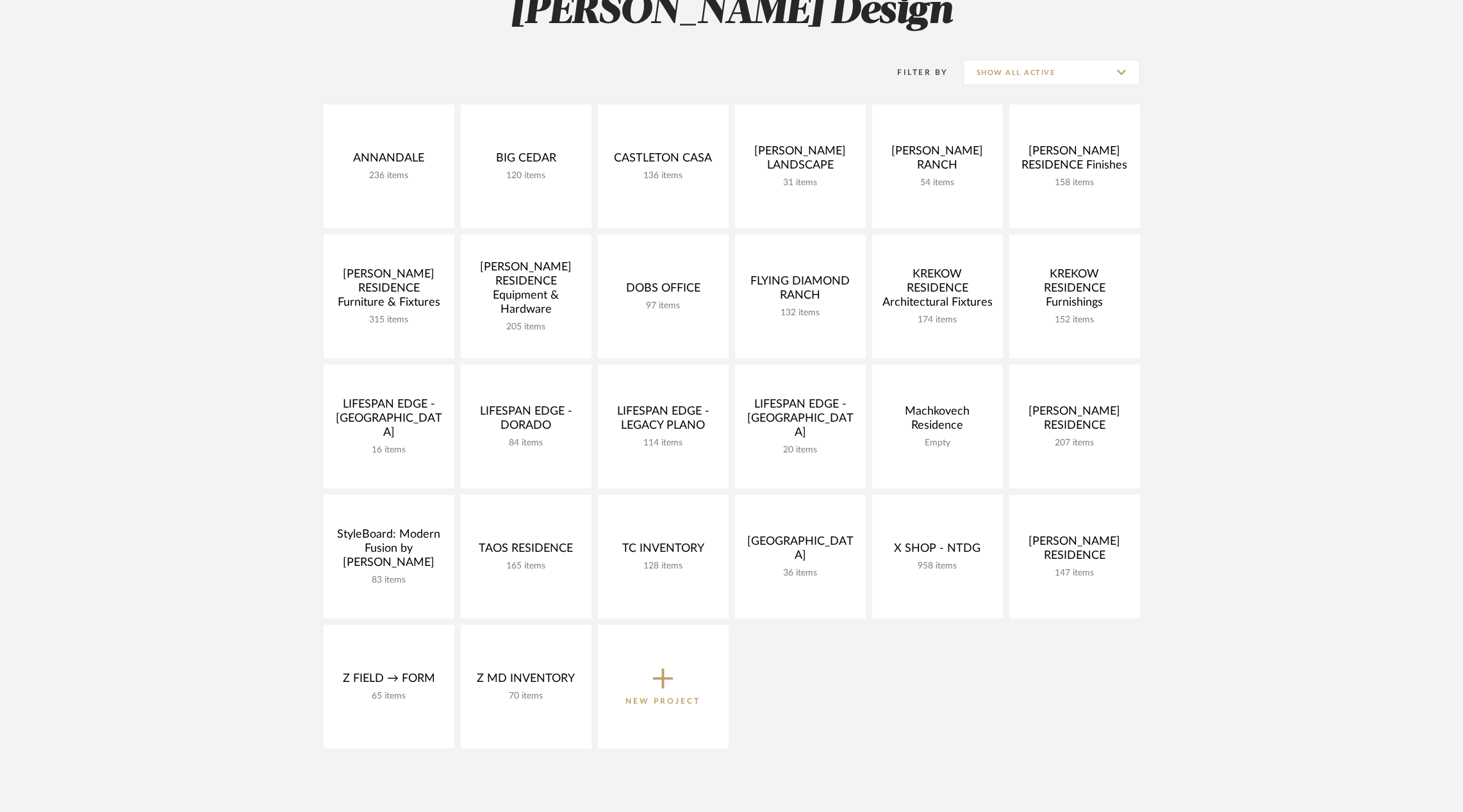
scroll to position [214, 0]
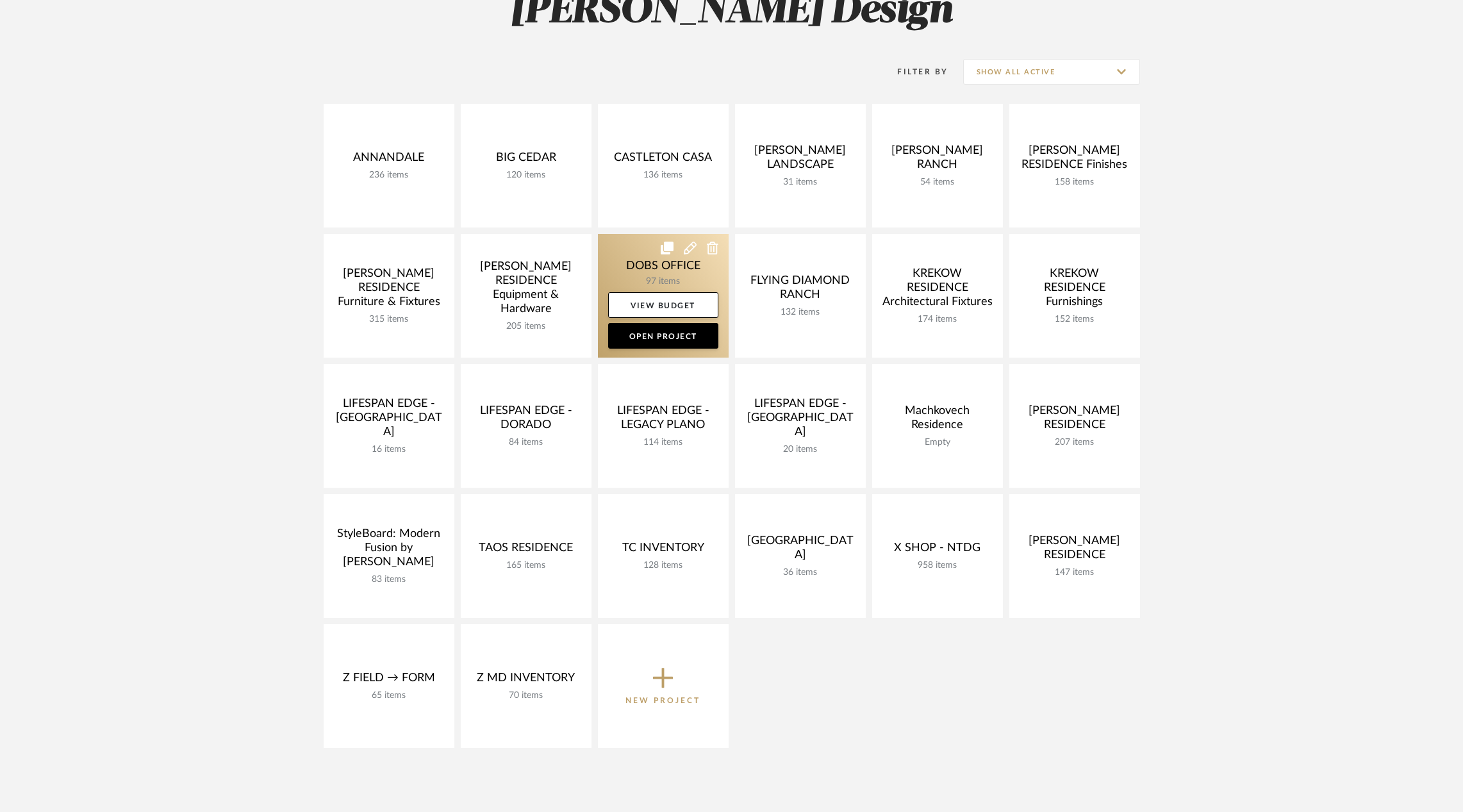
click at [641, 258] on link at bounding box center [663, 295] width 131 height 123
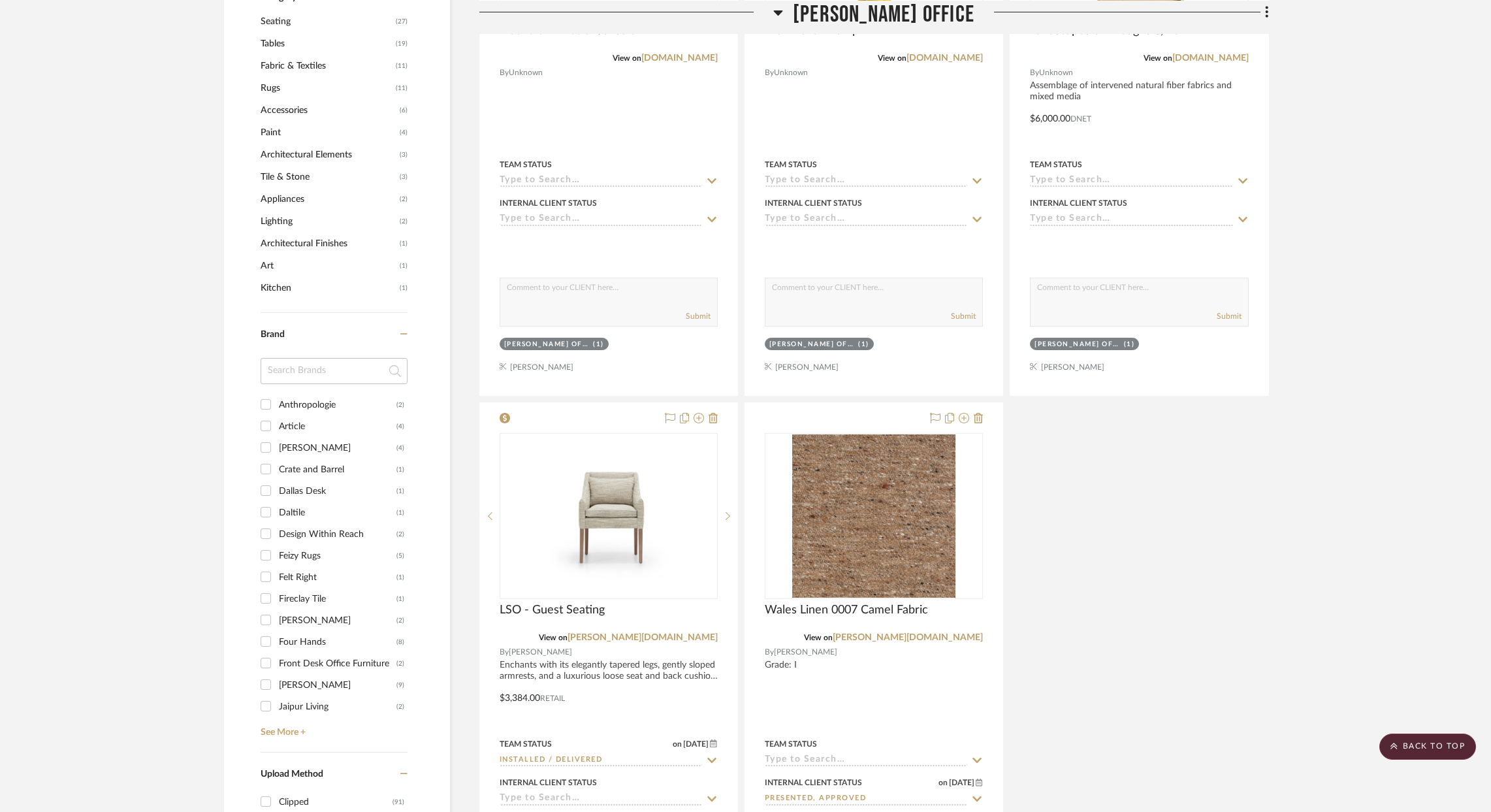
scroll to position [1123, 0]
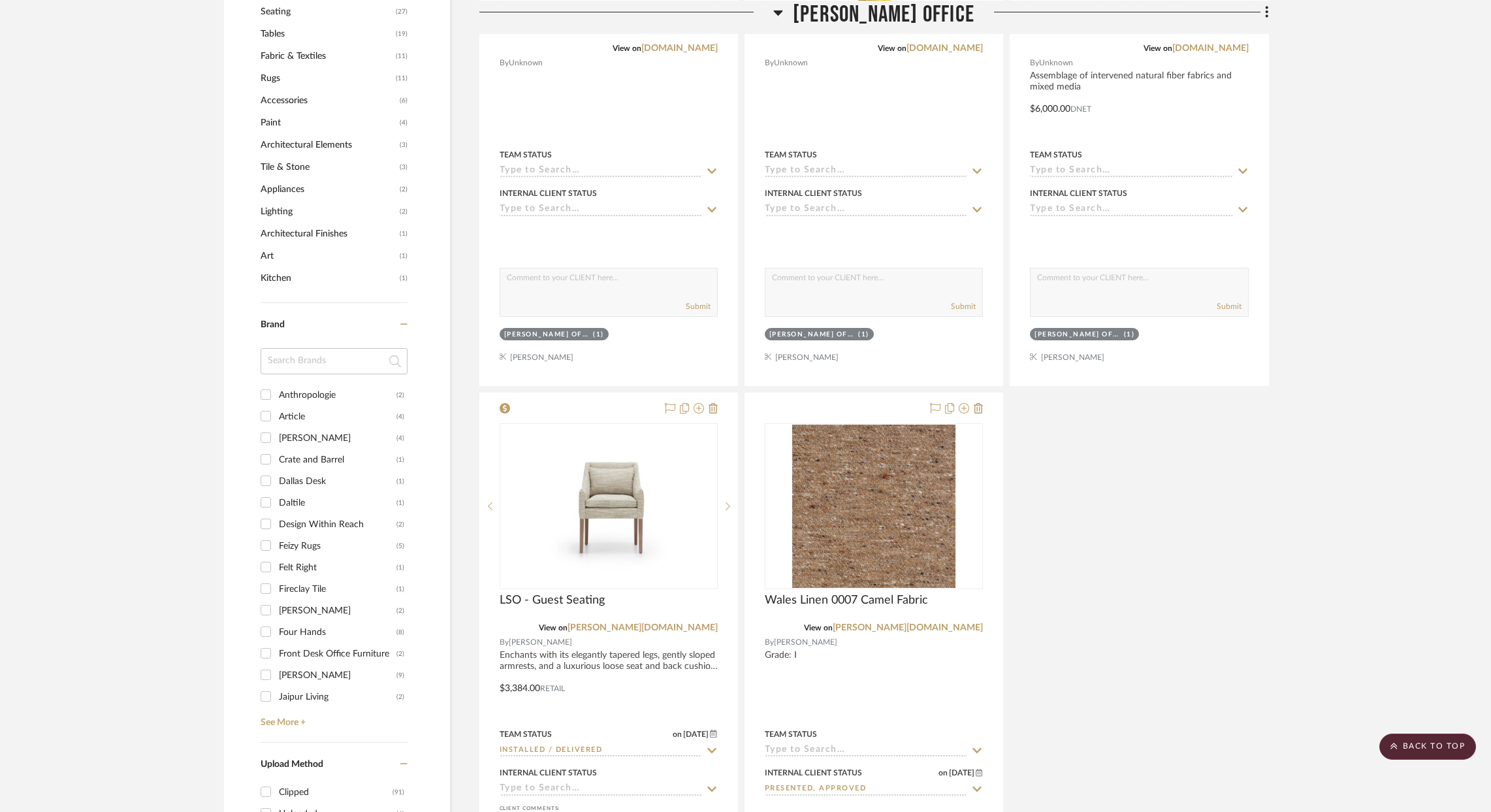
click at [279, 406] on div "Article" at bounding box center [338, 417] width 118 height 21
click at [276, 406] on input "Article (4)" at bounding box center [266, 416] width 21 height 21
checkbox input "true"
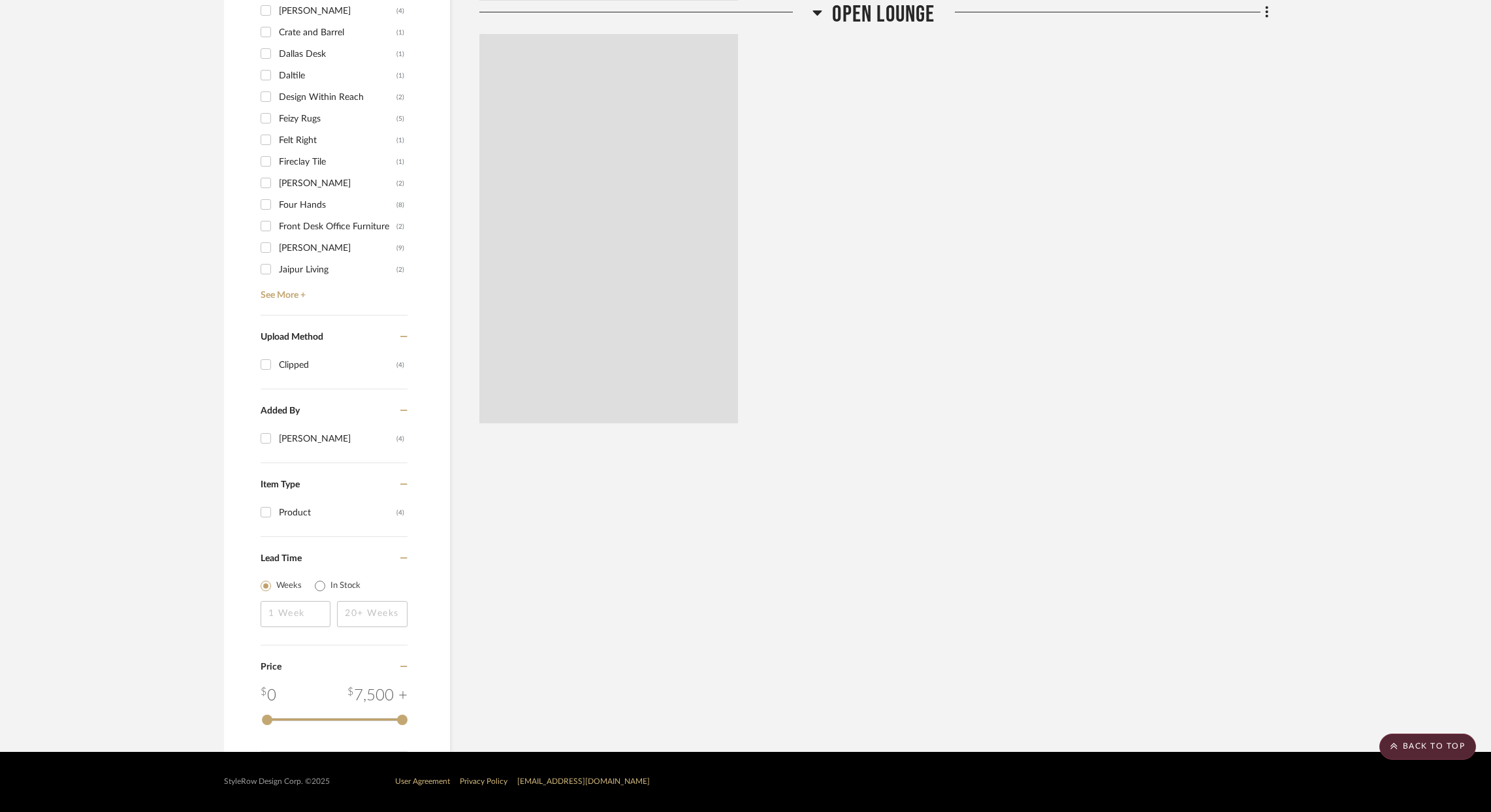
scroll to position [920, 0]
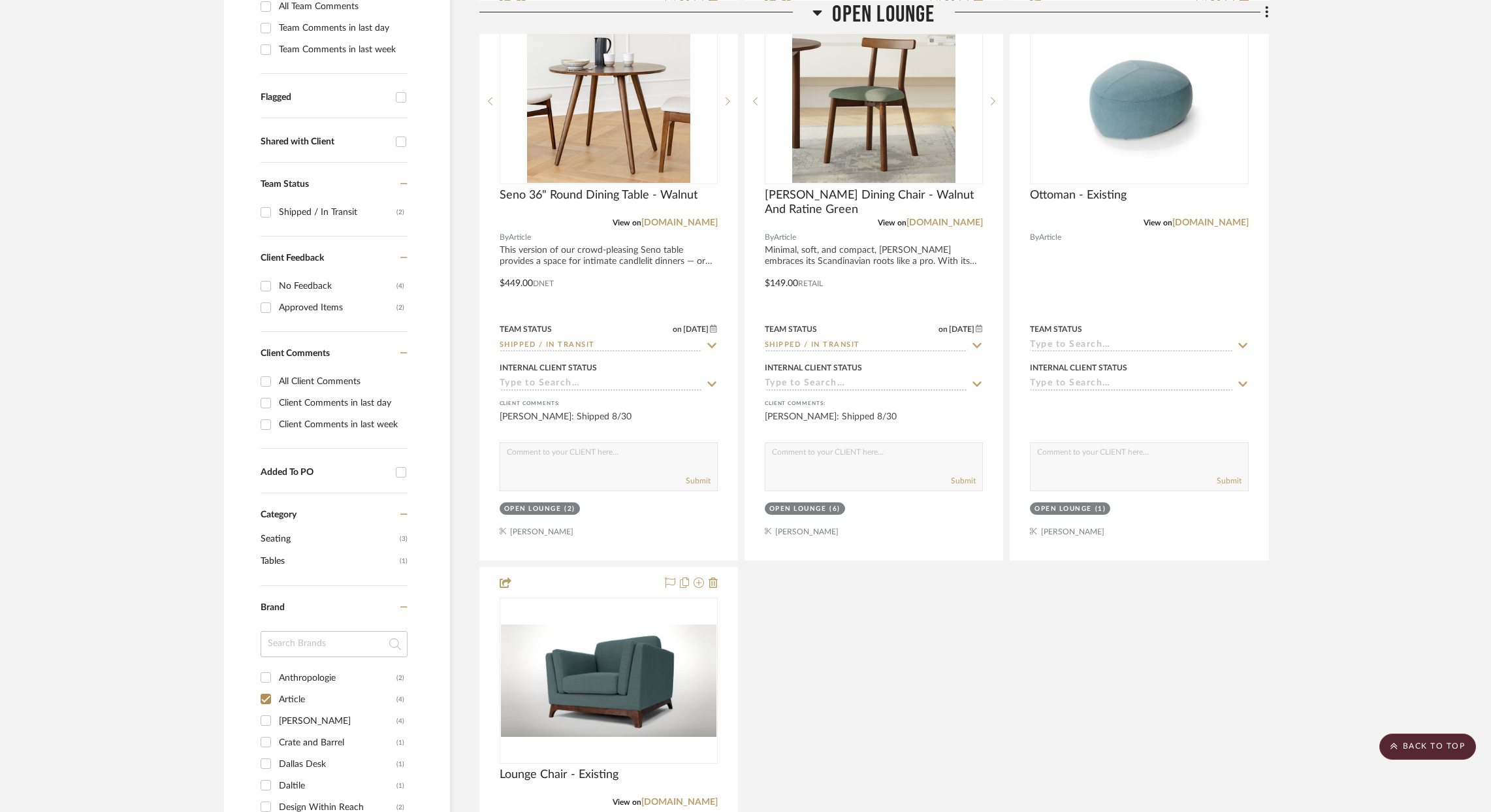
scroll to position [394, 5]
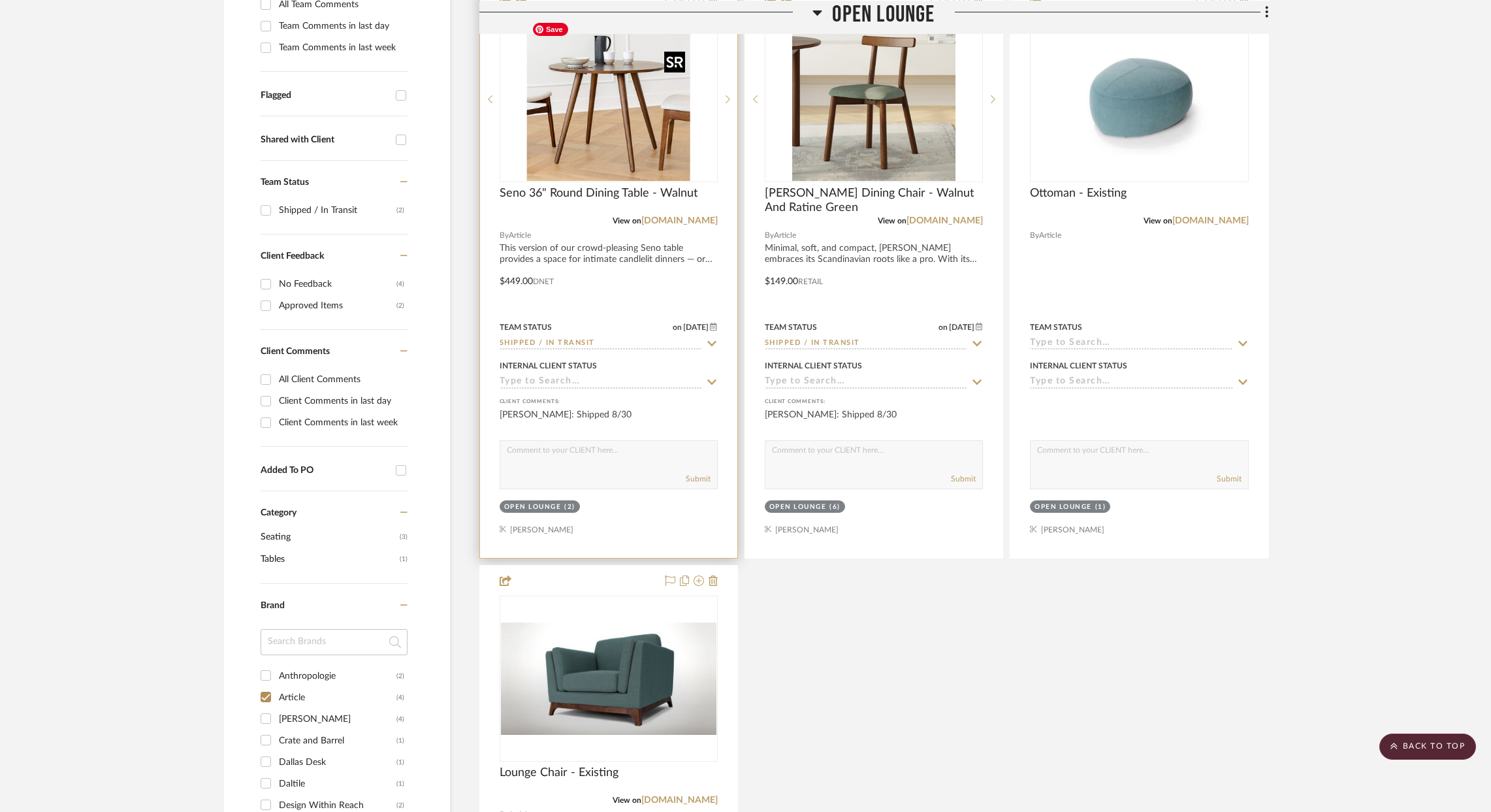
click at [0, 0] on img at bounding box center [0, 0] width 0 height 0
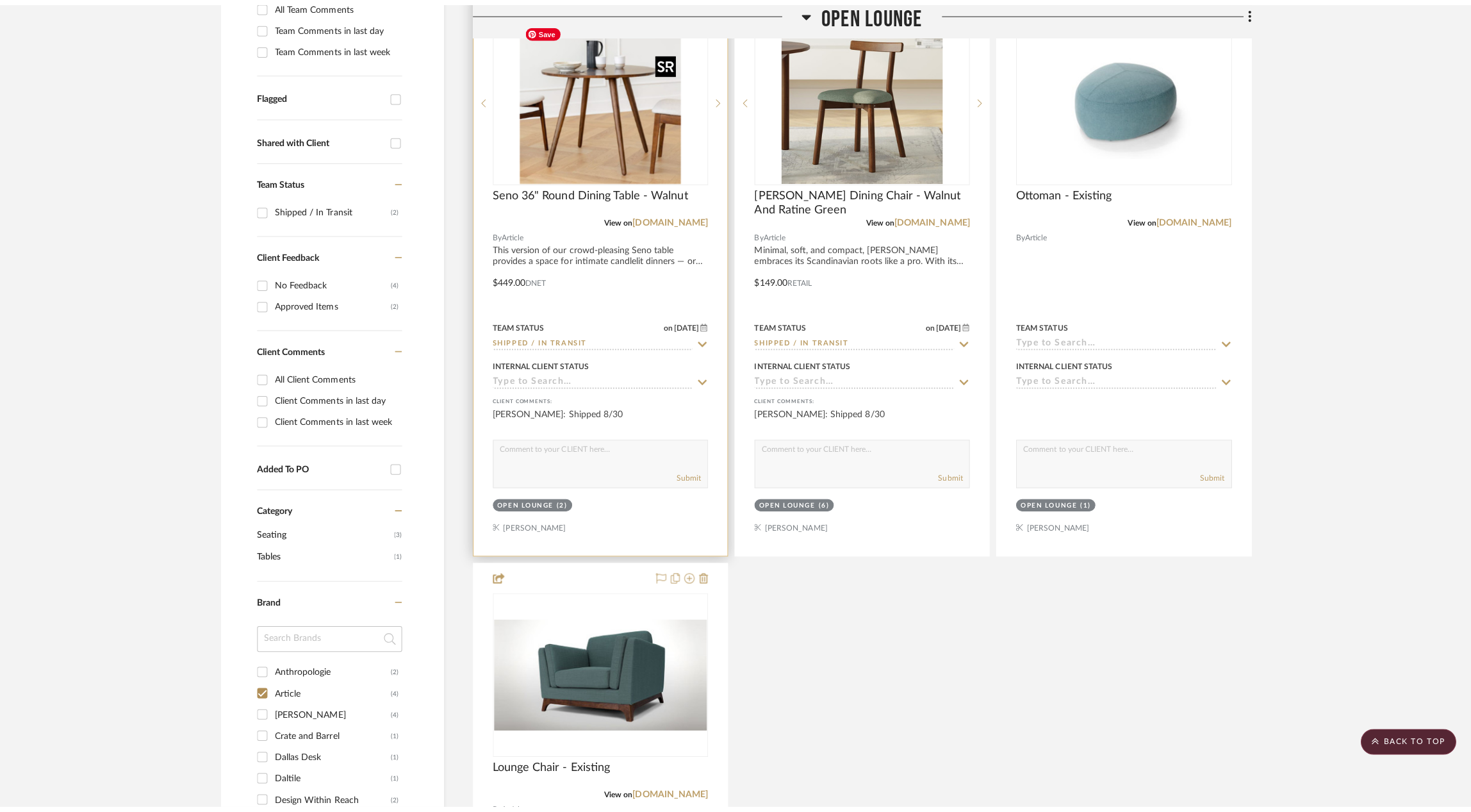
scroll to position [0, 0]
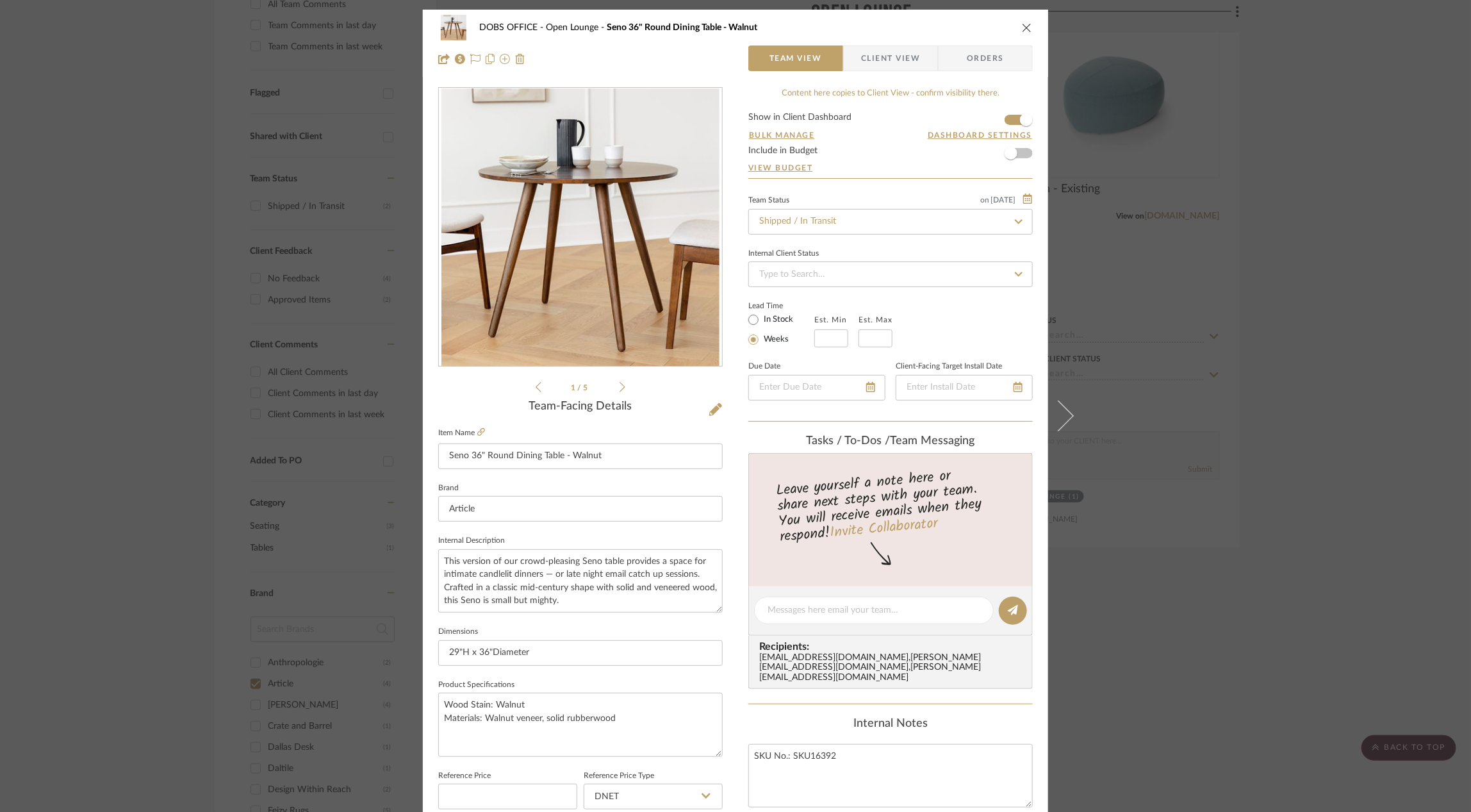
click at [898, 44] on div "DOBS OFFICE Open Lounge Seno 36" Round Dining Table - Walnut Team View Client V…" at bounding box center [735, 43] width 625 height 67
click at [898, 54] on span "Client View" at bounding box center [890, 58] width 59 height 26
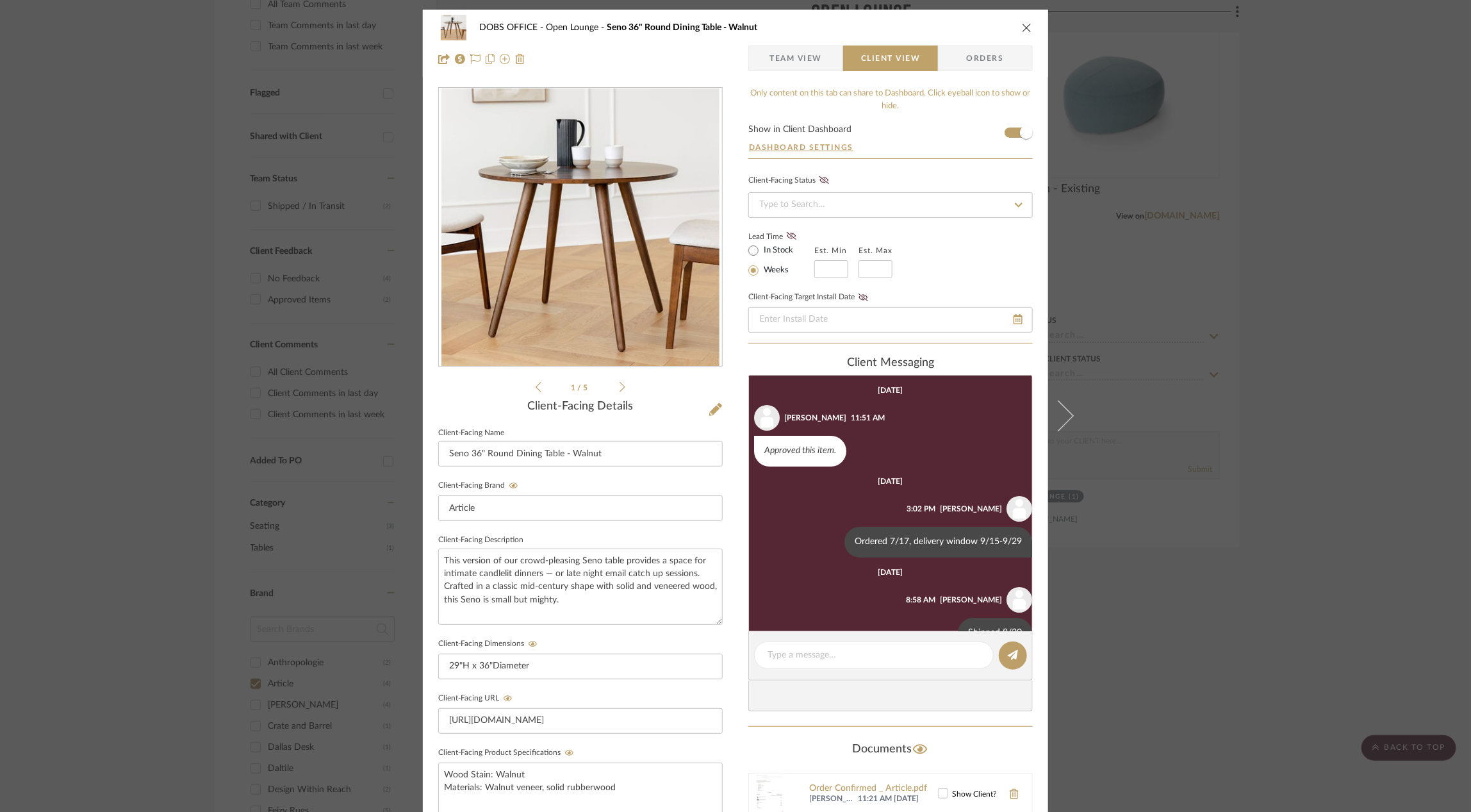
scroll to position [33, 0]
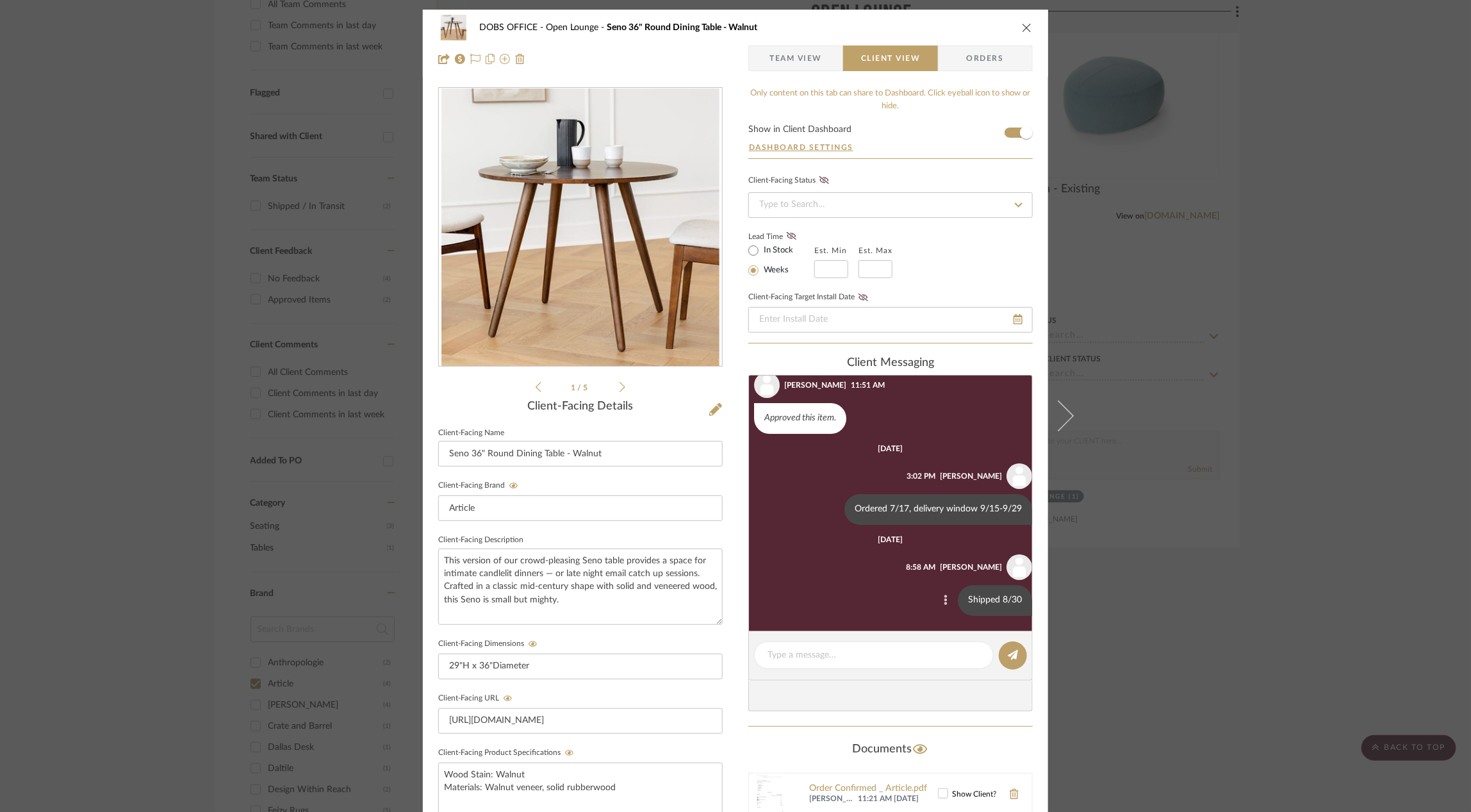
click at [944, 597] on icon at bounding box center [946, 600] width 4 height 10
click at [870, 582] on span "Edit Message" at bounding box center [876, 584] width 53 height 11
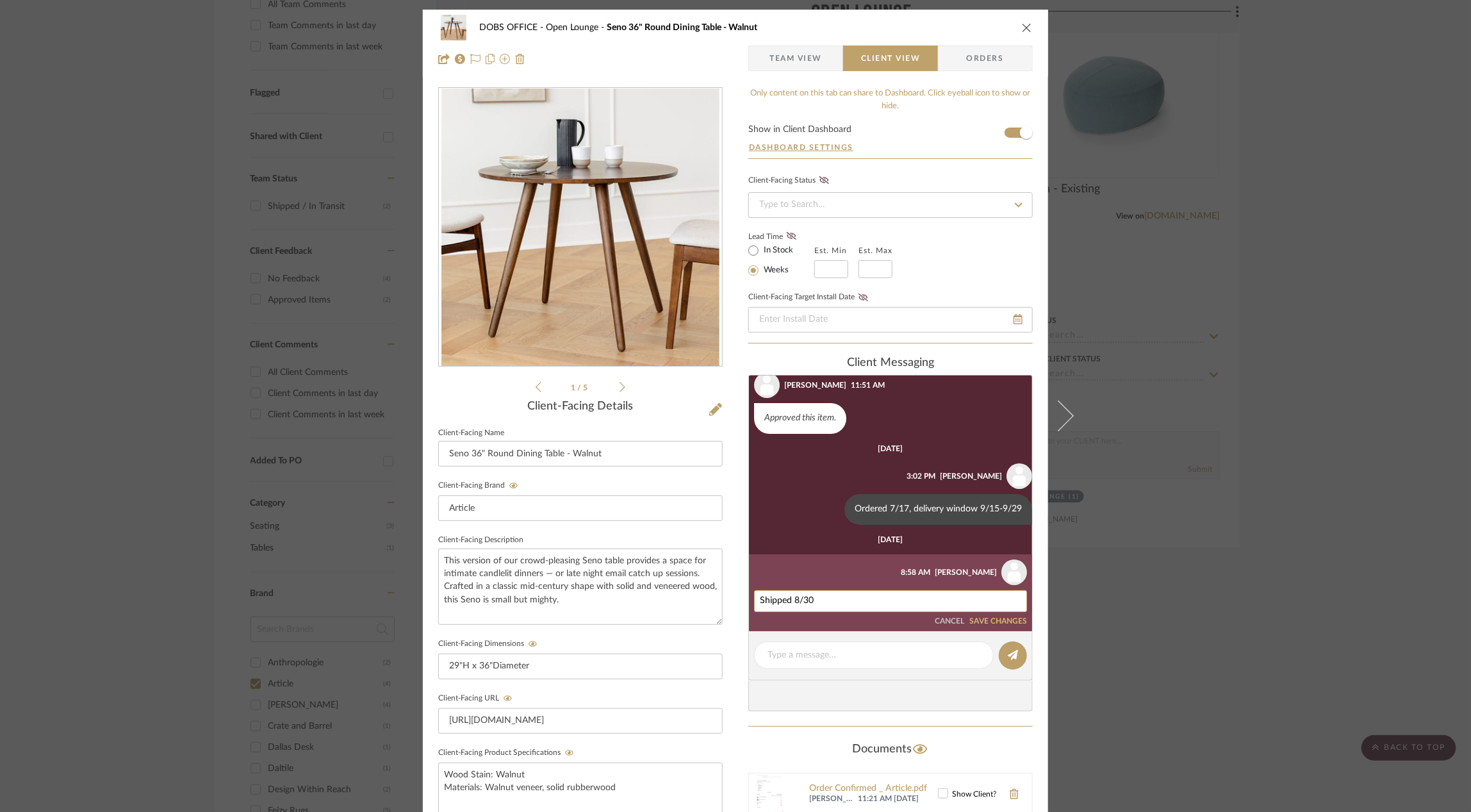
click at [845, 596] on textarea "Shipped 8/30" at bounding box center [890, 601] width 261 height 10
drag, startPoint x: 928, startPoint y: 598, endPoint x: 807, endPoint y: 598, distance: 121.0
click at [807, 598] on textarea "Shipped 8/30, delivery window 9/2-9/15" at bounding box center [890, 601] width 261 height 10
type textarea "Shipped 8/30, delivery window 9/2-9/15"
click at [992, 622] on button "SAVE CHANGES" at bounding box center [999, 621] width 58 height 9
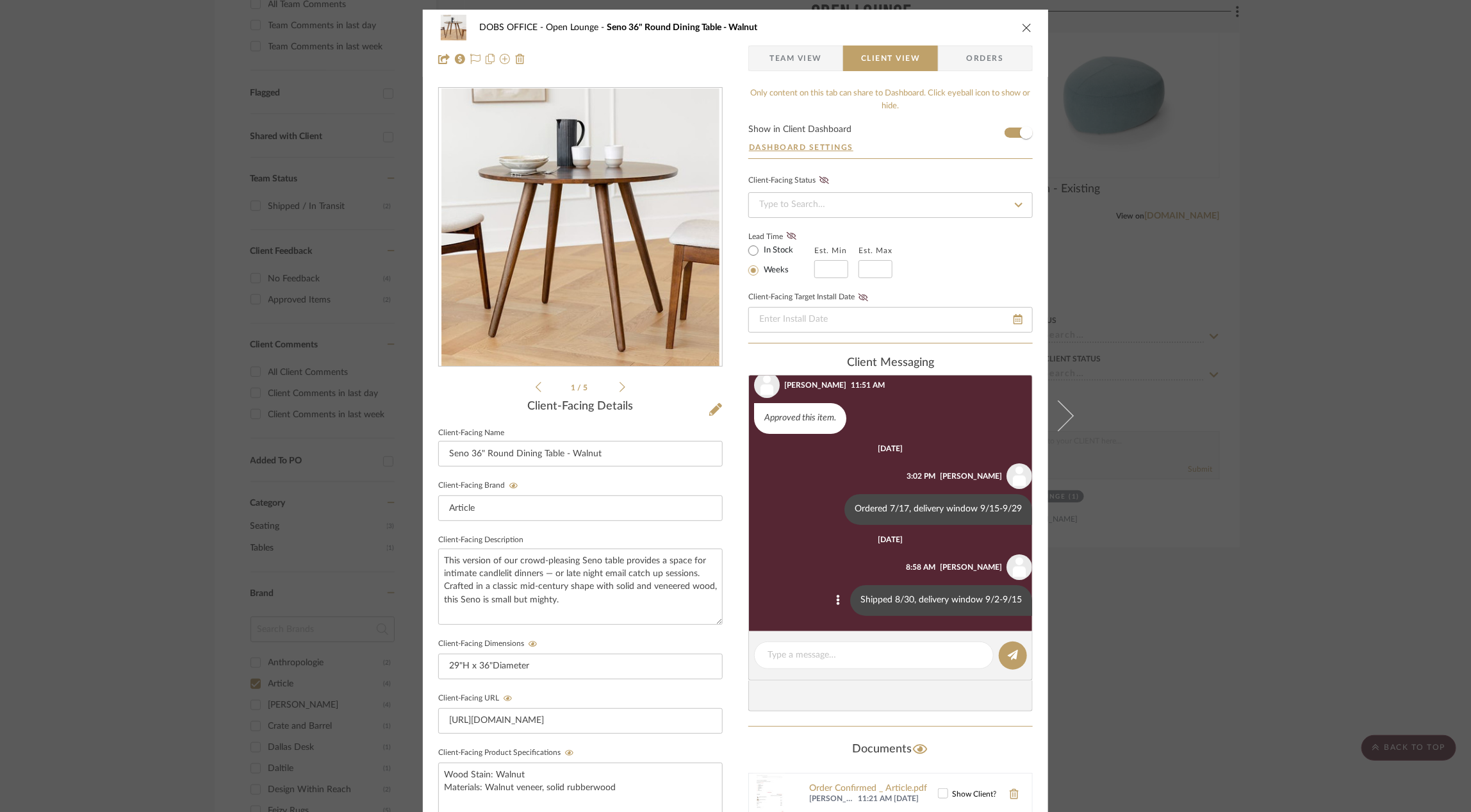
click at [1183, 555] on div "DOBS OFFICE Open Lounge Seno 36" Round Dining Table - Walnut Team View Client V…" at bounding box center [735, 406] width 1471 height 812
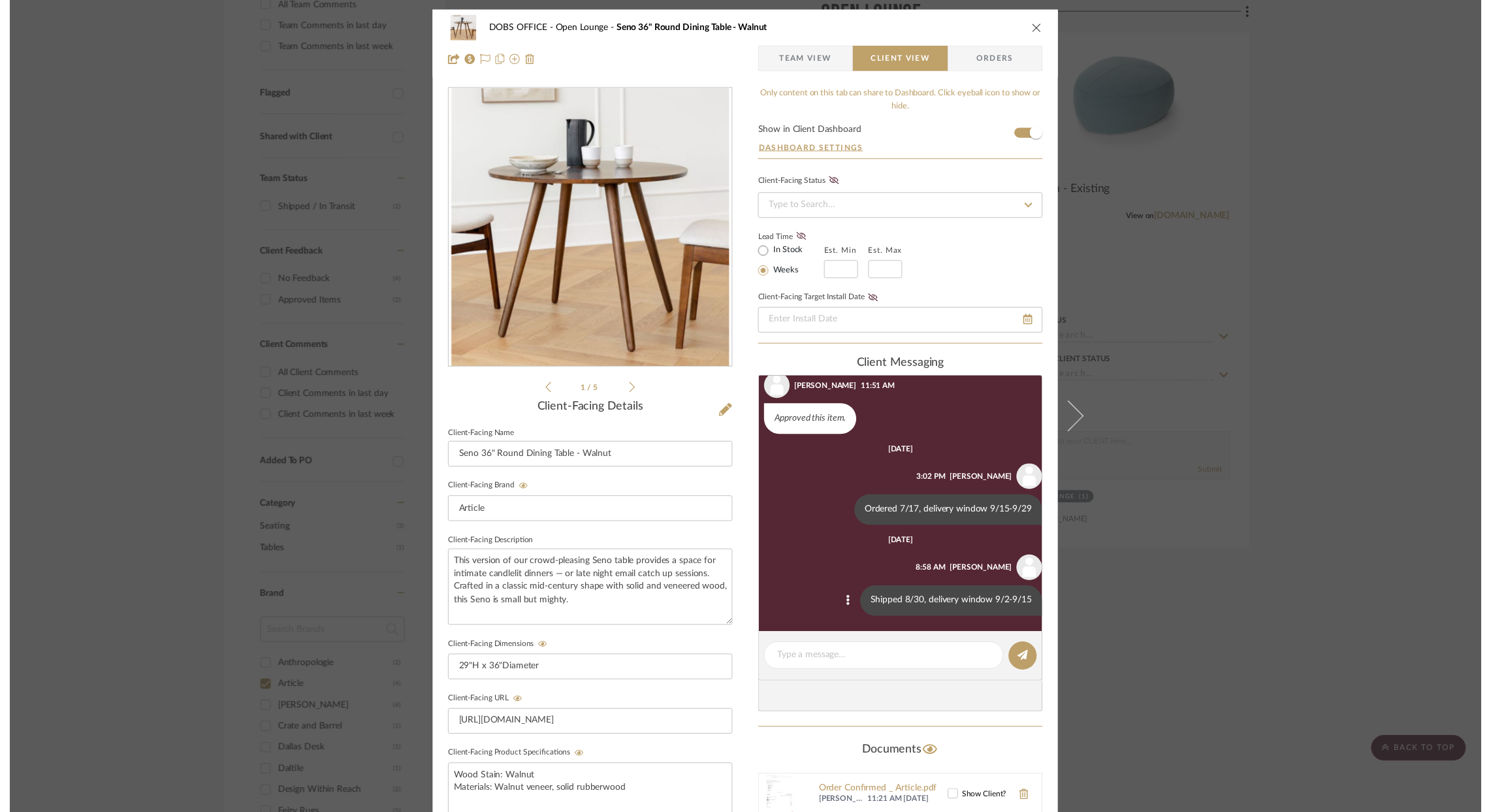
scroll to position [394, 5]
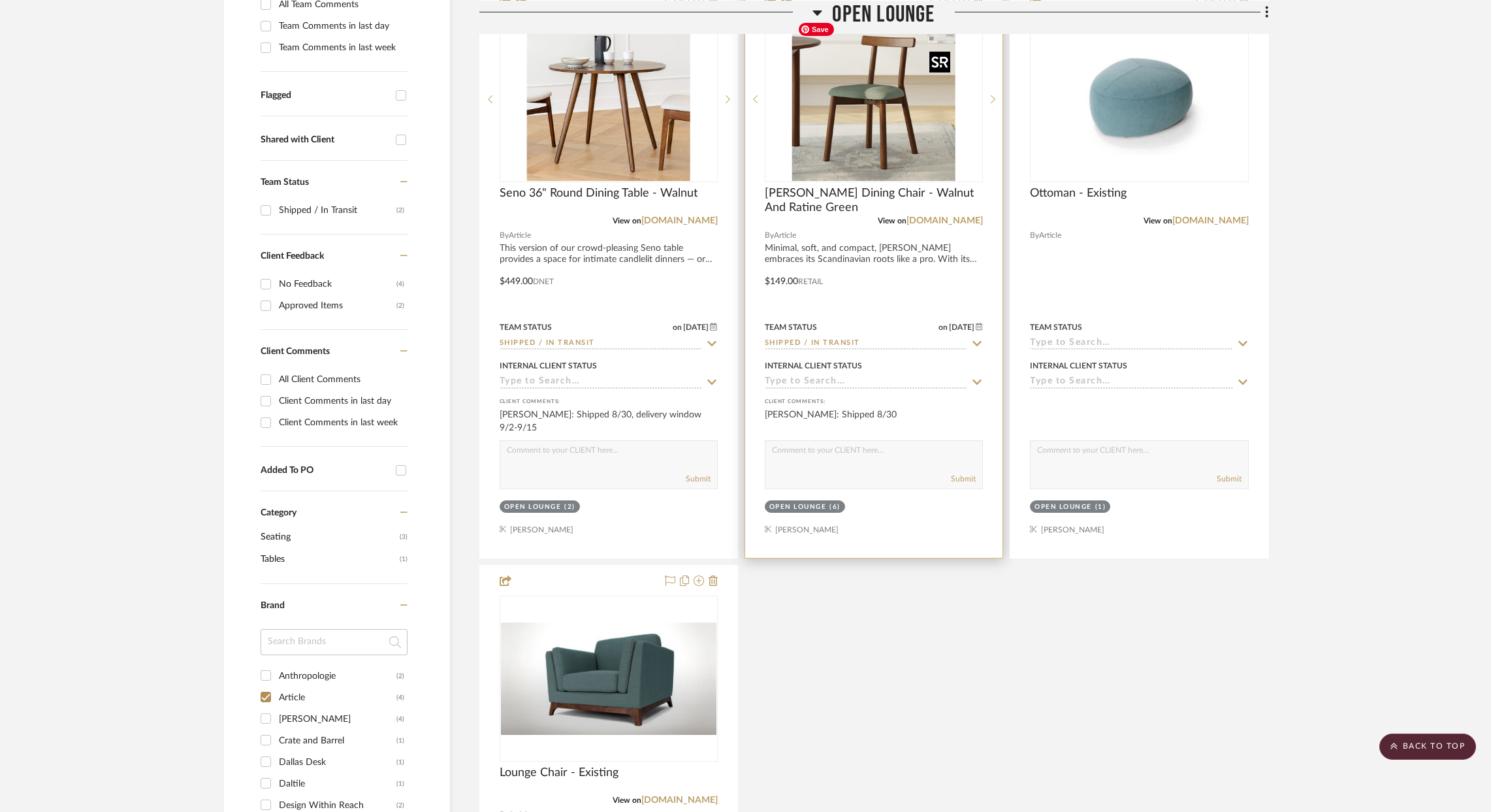
click at [822, 133] on img "0" at bounding box center [874, 100] width 163 height 163
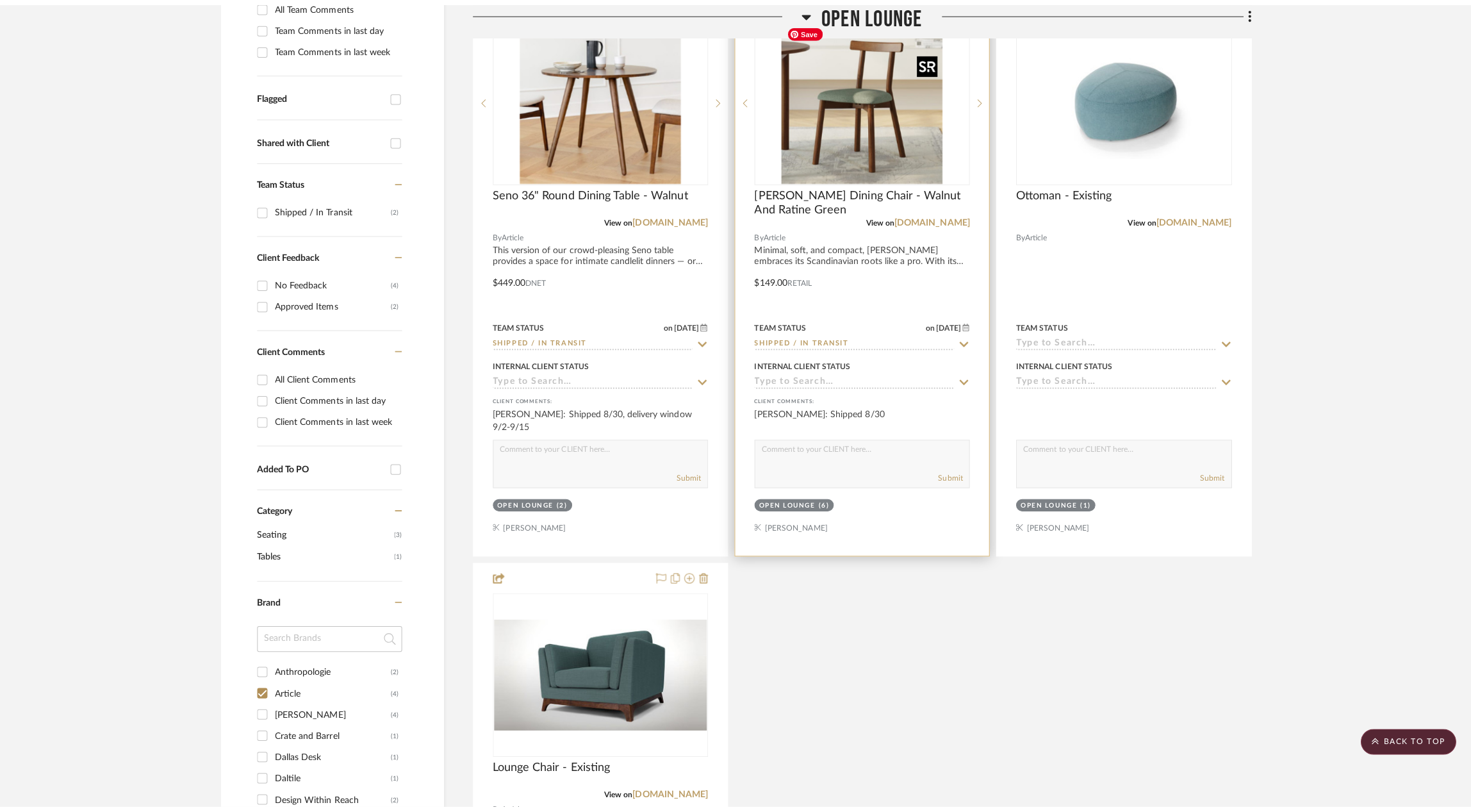
scroll to position [0, 0]
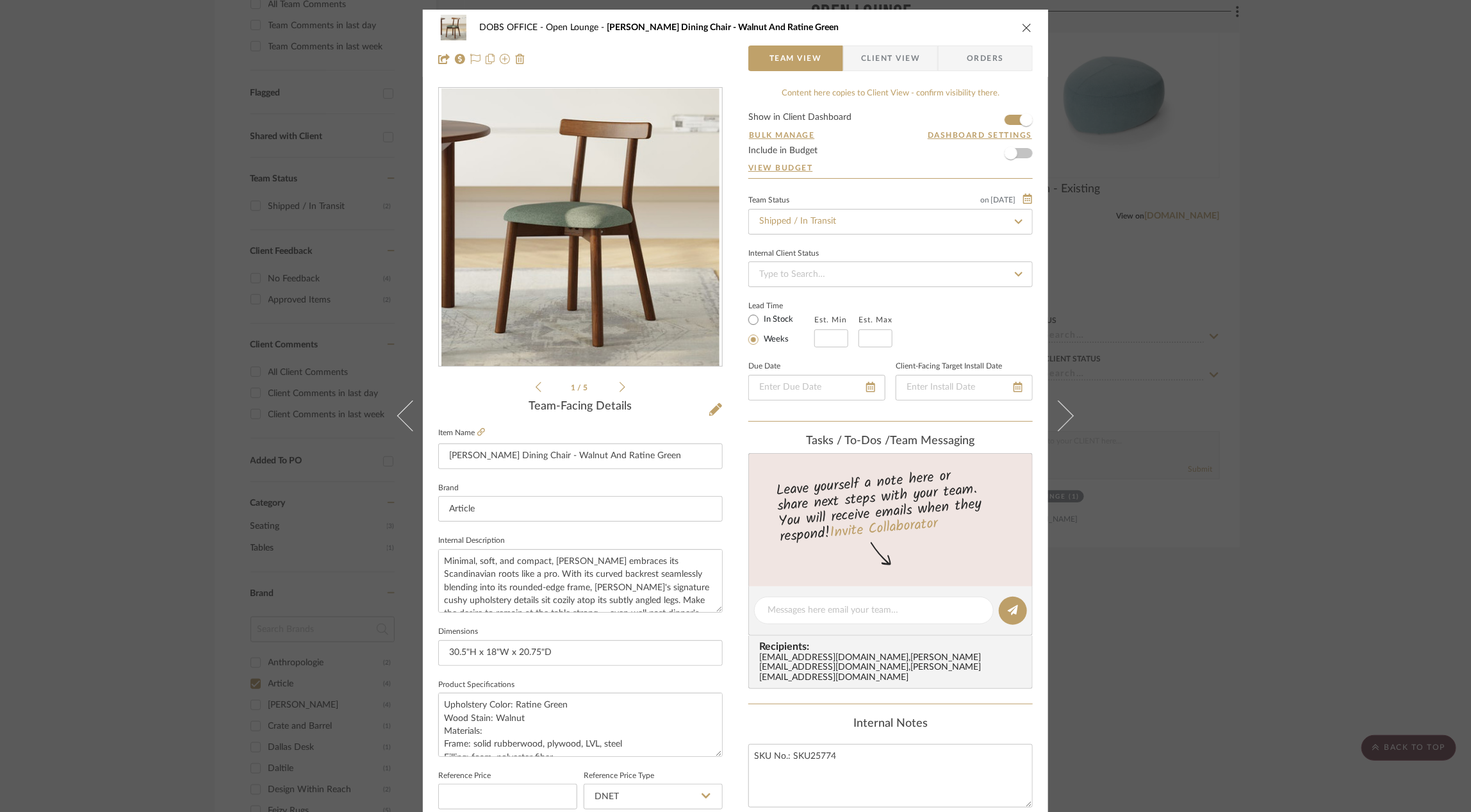
click at [914, 55] on span "Client View" at bounding box center [890, 58] width 59 height 26
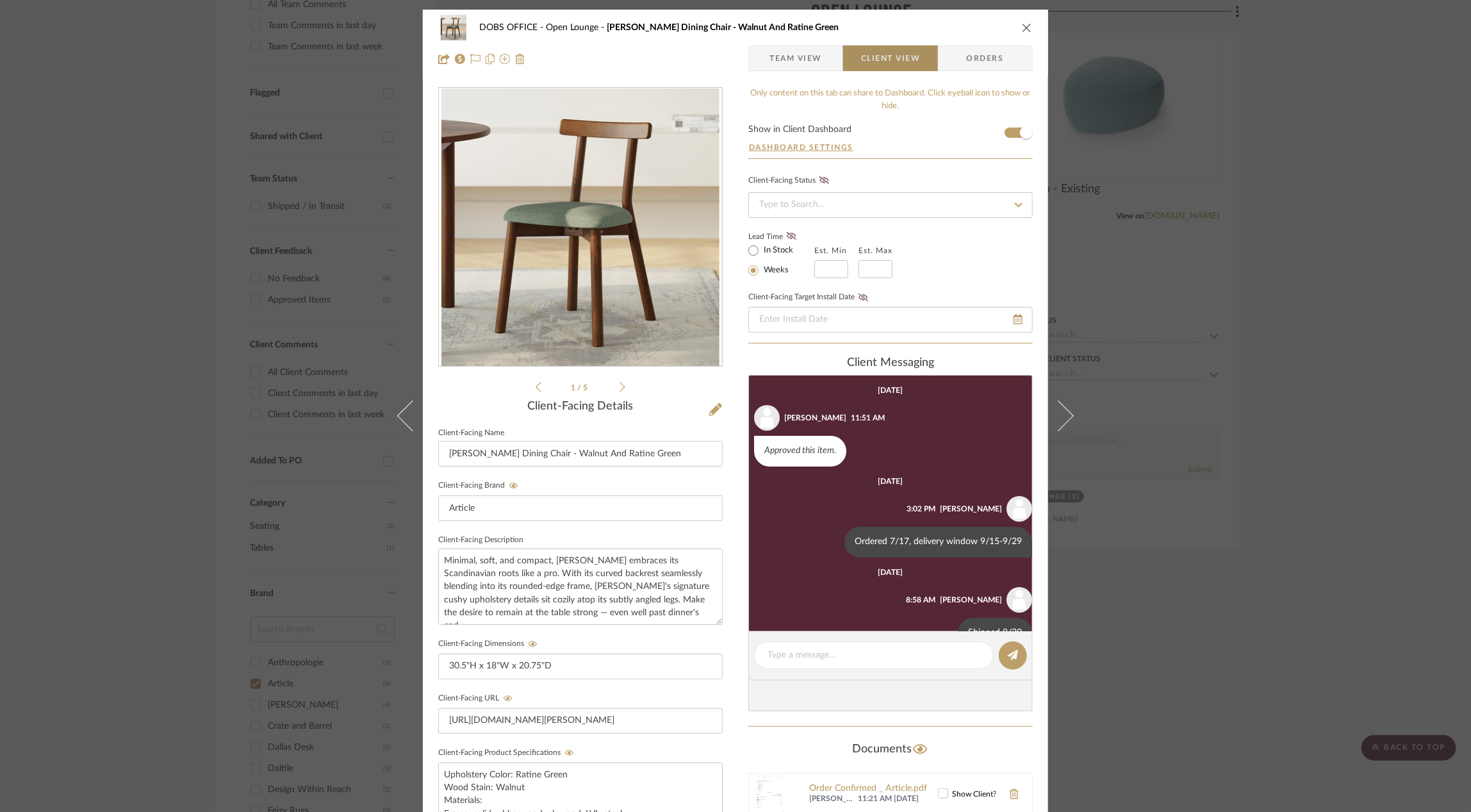
scroll to position [33, 0]
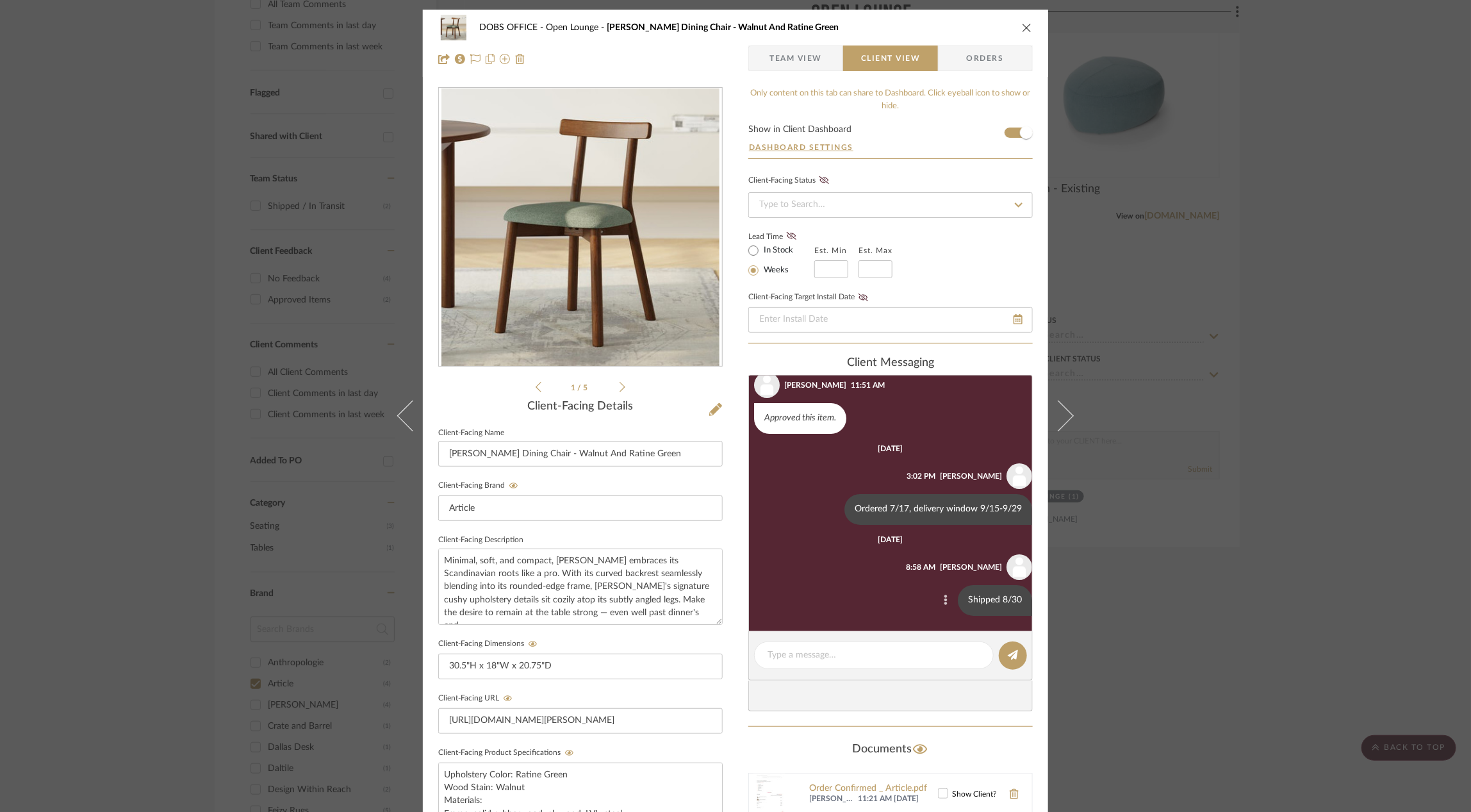
click at [944, 601] on icon at bounding box center [946, 600] width 3 height 10
click at [874, 585] on span "Edit Message" at bounding box center [876, 584] width 53 height 11
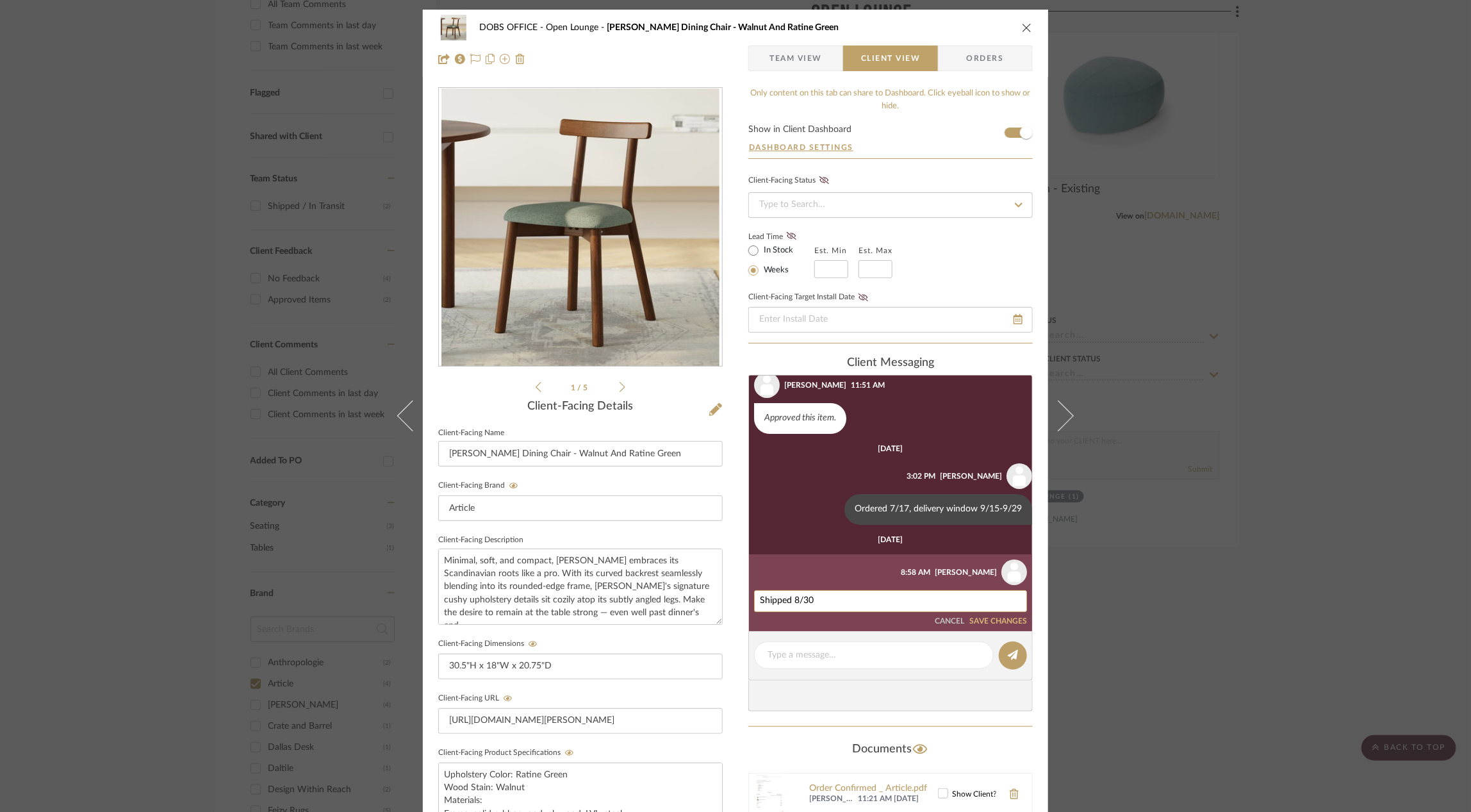
click at [870, 596] on textarea "Shipped 8/30" at bounding box center [890, 601] width 261 height 10
paste textarea ", delivery window 9/2-9/15"
type textarea "Shipped 8/30, delivery window 9/2-9/15"
click at [995, 613] on div "Shipped 8/30, delivery window 9/2-9/15 CANCEL SAVE CHANGES" at bounding box center [890, 608] width 273 height 36
click at [995, 617] on button "SAVE CHANGES" at bounding box center [999, 621] width 58 height 9
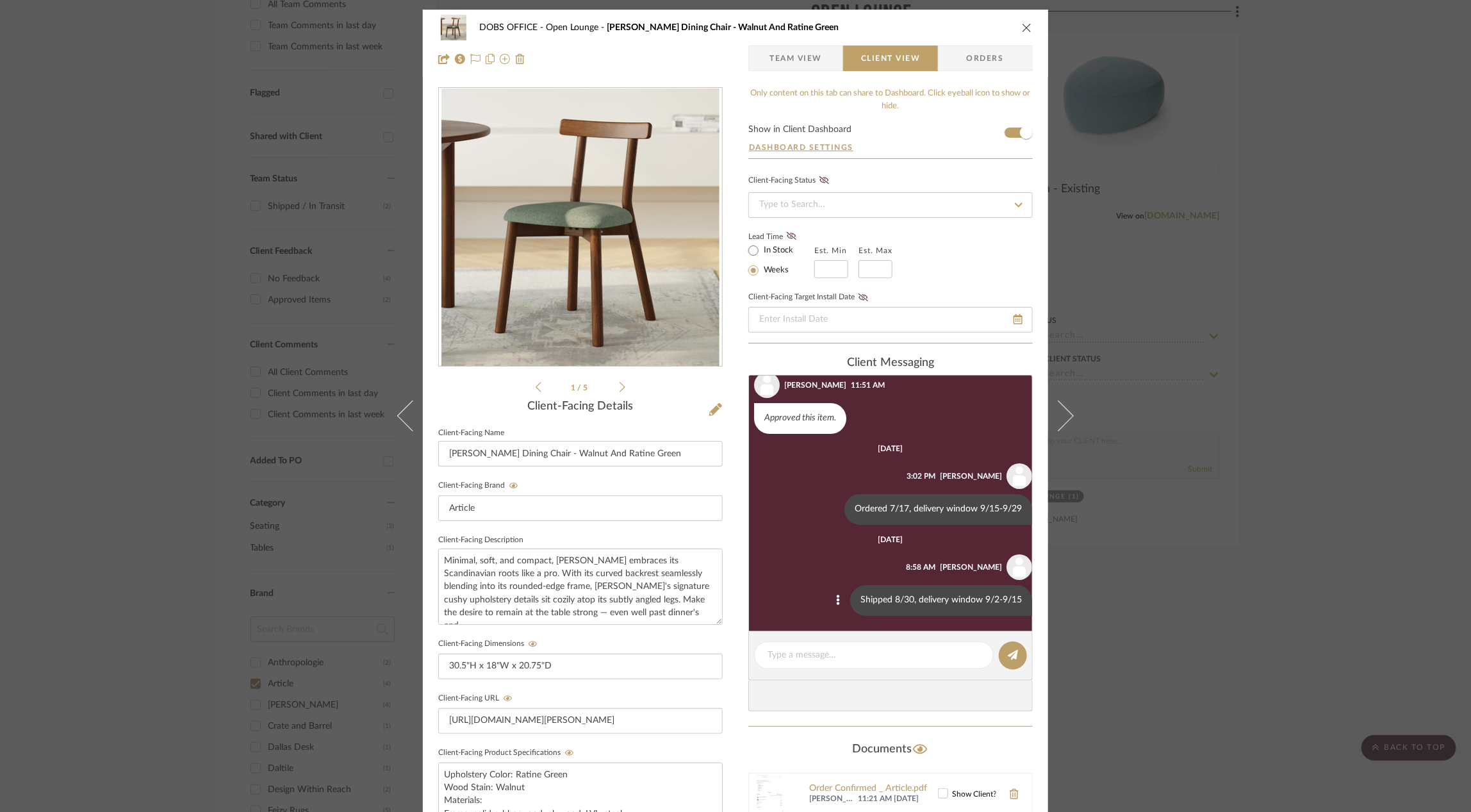
click at [1153, 529] on div "DOBS OFFICE Open Lounge Ulka Dining Chair - Walnut And Ratine Green Team View C…" at bounding box center [735, 406] width 1471 height 812
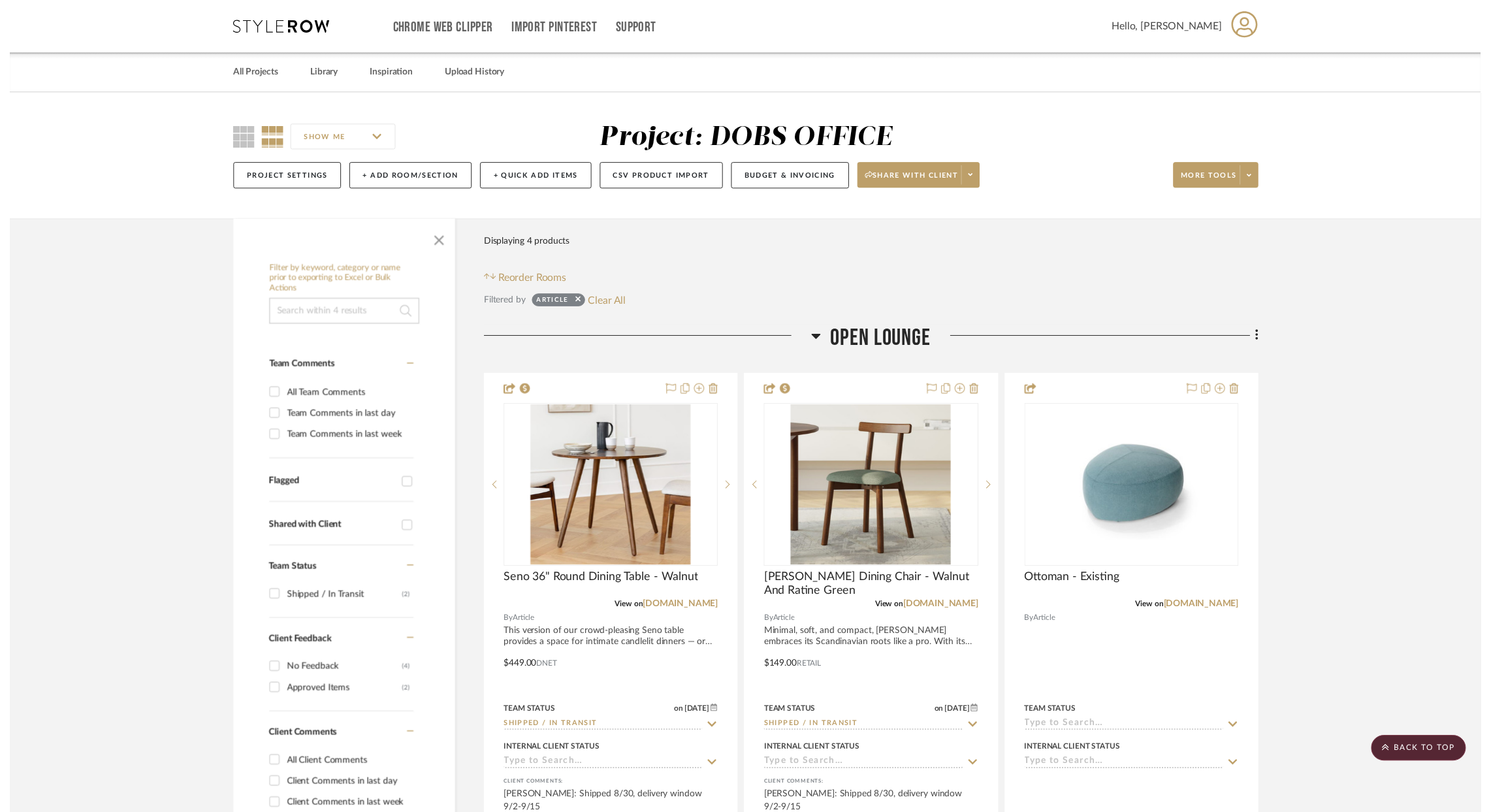
scroll to position [394, 5]
